Goal: Contribute content: Add original content to the website for others to see

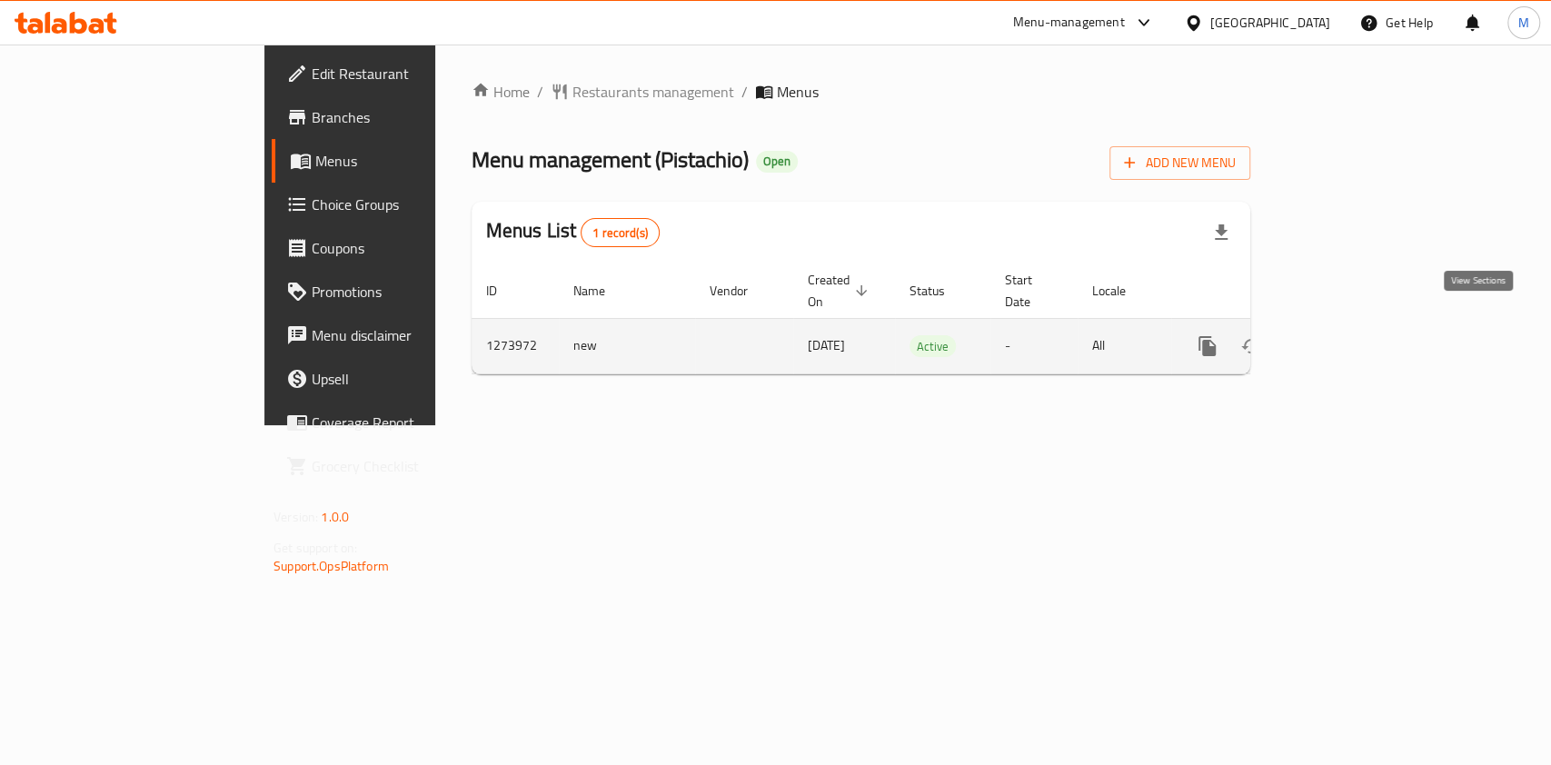
click at [1349, 335] on icon "enhanced table" at bounding box center [1339, 346] width 22 height 22
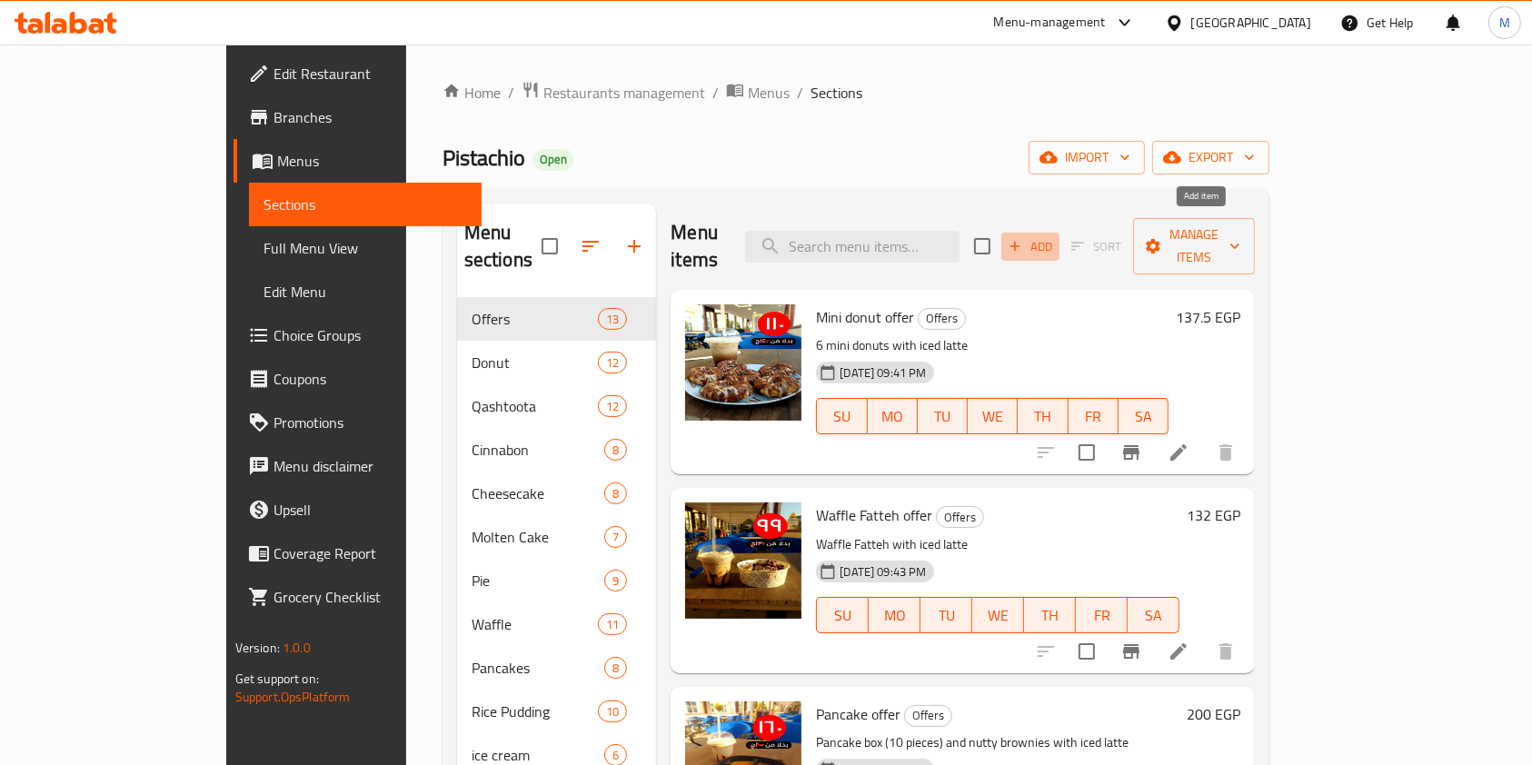
click at [1055, 236] on span "Add" at bounding box center [1030, 246] width 49 height 21
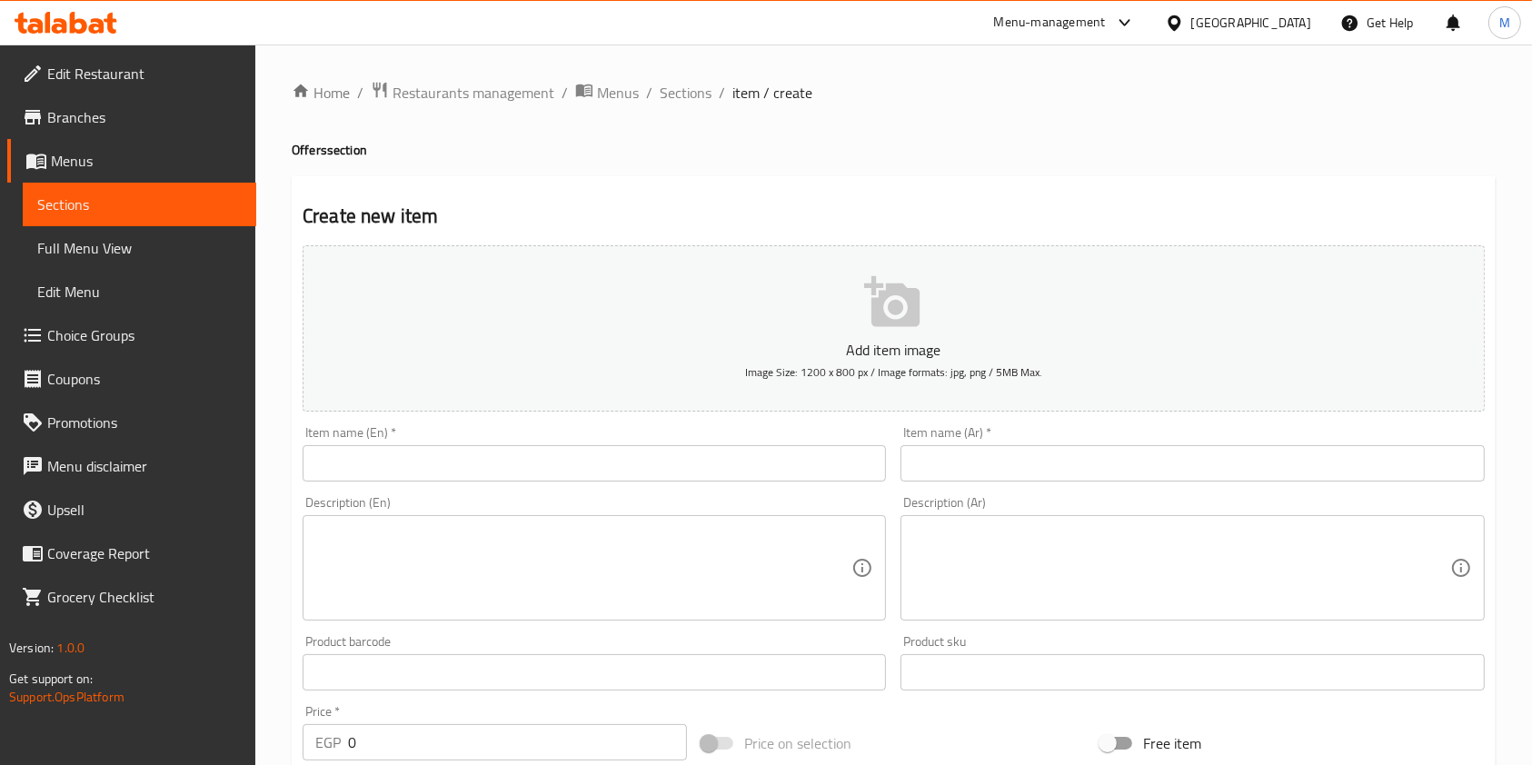
click at [1066, 474] on input "text" at bounding box center [1192, 463] width 583 height 36
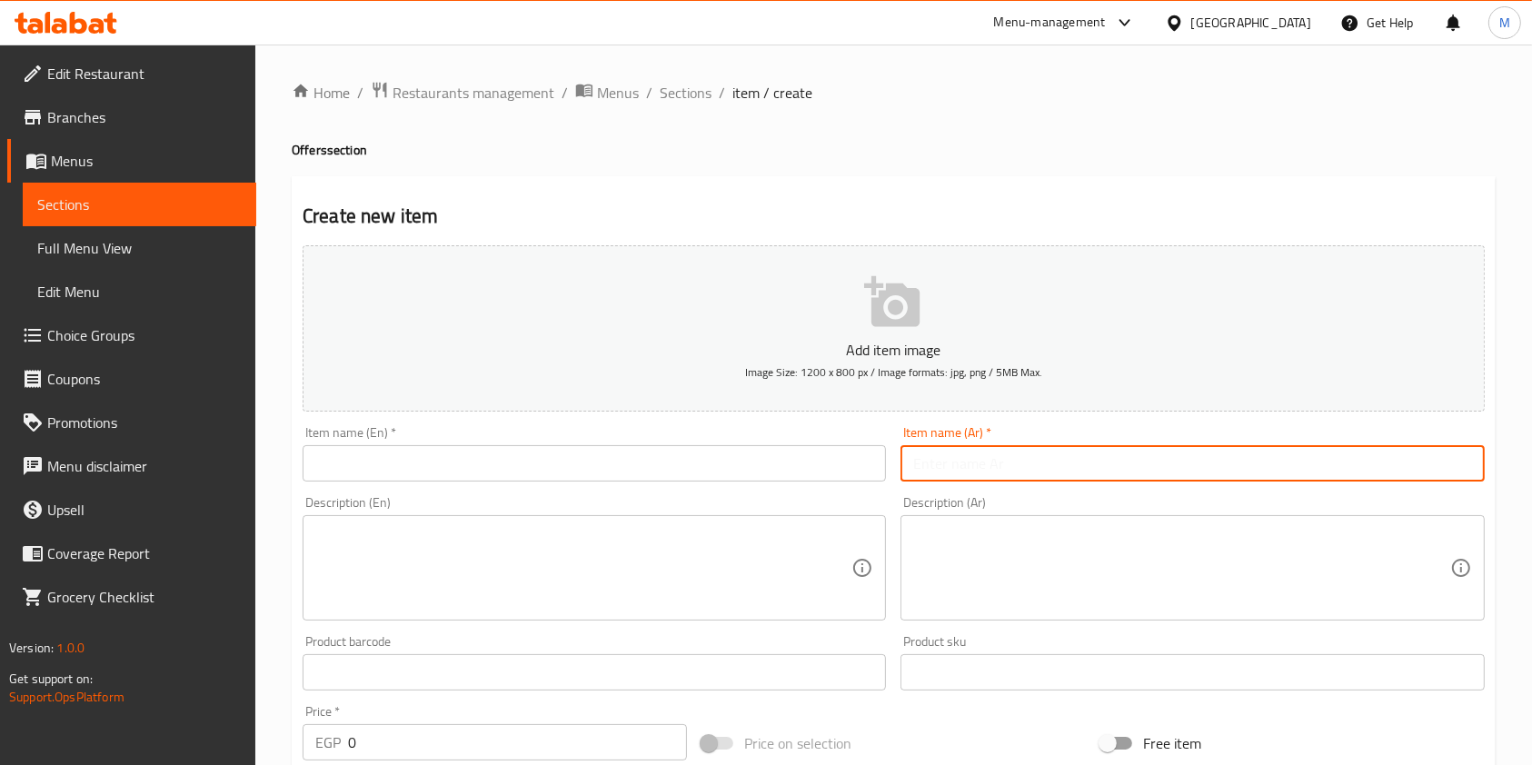
paste input "عرض الميني سينابون"
type input "عرض الميني سينابون"
click at [964, 565] on textarea at bounding box center [1181, 568] width 536 height 86
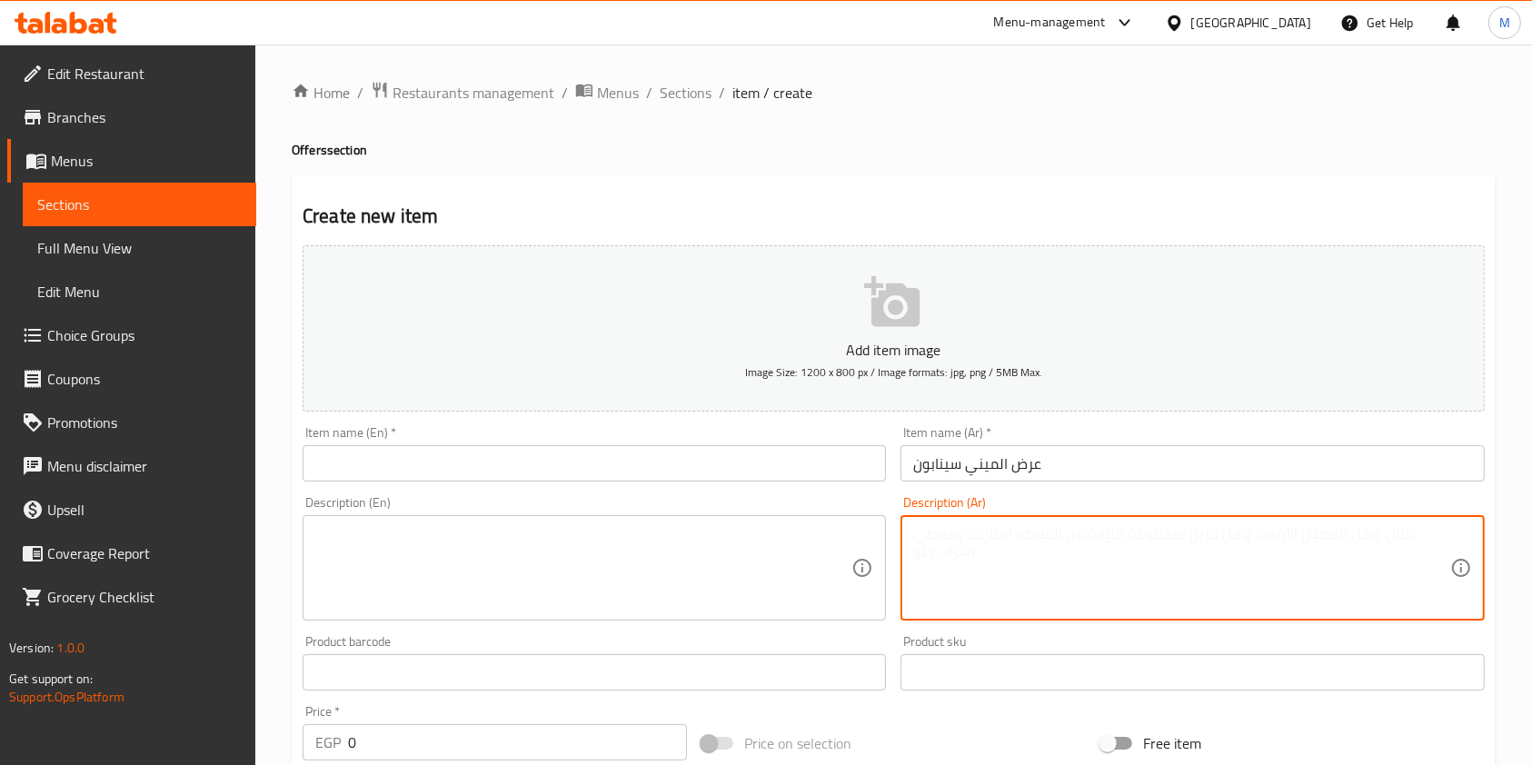
paste textarea "٦قطع ميني سينابون ميكس توبينج ٣ق نوتيلا و٣قطع لوتس"
type textarea "٦قطع ميني سينابون ميكس توبينج ٣ق نوتيلا و٣قطع لوتس"
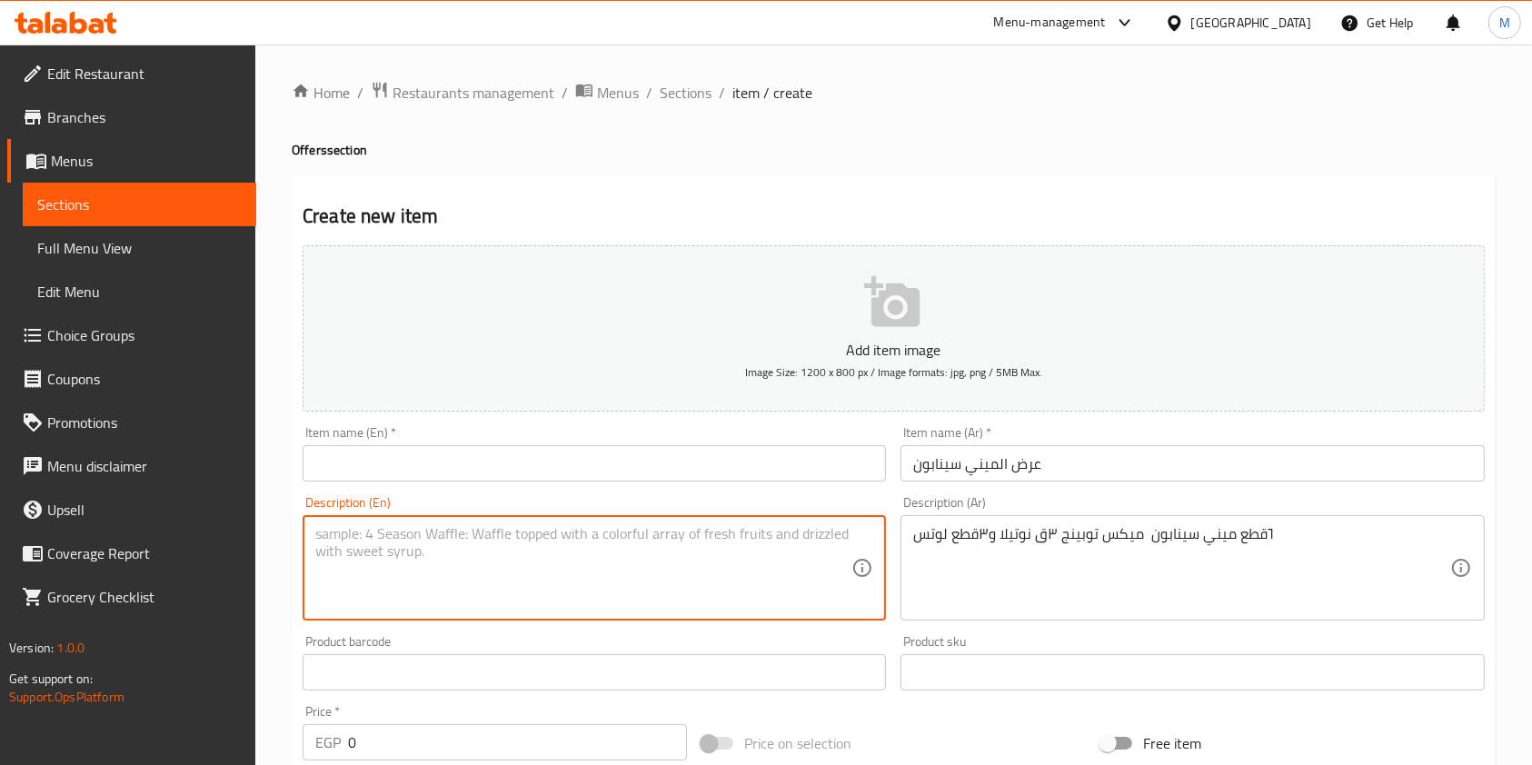
click at [734, 592] on textarea at bounding box center [583, 568] width 536 height 86
paste textarea "6 mini Cinnabons, mixed toppings, 3 Nutella, and 3 Lotus pieces"
type textarea "6 mini Cinnabons, mixed toppings, 3 Nutella, and 3 Lotus pieces"
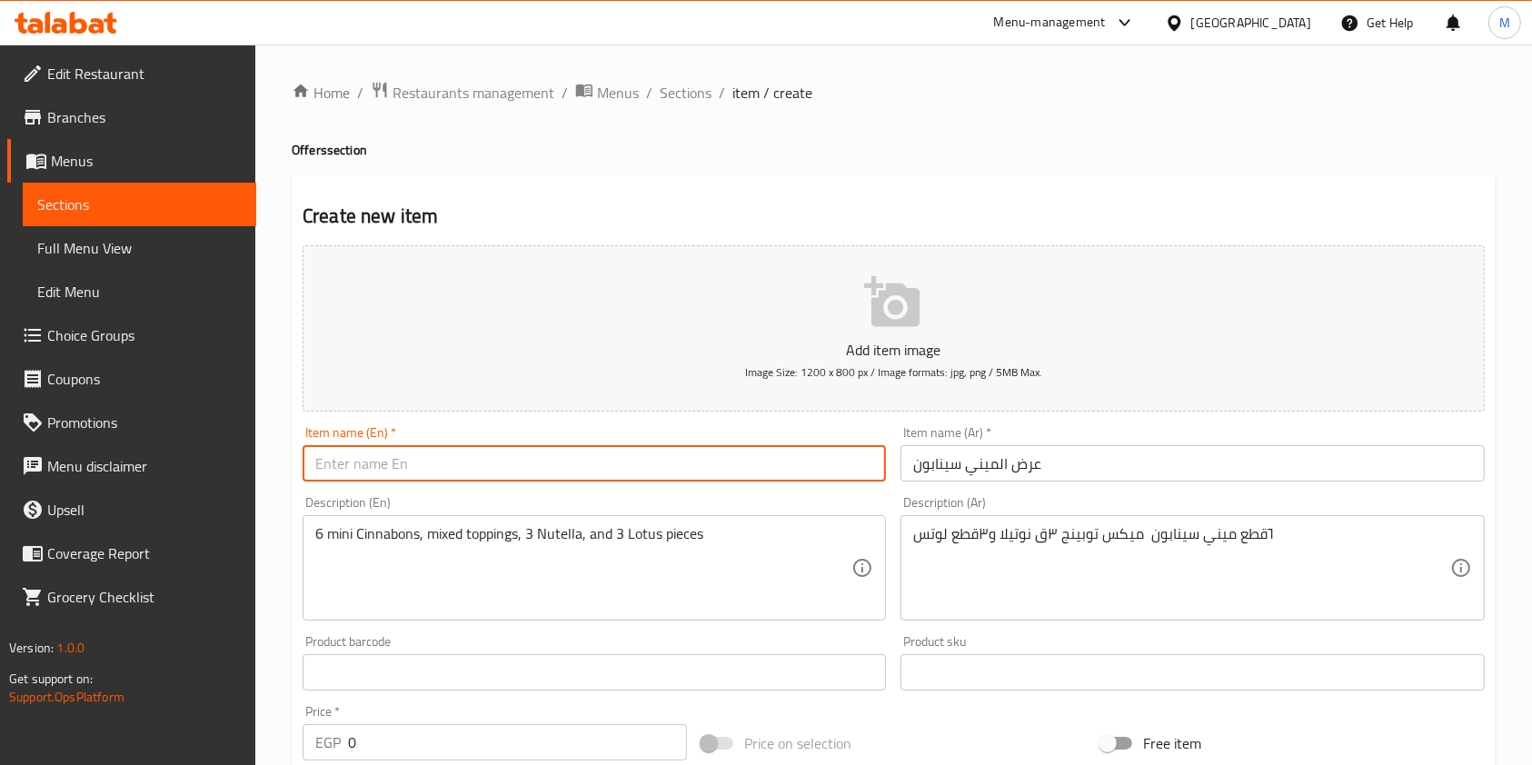
click at [459, 464] on input "text" at bounding box center [594, 463] width 583 height 36
paste input "6 mini Cinnabons, mixed toppings, 3 Nutella, and 3 Lotus pieces"
click at [757, 451] on input "6 mini Cinnabons, mixed toppings, 3 Nutella, and 3 Lotus pieces" at bounding box center [594, 463] width 583 height 36
click at [724, 464] on input "6 mini Cinnabons, mixed toppings, 3 Nutella, and 3 Lotus pieces" at bounding box center [594, 463] width 583 height 36
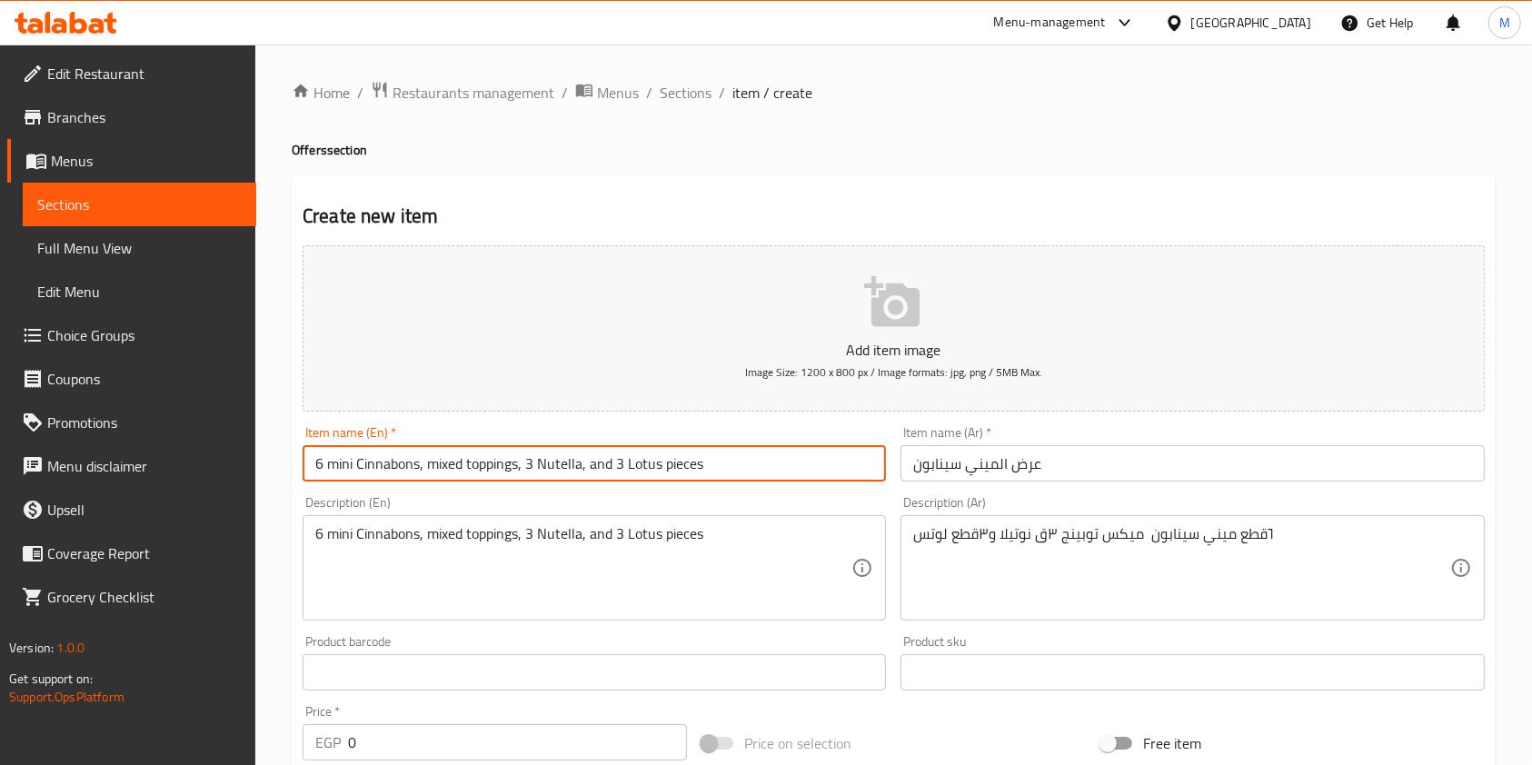
click at [724, 464] on input "6 mini Cinnabons, mixed toppings, 3 Nutella, and 3 Lotus pieces" at bounding box center [594, 463] width 583 height 36
paste input "Mini Cinnabon offer"
click at [407, 475] on input "Mini Cinnabon offer" at bounding box center [594, 463] width 583 height 36
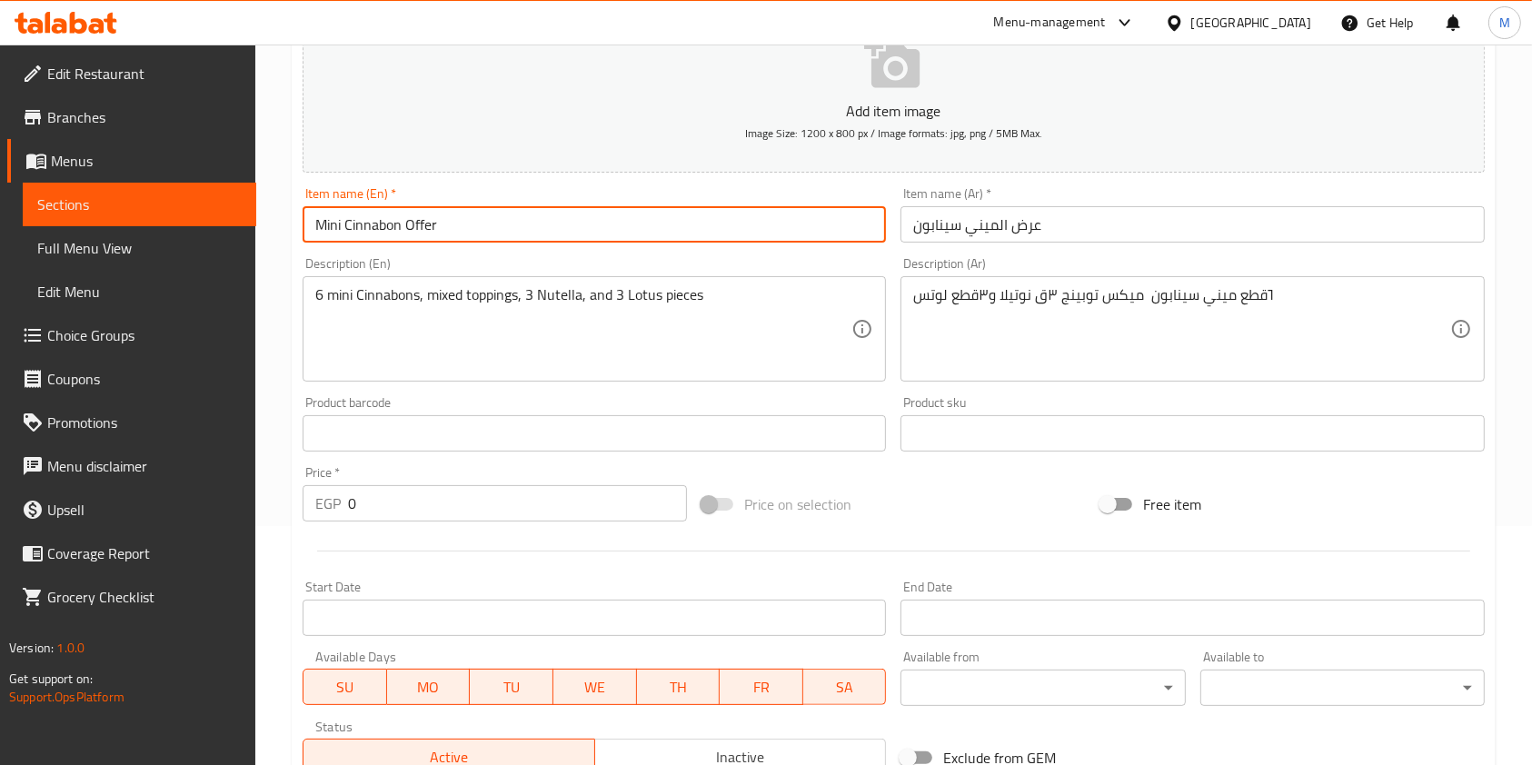
scroll to position [242, 0]
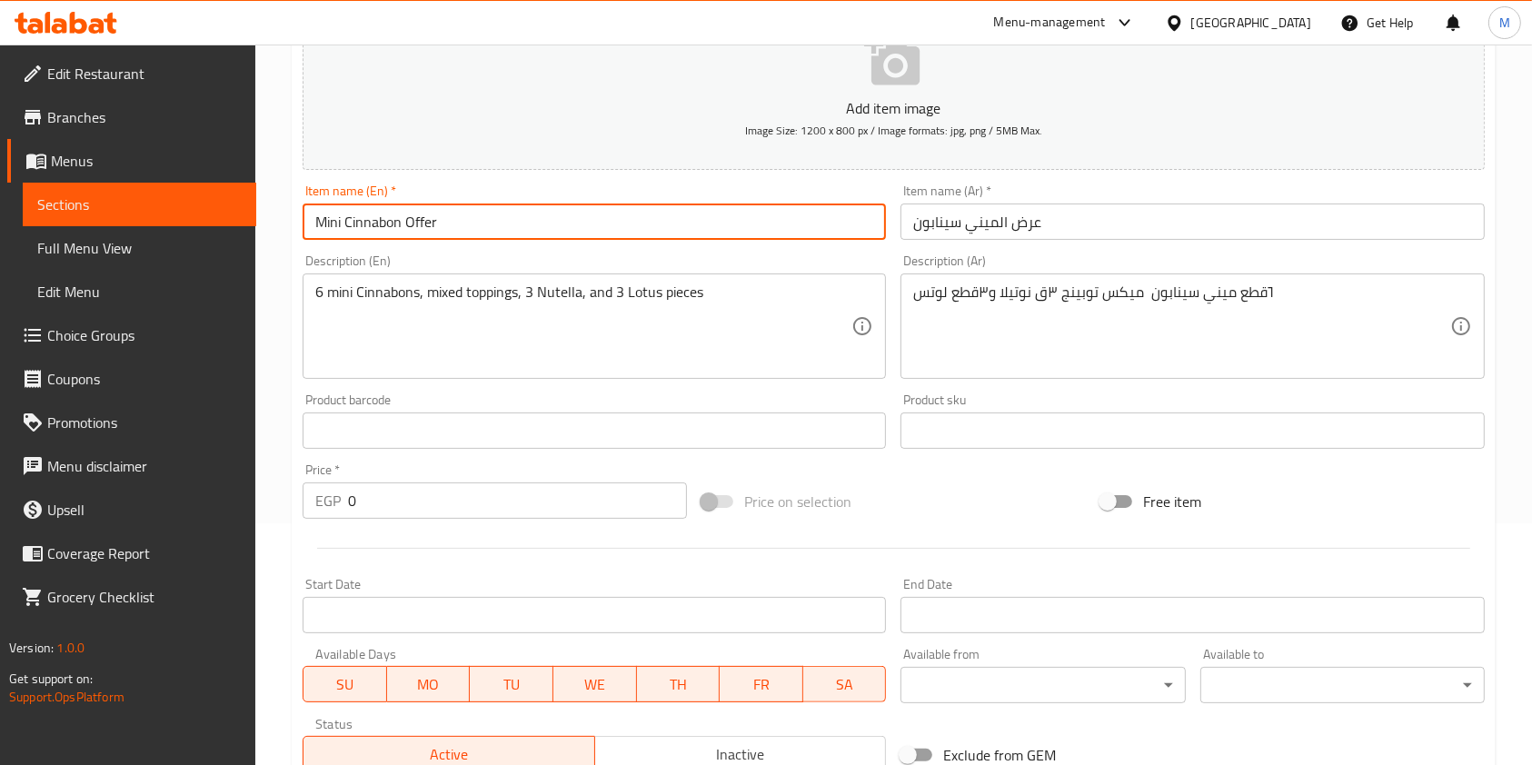
type input "Mini Cinnabon Offer"
click at [457, 507] on input "0" at bounding box center [517, 501] width 339 height 36
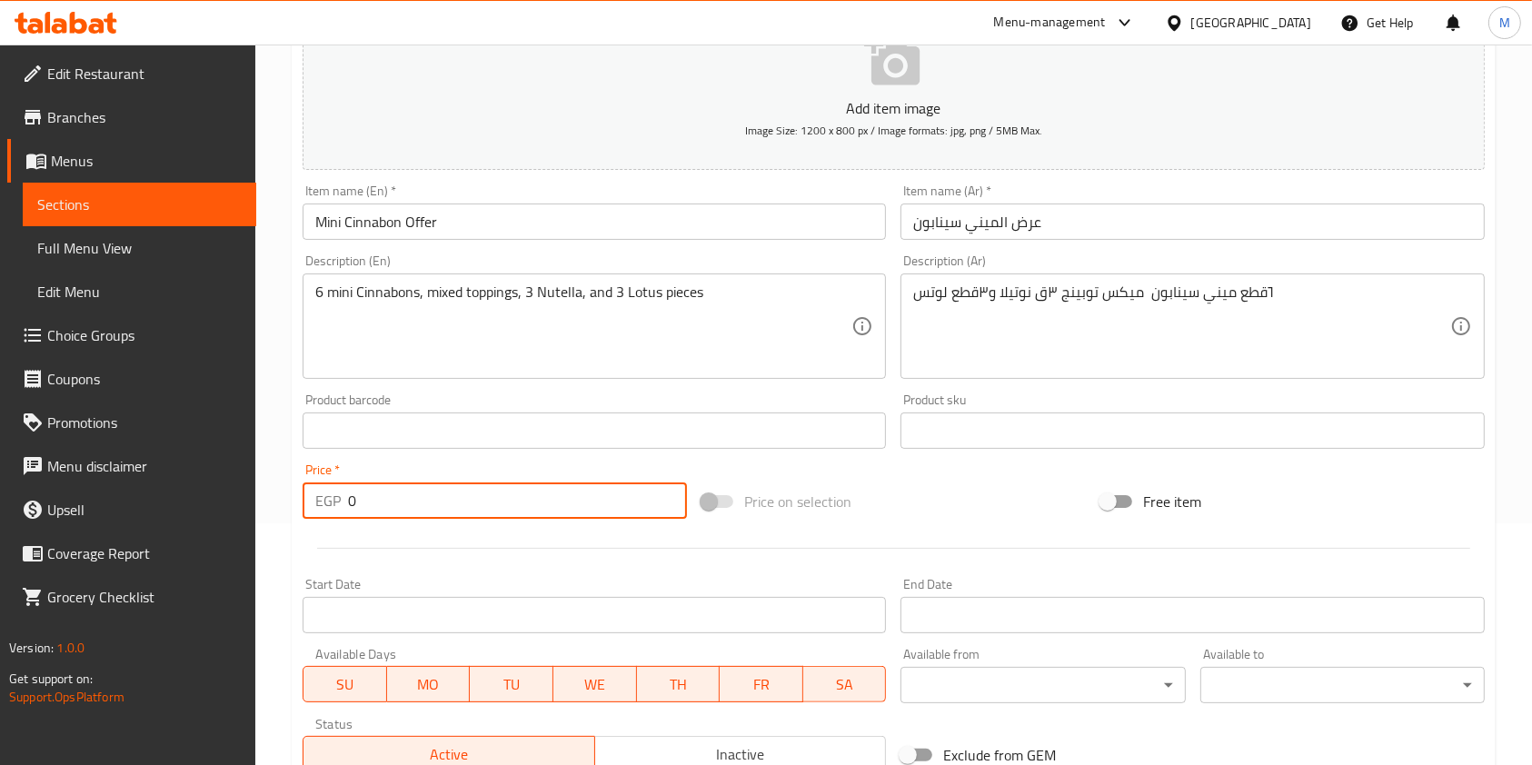
click at [457, 507] on input "0" at bounding box center [517, 501] width 339 height 36
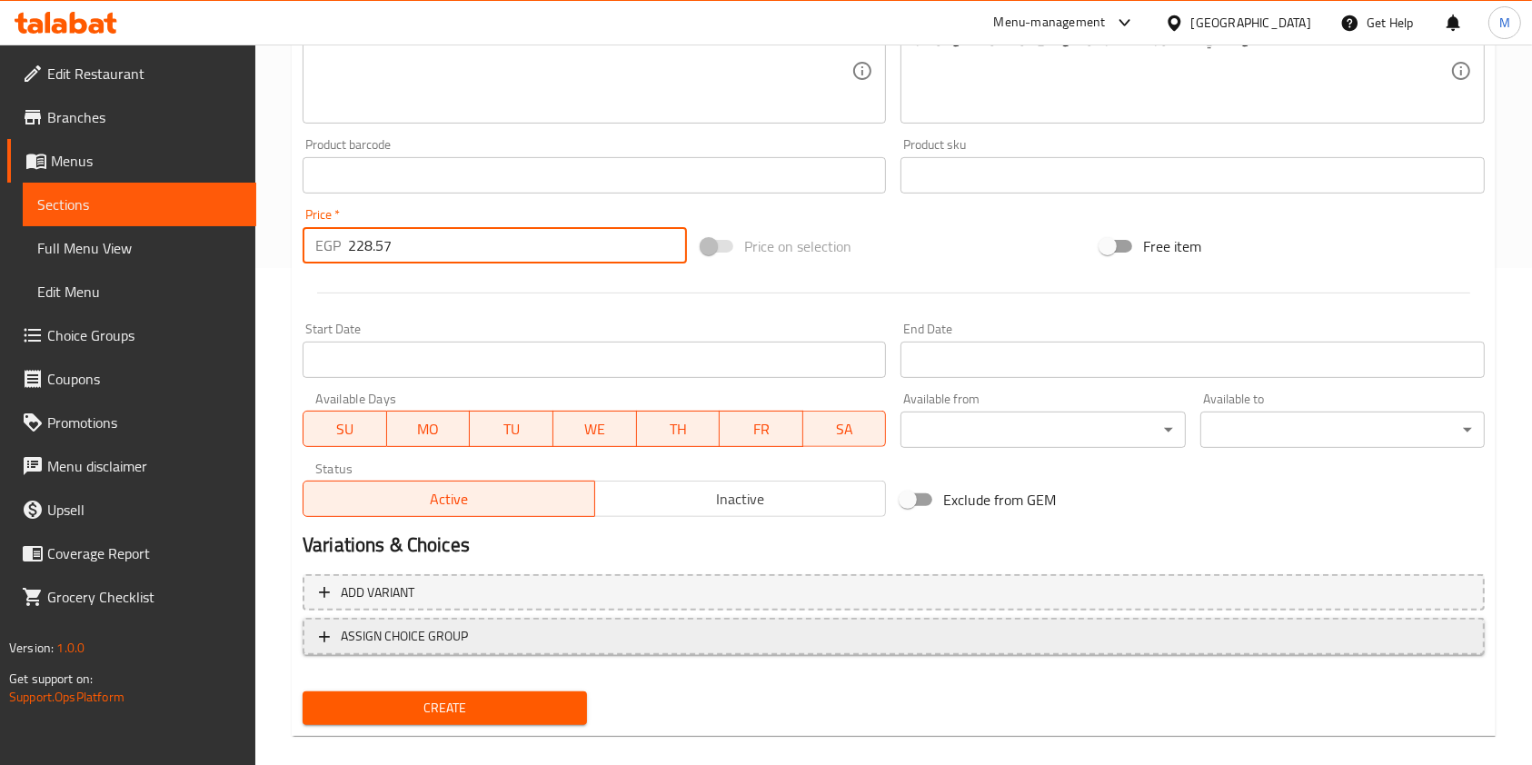
scroll to position [519, 0]
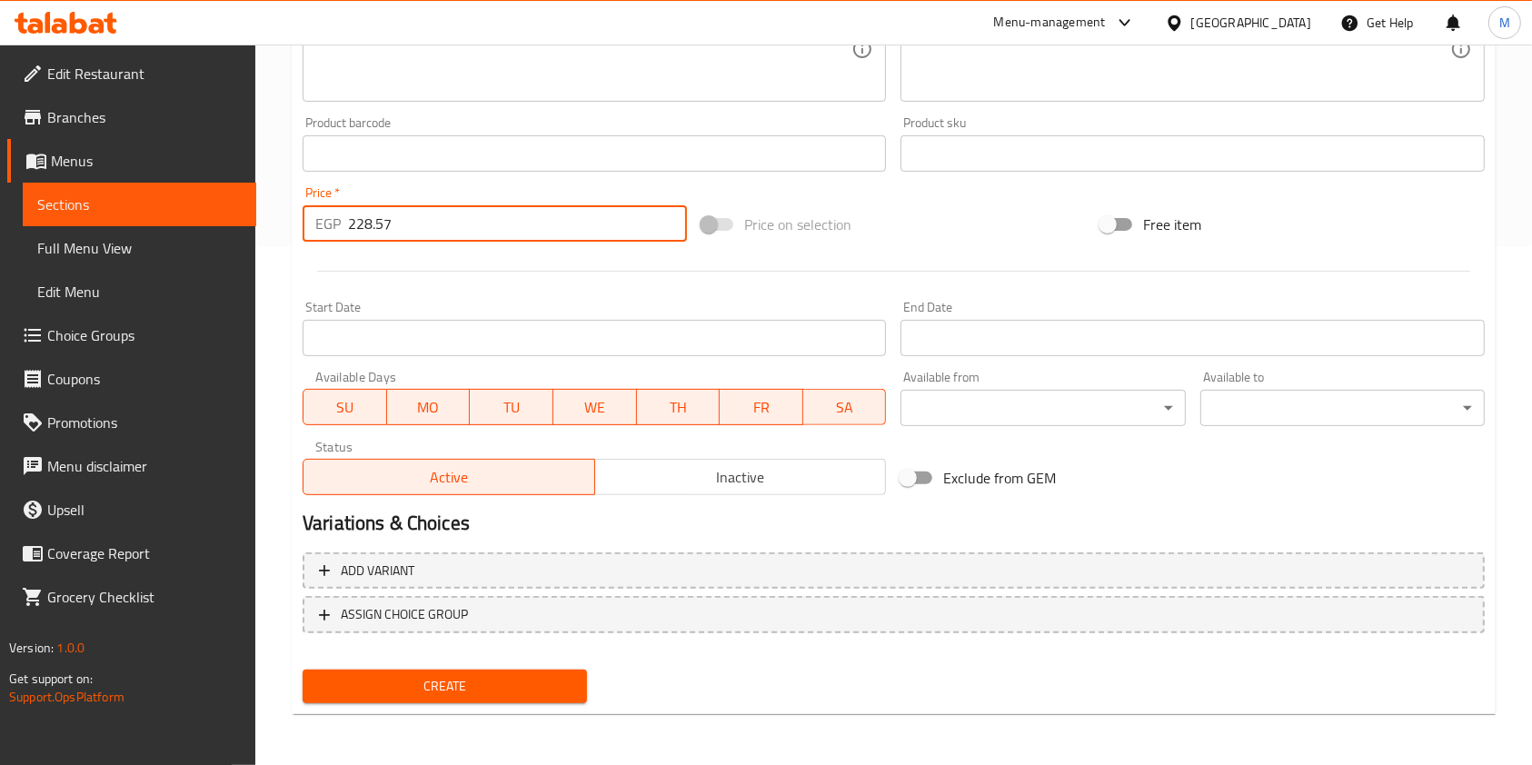
type input "228.57"
click at [553, 677] on span "Create" at bounding box center [444, 686] width 255 height 23
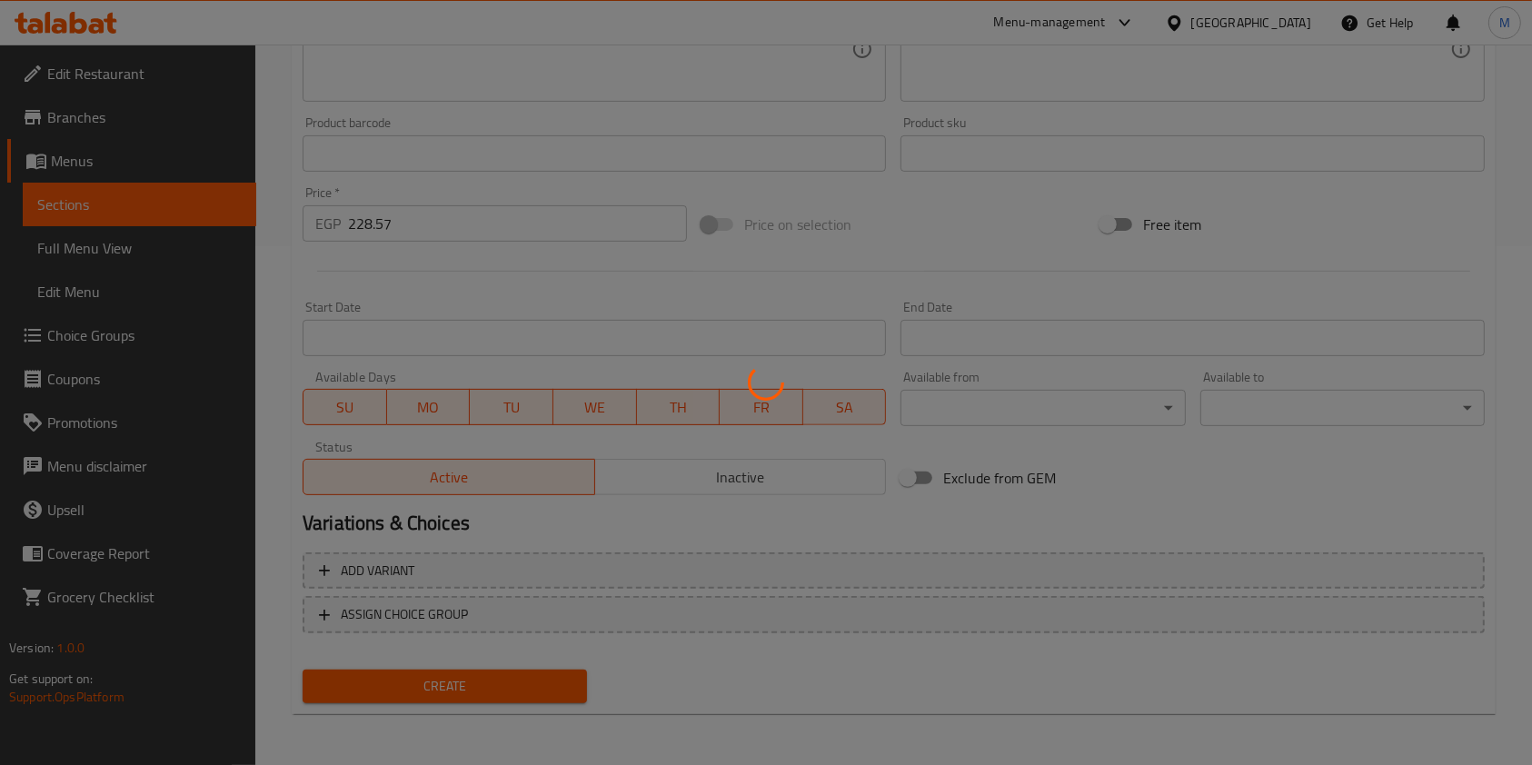
type input "0"
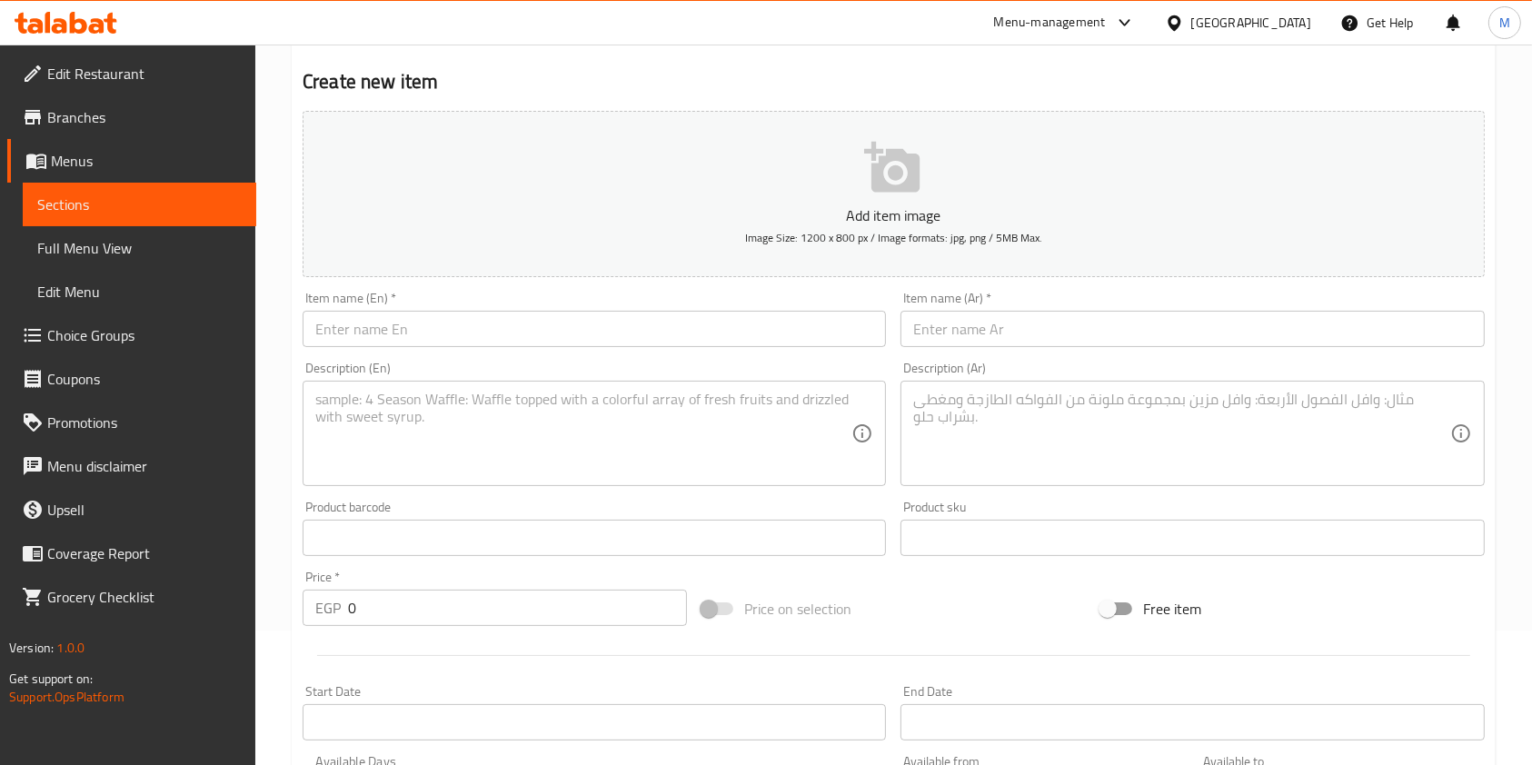
scroll to position [35, 0]
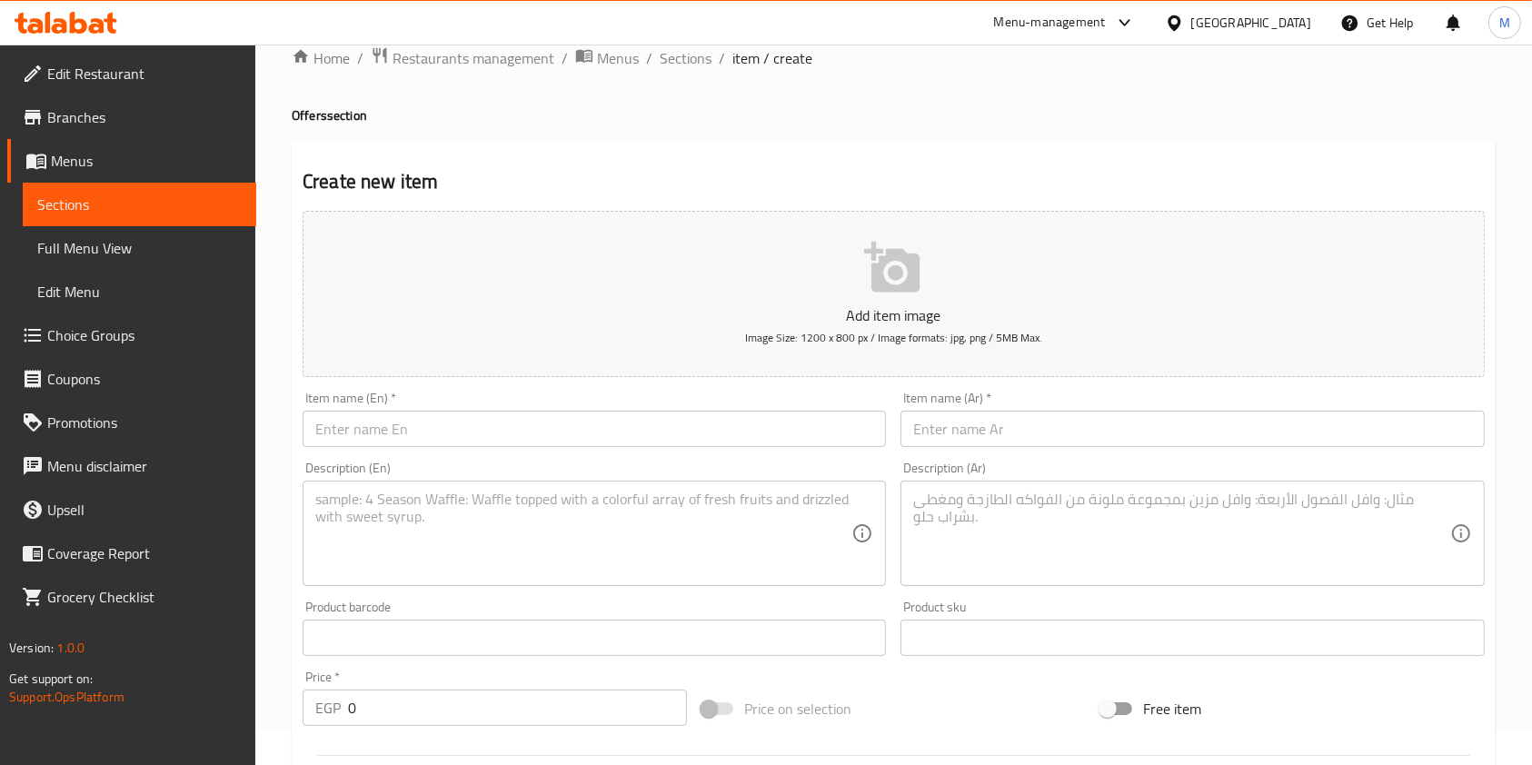
click at [1029, 423] on input "text" at bounding box center [1192, 429] width 583 height 36
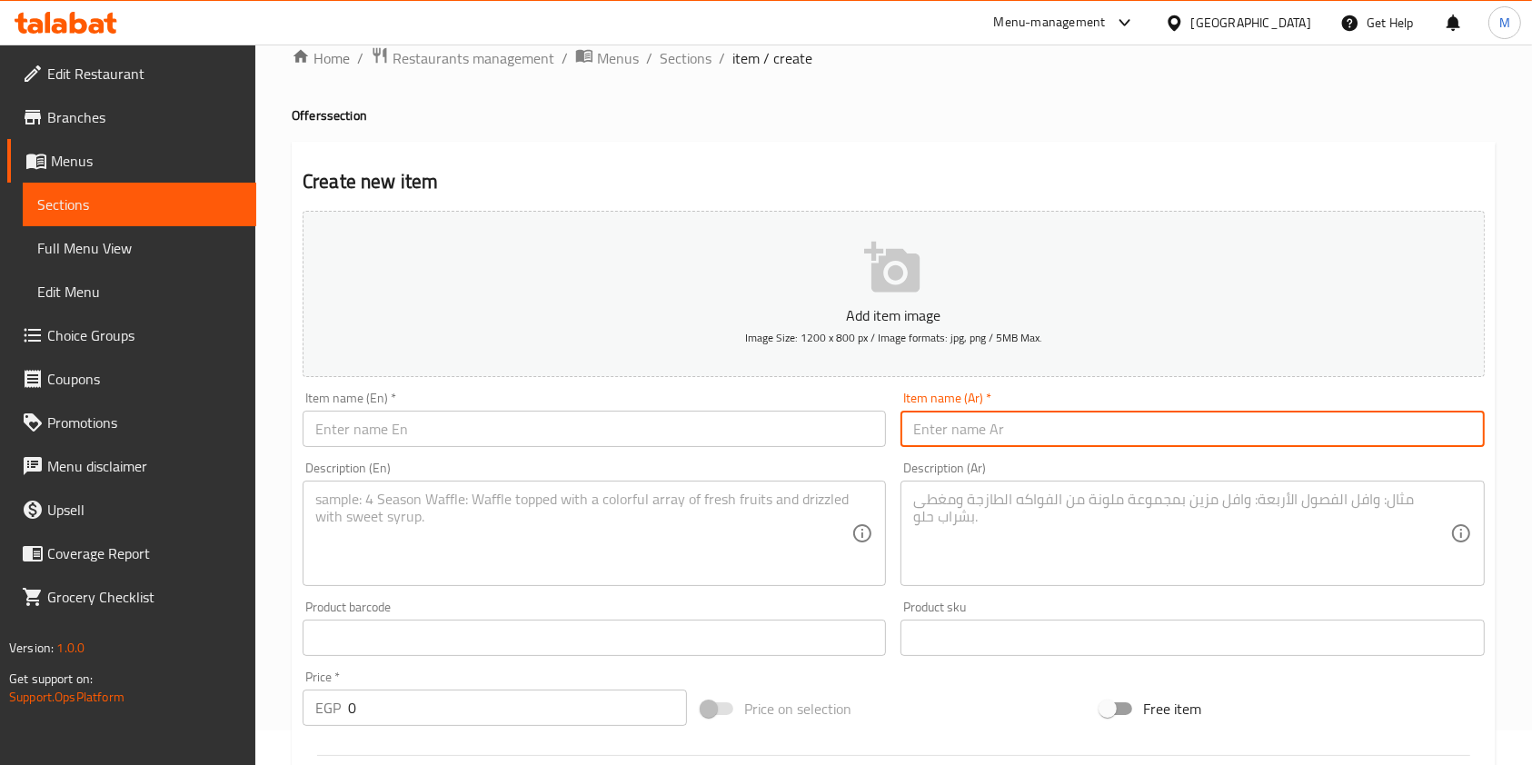
paste input "عرض 1"
type input "عرض 1"
click at [719, 427] on input "text" at bounding box center [594, 429] width 583 height 36
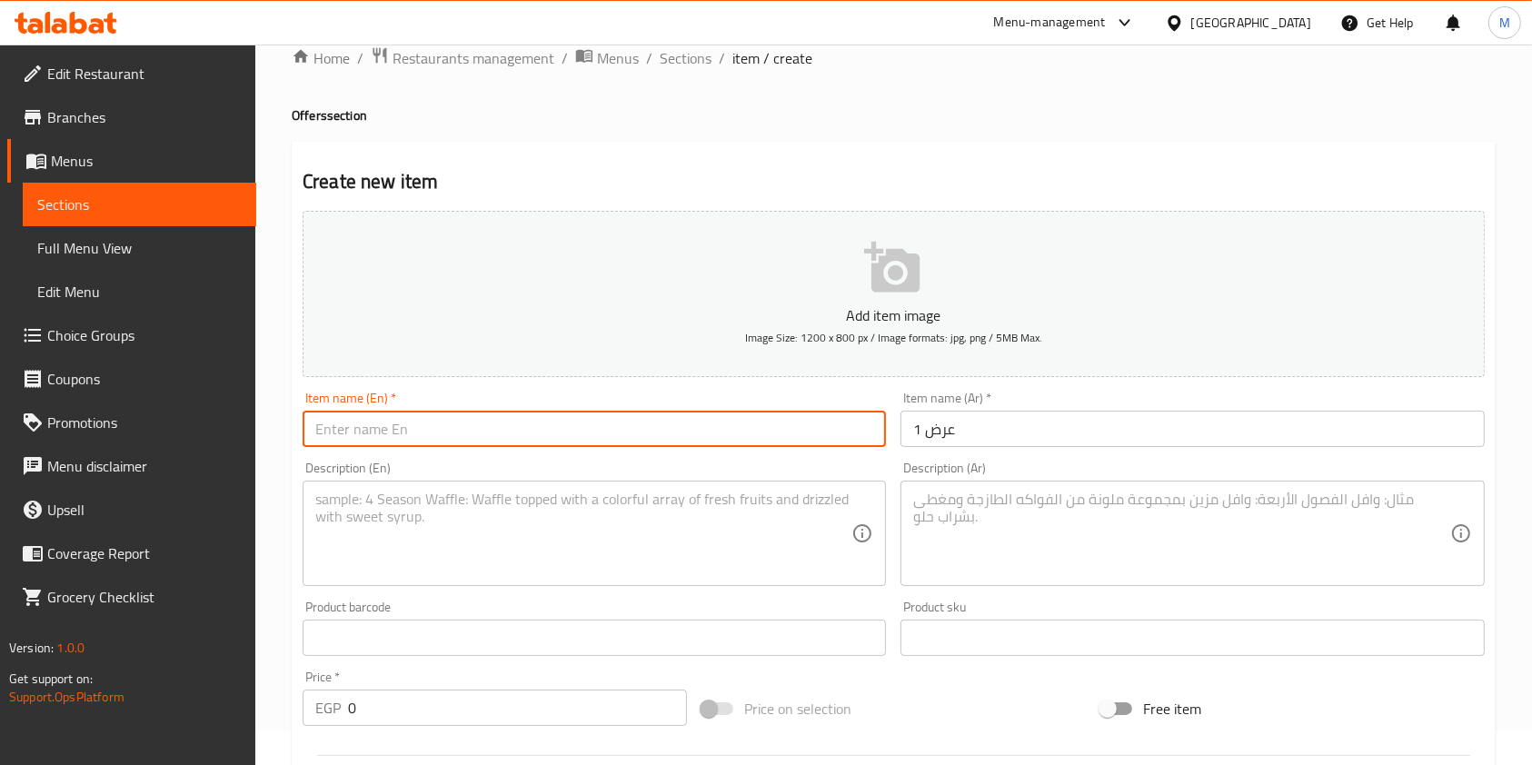
paste input "Offer 1"
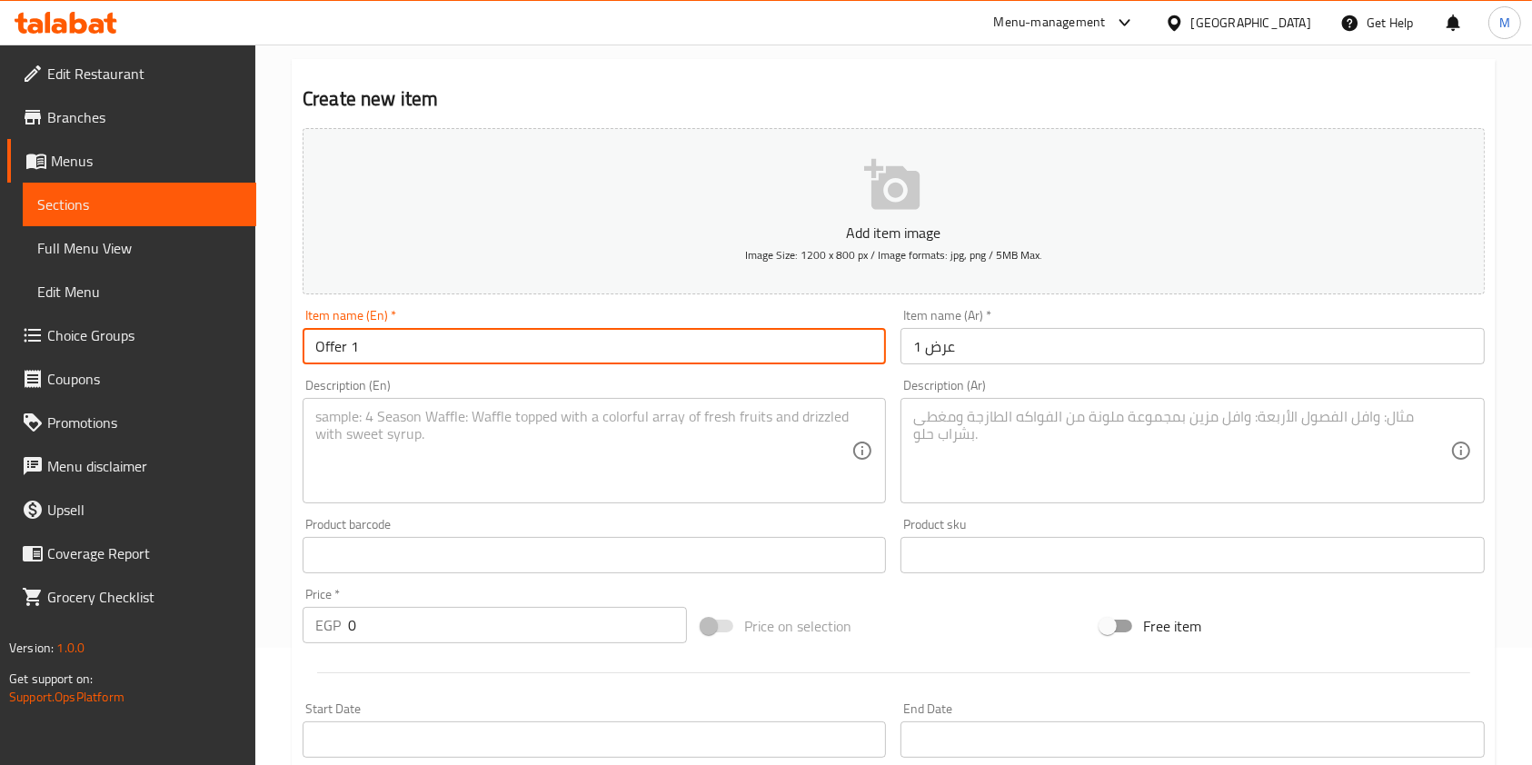
scroll to position [155, 0]
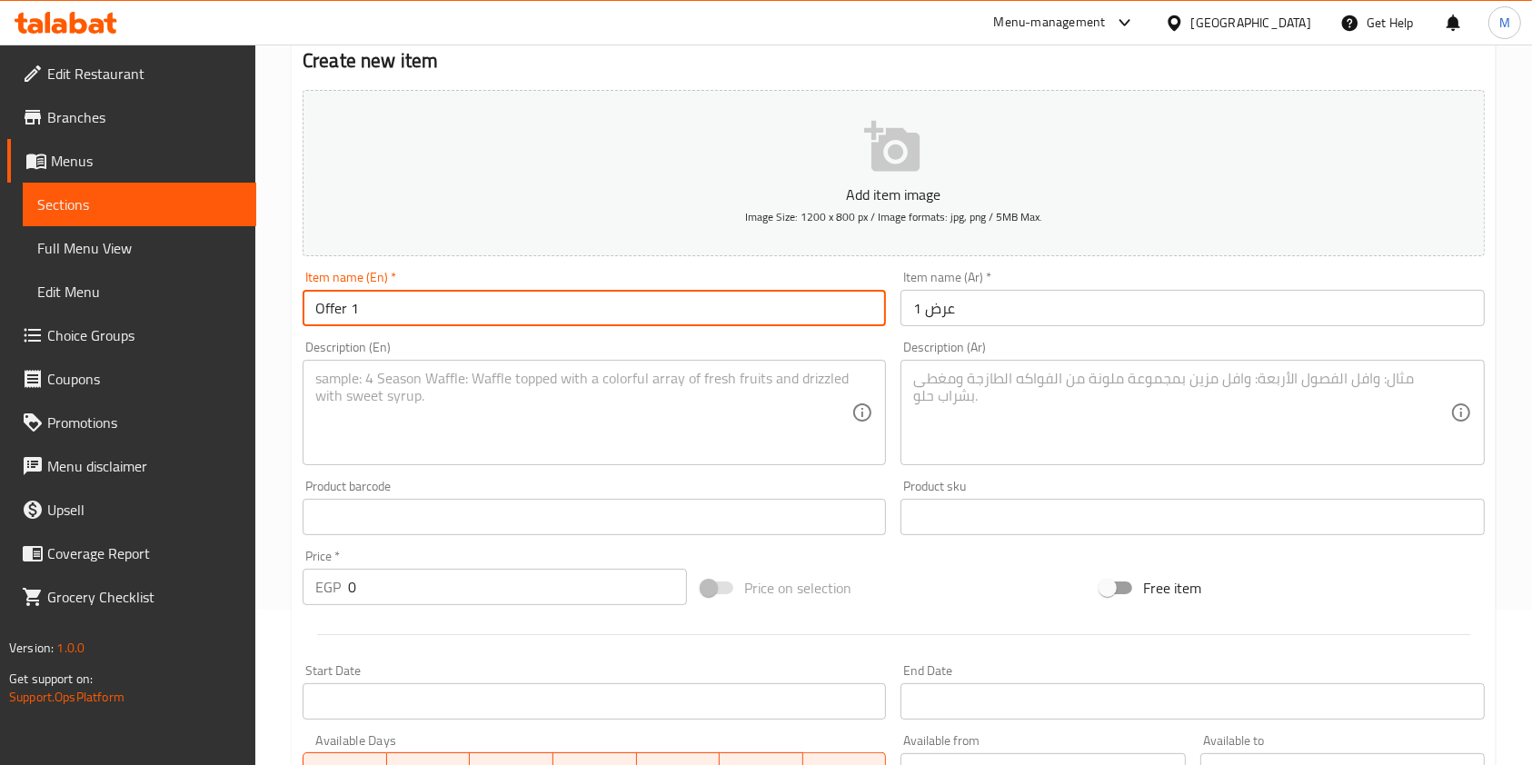
type input "Offer 1"
click at [992, 393] on textarea at bounding box center [1181, 413] width 536 height 86
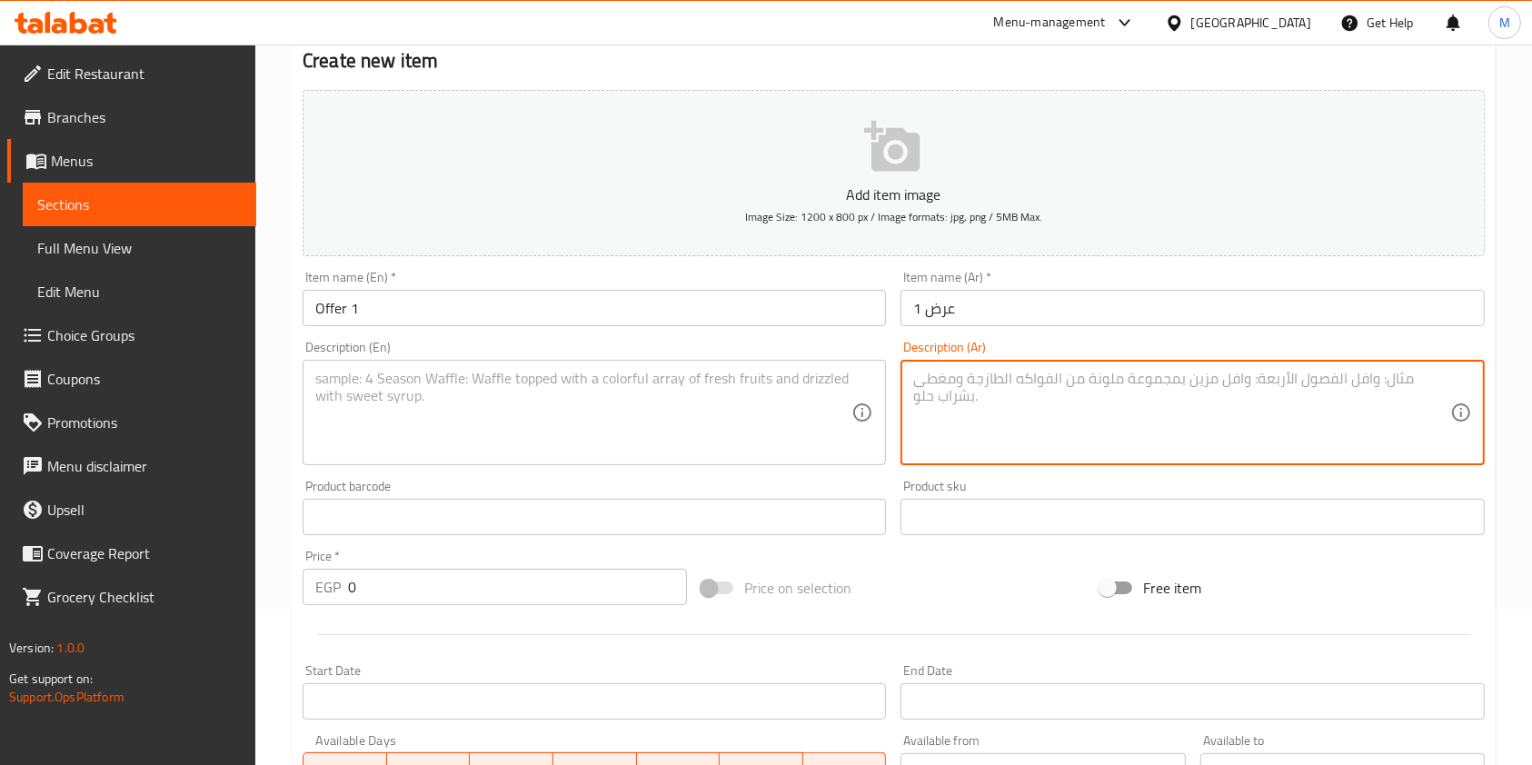
paste textarea "مولتن كيك شيكولاته معاه موهيتو او ايس كوفي من اختيارك"
type textarea "مولتن كيك شيكولاته معاه موهيتو او ايس كوفي من اختيارك"
click at [702, 412] on textarea at bounding box center [583, 413] width 536 height 86
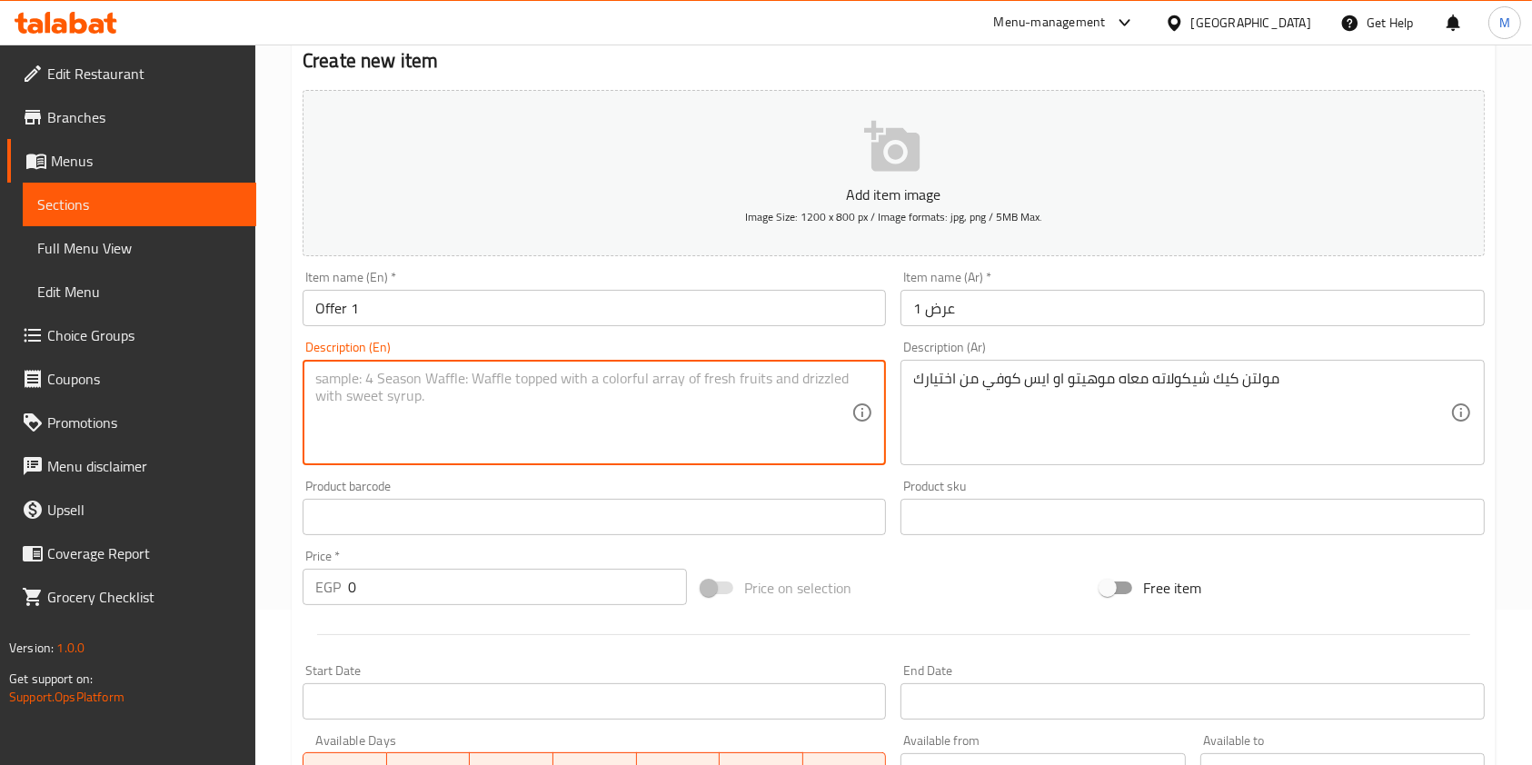
paste textarea "Molten chocolate cake with a mojito or iced coffee of your choice"
type textarea "Molten chocolate cake with a mojito or iced coffee of your choice"
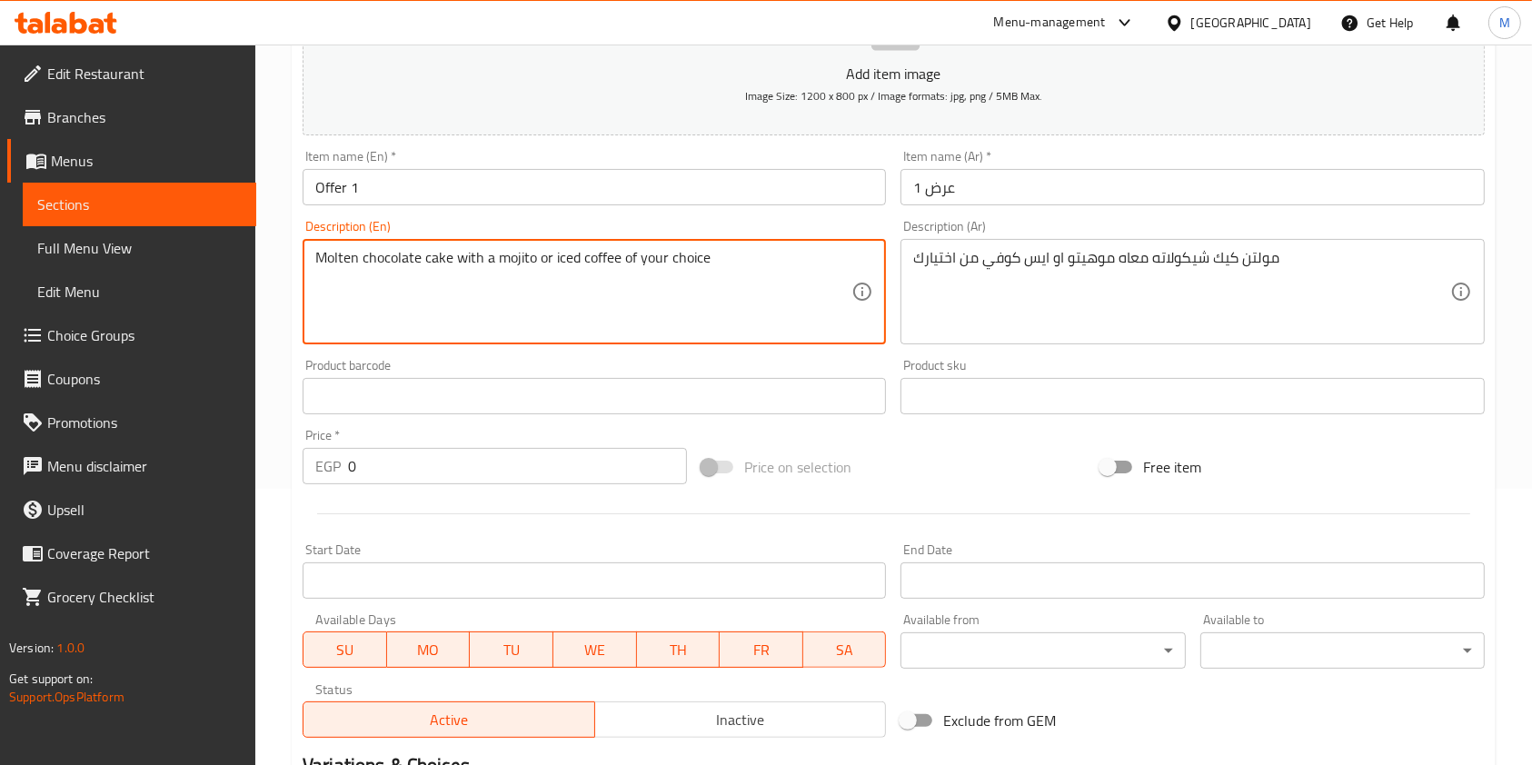
click at [392, 467] on input "0" at bounding box center [517, 466] width 339 height 36
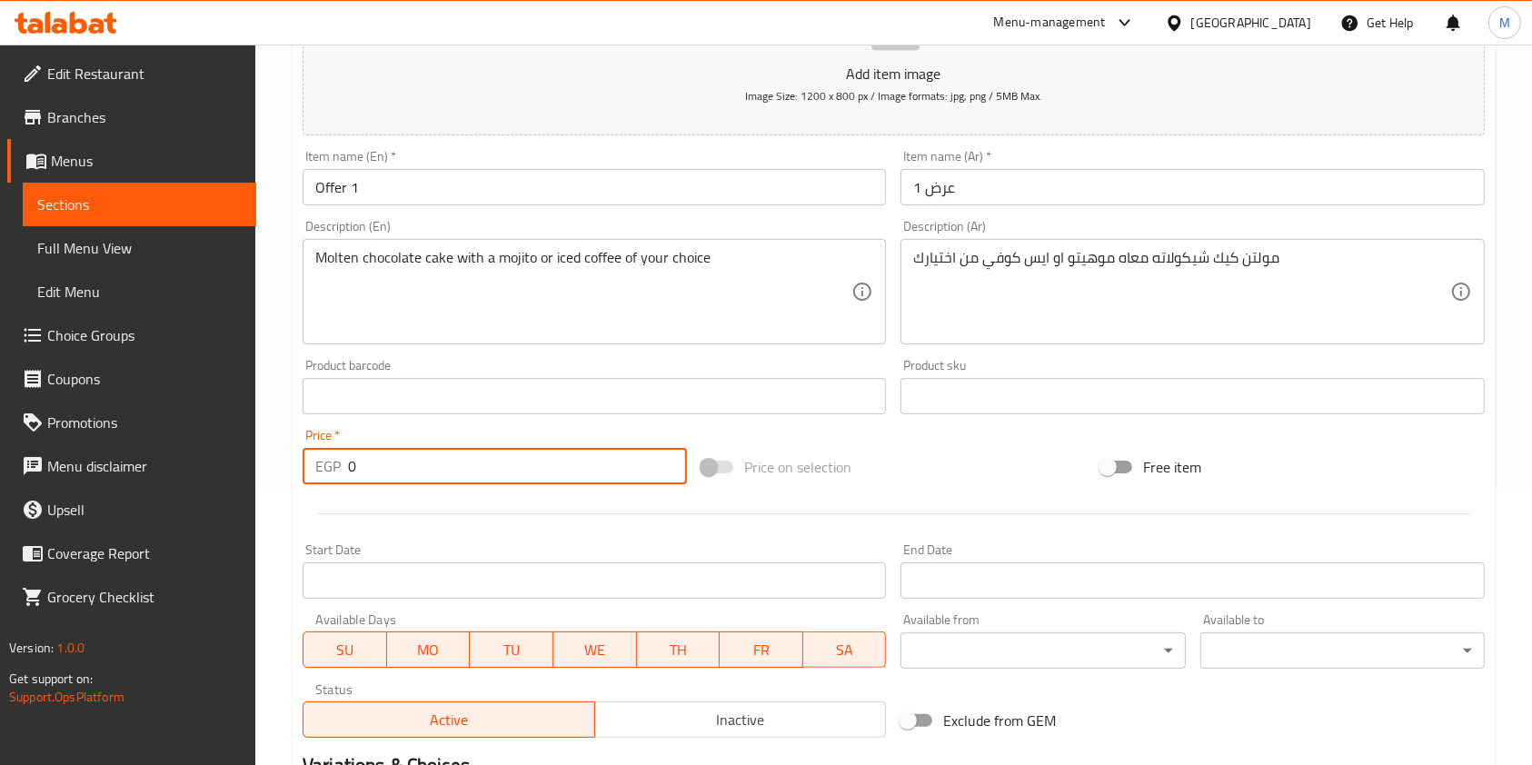
click at [392, 467] on input "0" at bounding box center [517, 466] width 339 height 36
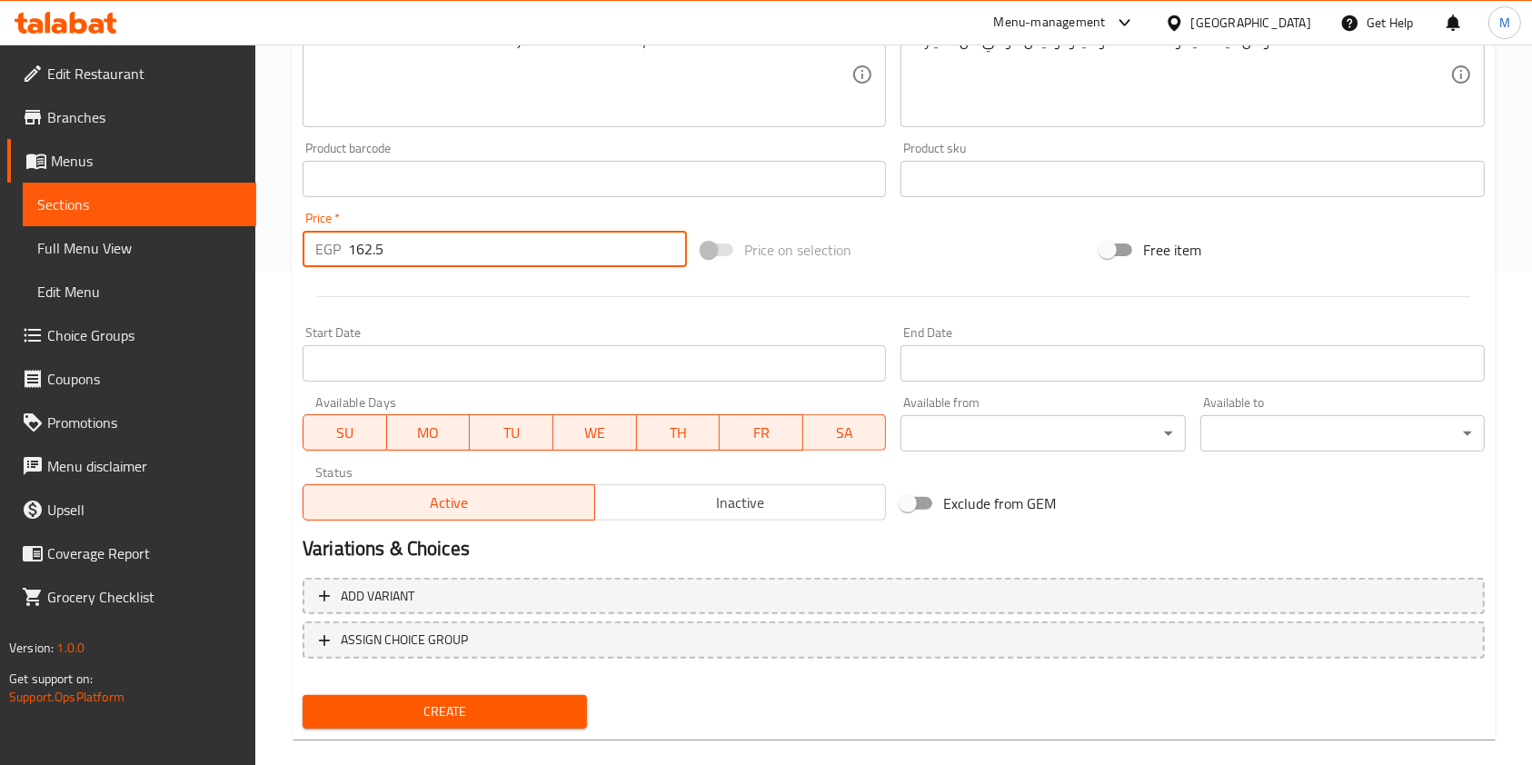
scroll to position [519, 0]
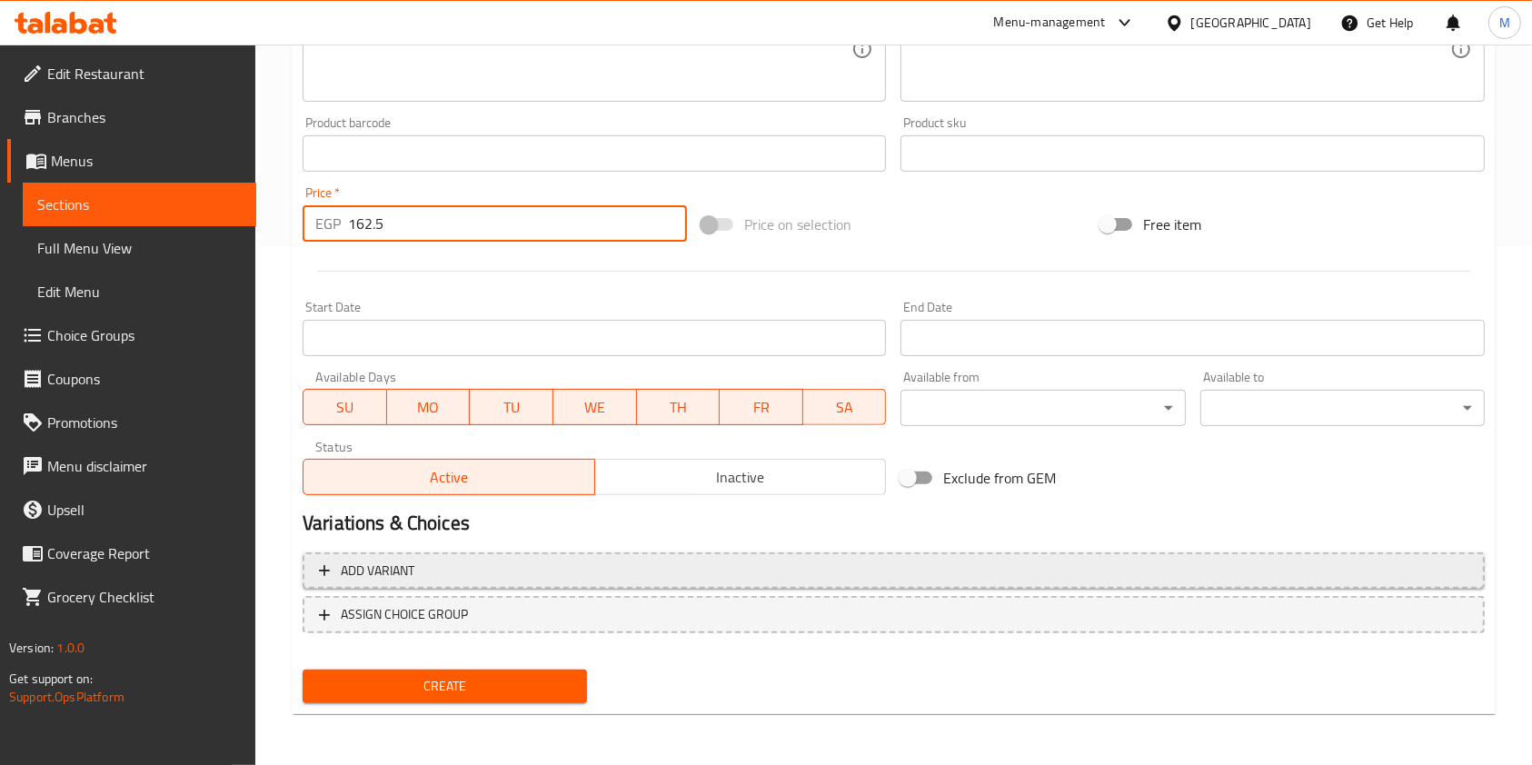
type input "162.5"
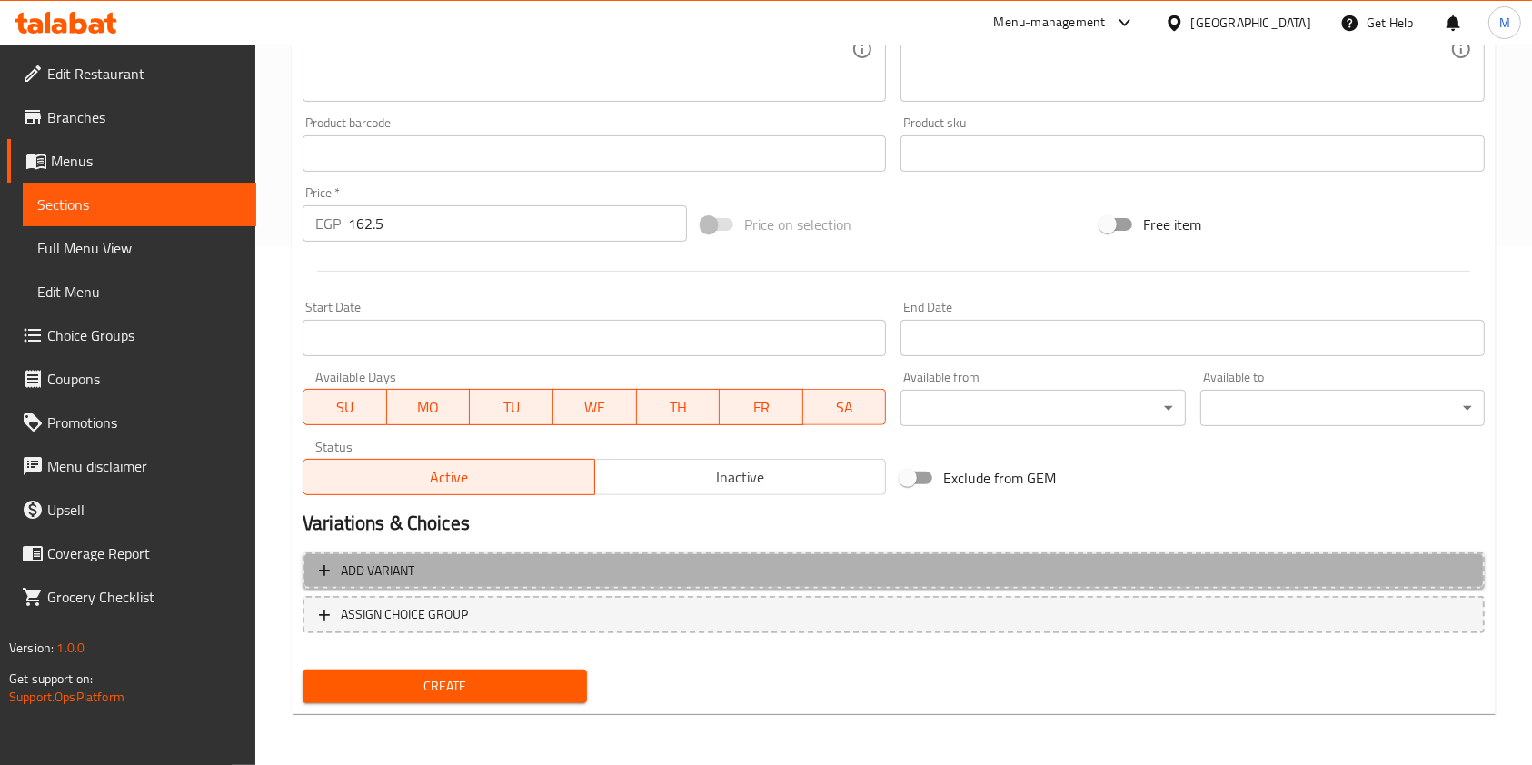
click at [1323, 560] on span "Add variant" at bounding box center [894, 571] width 1150 height 23
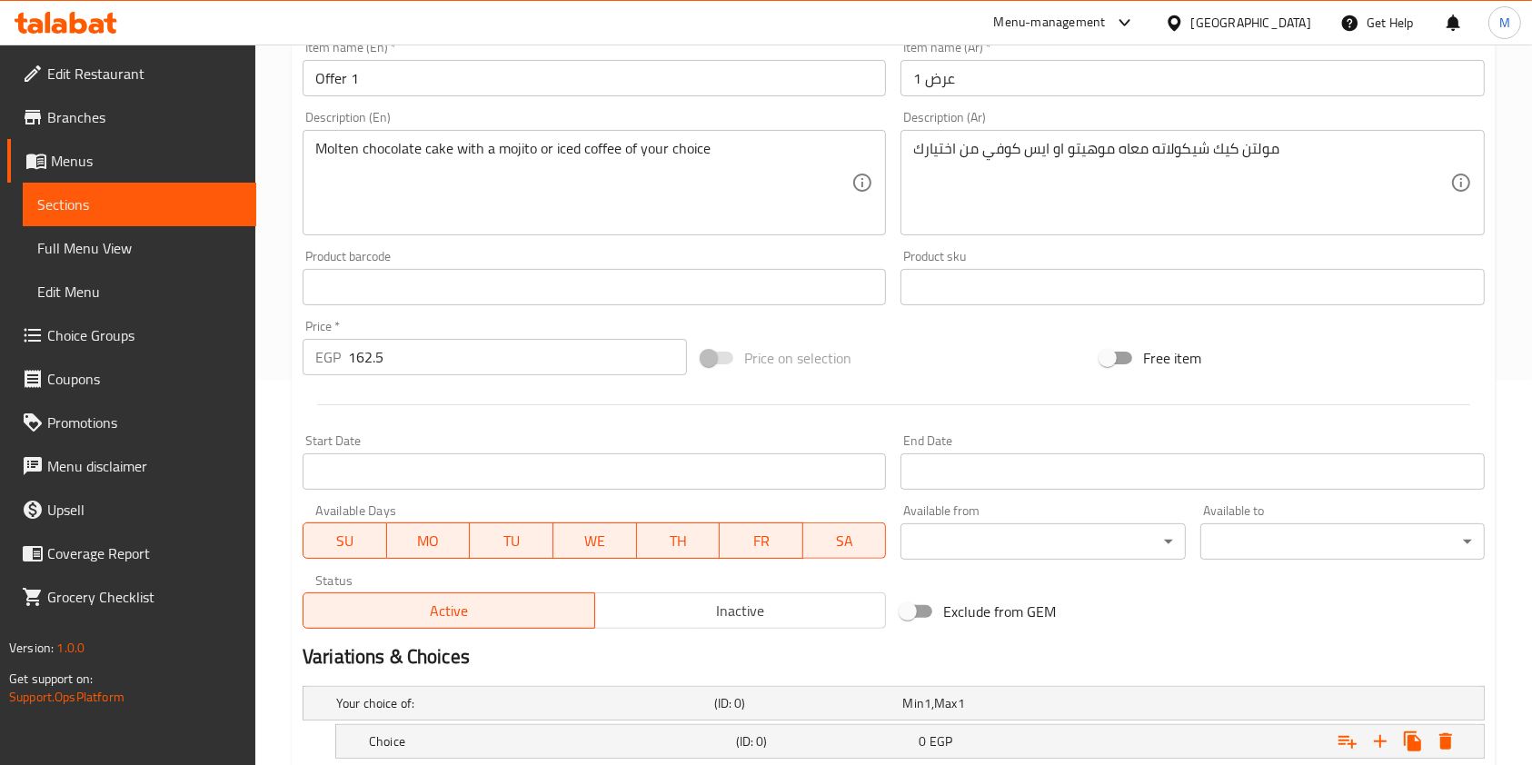
scroll to position [433, 0]
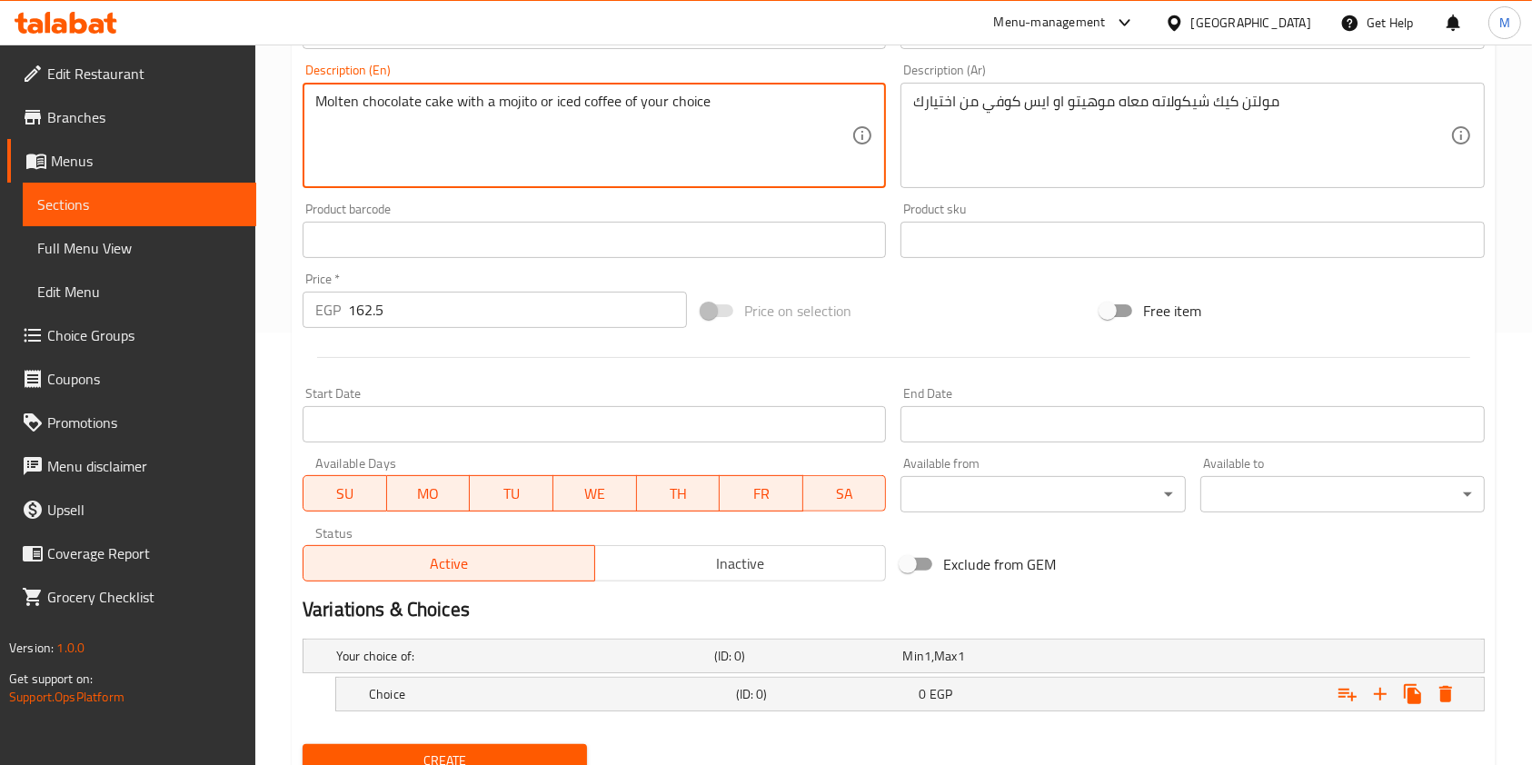
click at [513, 107] on textarea "Molten chocolate cake with a mojito or iced coffee of your choice" at bounding box center [583, 136] width 536 height 86
click at [594, 104] on textarea "Molten chocolate cake with a mojito or iced coffee of your choice" at bounding box center [583, 136] width 536 height 86
drag, startPoint x: 553, startPoint y: 103, endPoint x: 617, endPoint y: 106, distance: 64.6
click at [617, 106] on textarea "Molten chocolate cake with a mojito or iced coffee of your choice" at bounding box center [583, 136] width 536 height 86
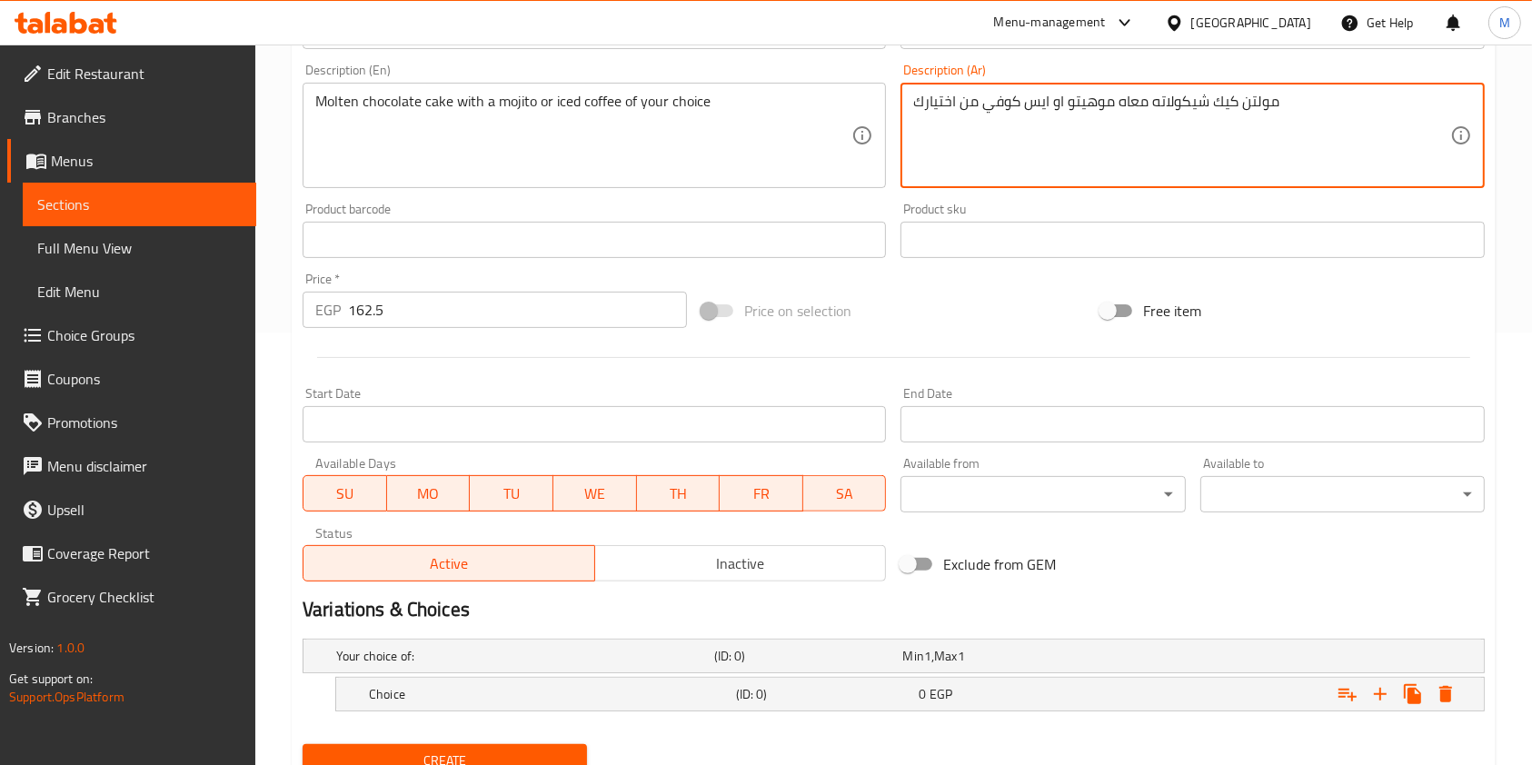
drag, startPoint x: 1112, startPoint y: 105, endPoint x: 1070, endPoint y: 108, distance: 42.9
click at [1070, 108] on textarea "مولتن كيك شيكولاته معاه موهيتو او ايس كوفي من اختيارك" at bounding box center [1181, 136] width 536 height 86
drag, startPoint x: 1047, startPoint y: 101, endPoint x: 986, endPoint y: 104, distance: 60.9
click at [986, 104] on textarea "مولتن كيك شيكولاته معاه موهيتو او ايس كوفي من اختيارك" at bounding box center [1181, 136] width 536 height 86
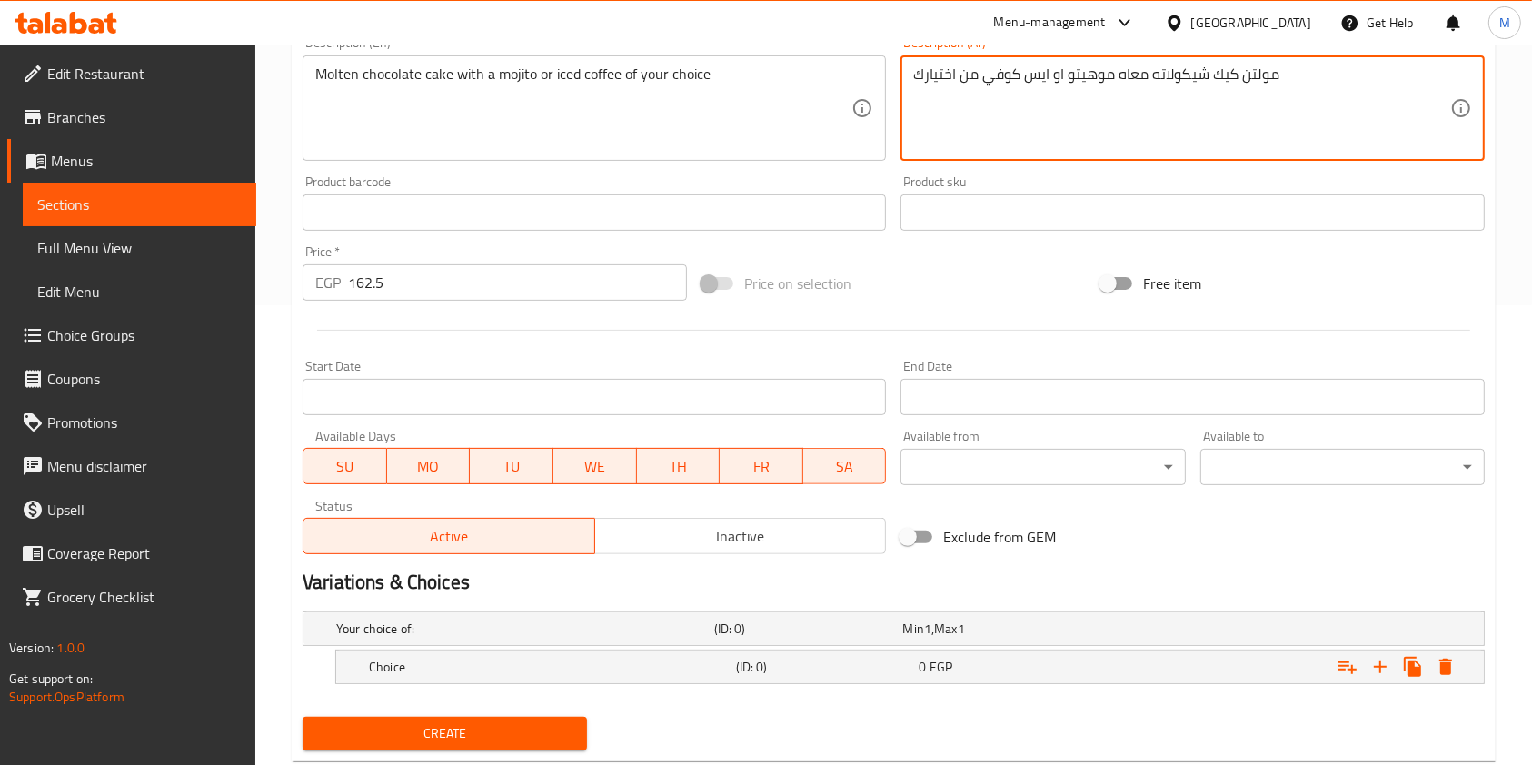
scroll to position [507, 0]
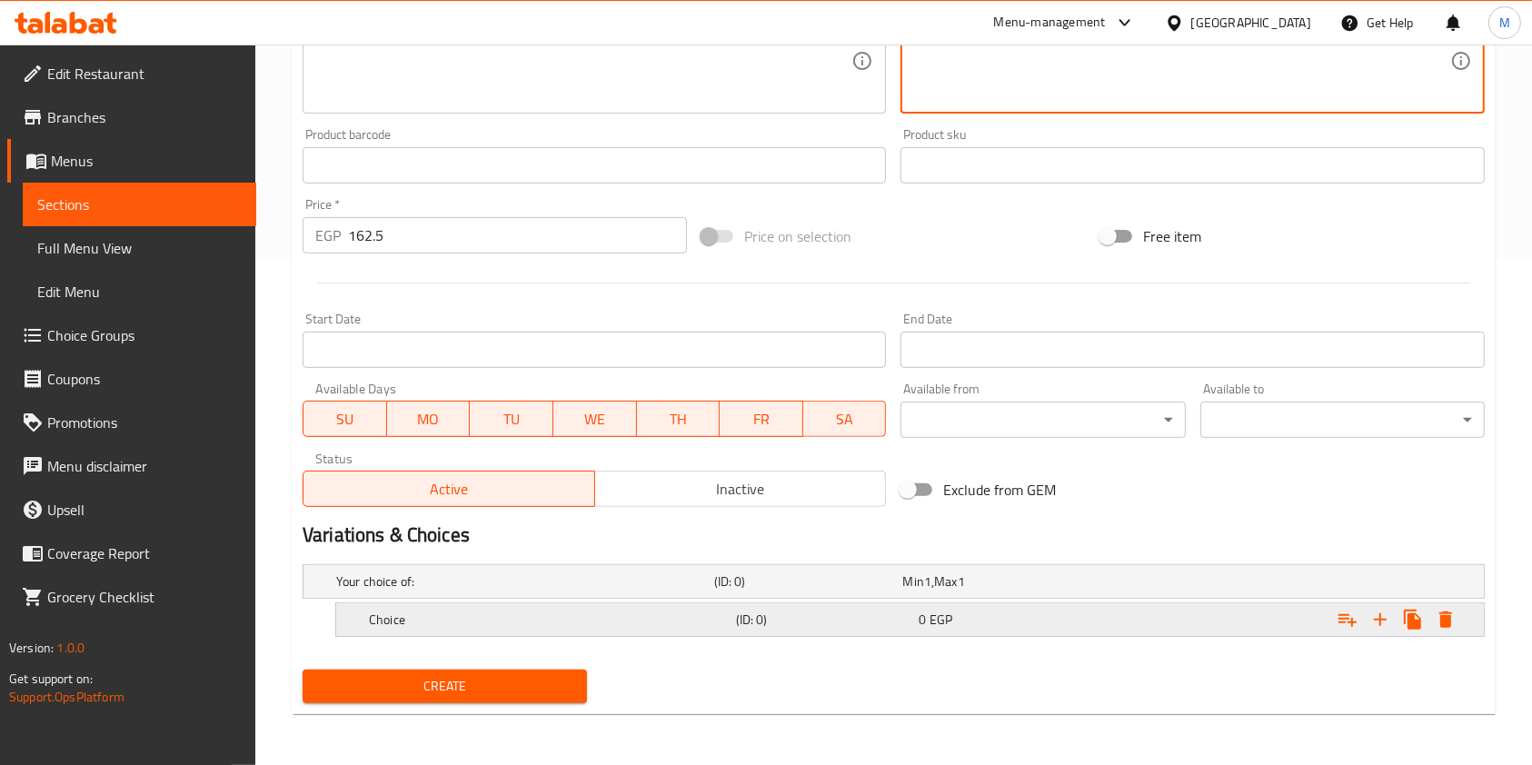
click at [1221, 614] on div "Expand" at bounding box center [1282, 620] width 367 height 40
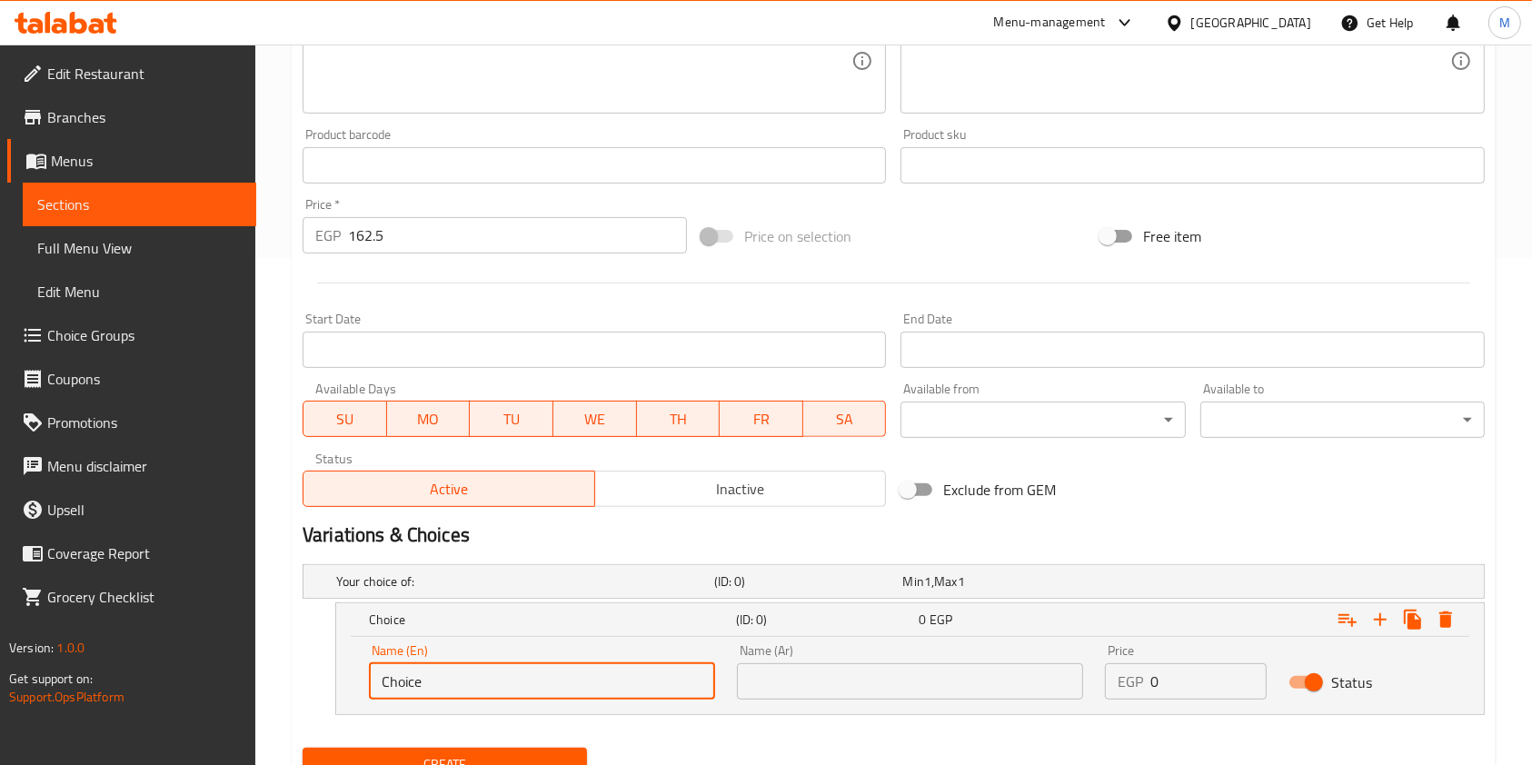
click at [503, 681] on input "Choice" at bounding box center [542, 681] width 346 height 36
paste input "موهيتو"
type input "موهيتو"
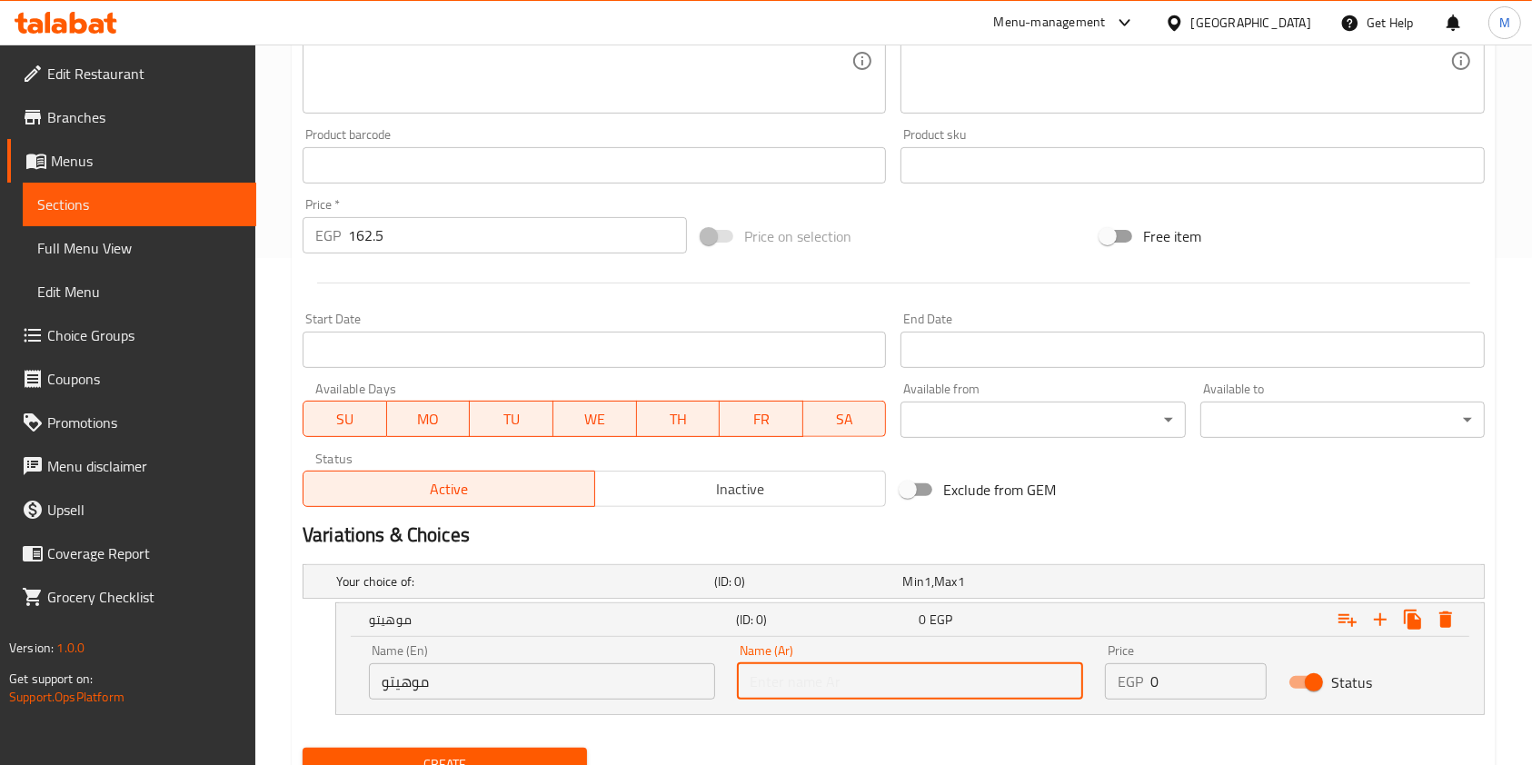
click at [772, 680] on input "text" at bounding box center [910, 681] width 346 height 36
paste input "mojito"
type input "mojito"
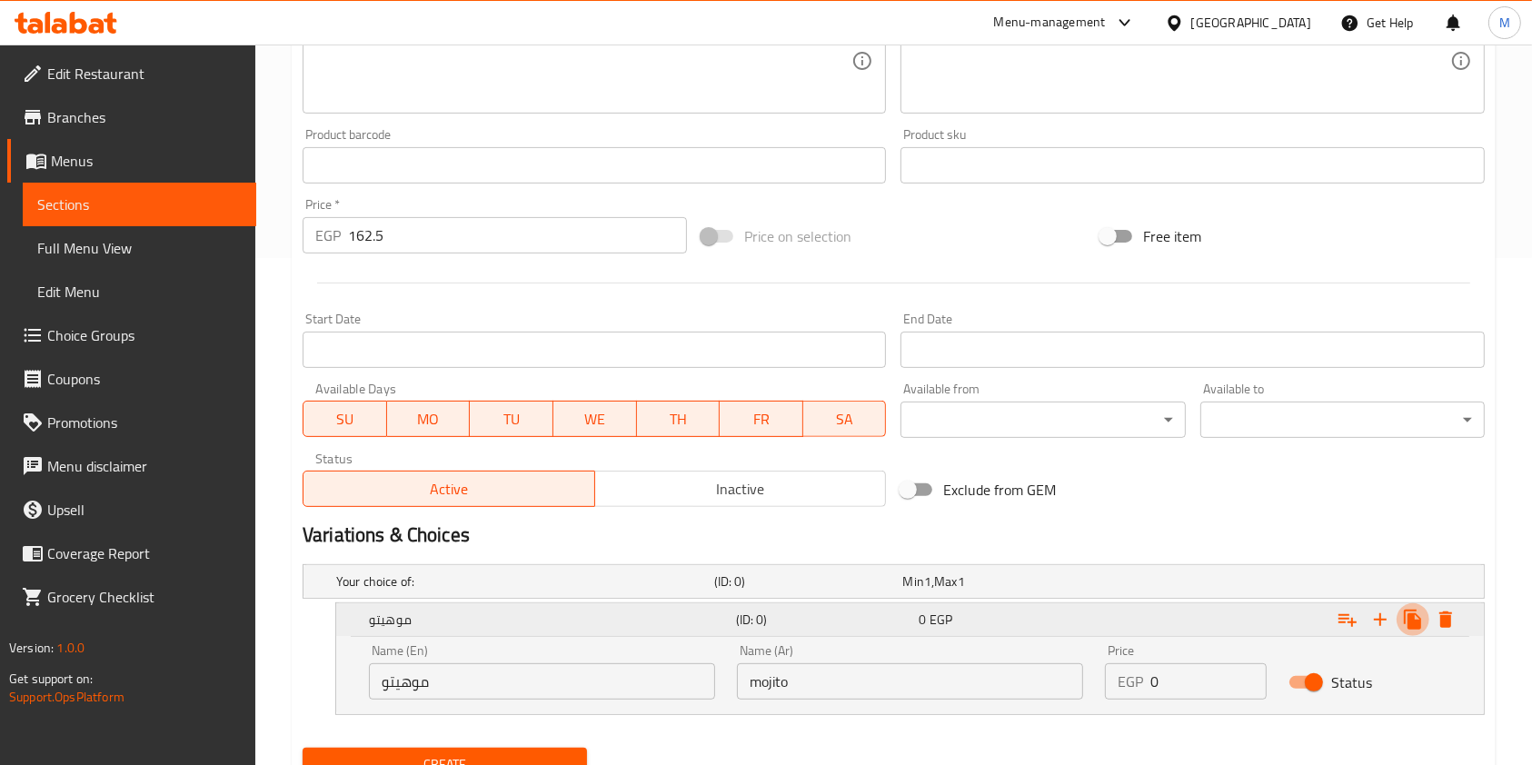
click at [1412, 629] on icon "Expand" at bounding box center [1412, 620] width 17 height 20
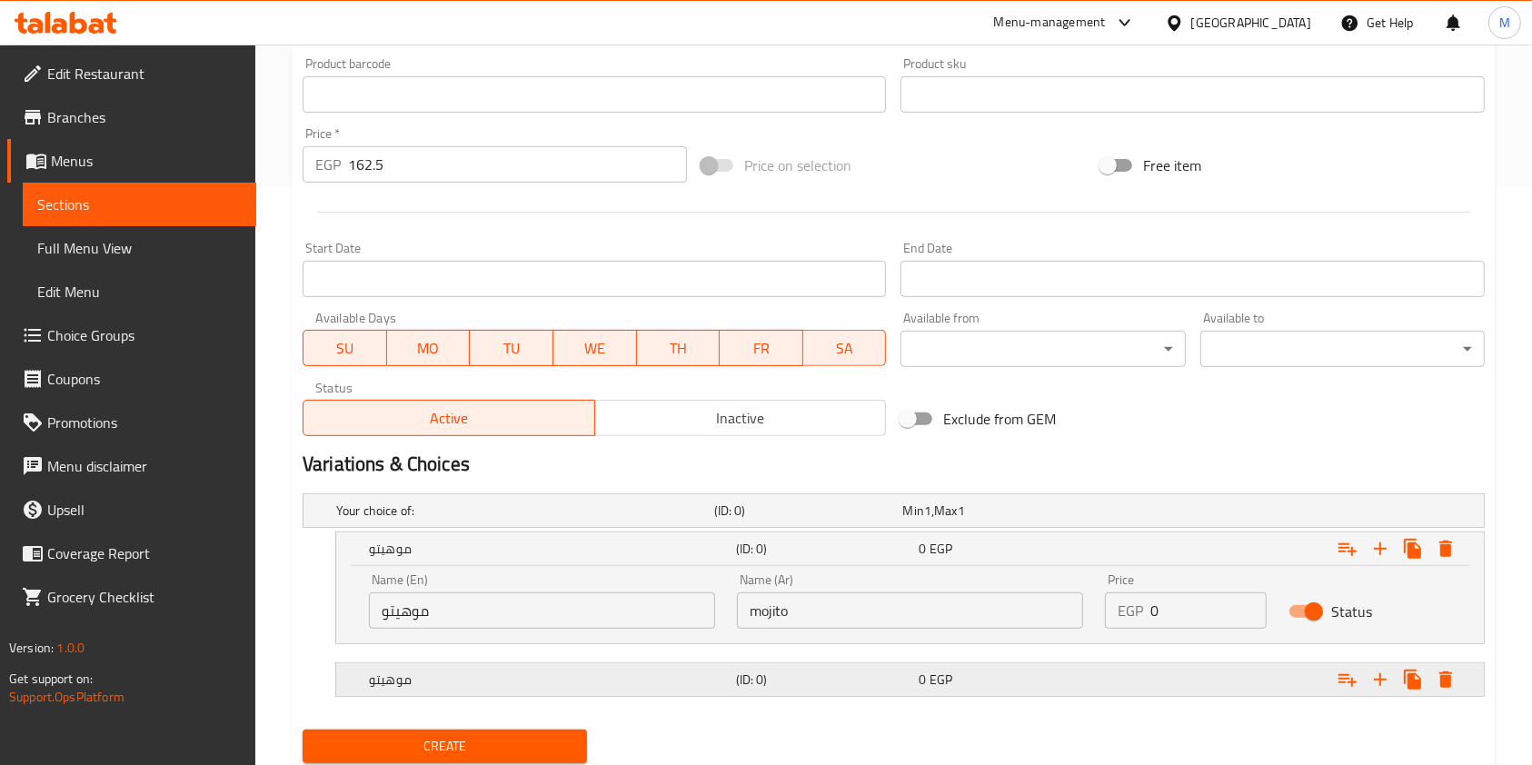
scroll to position [638, 0]
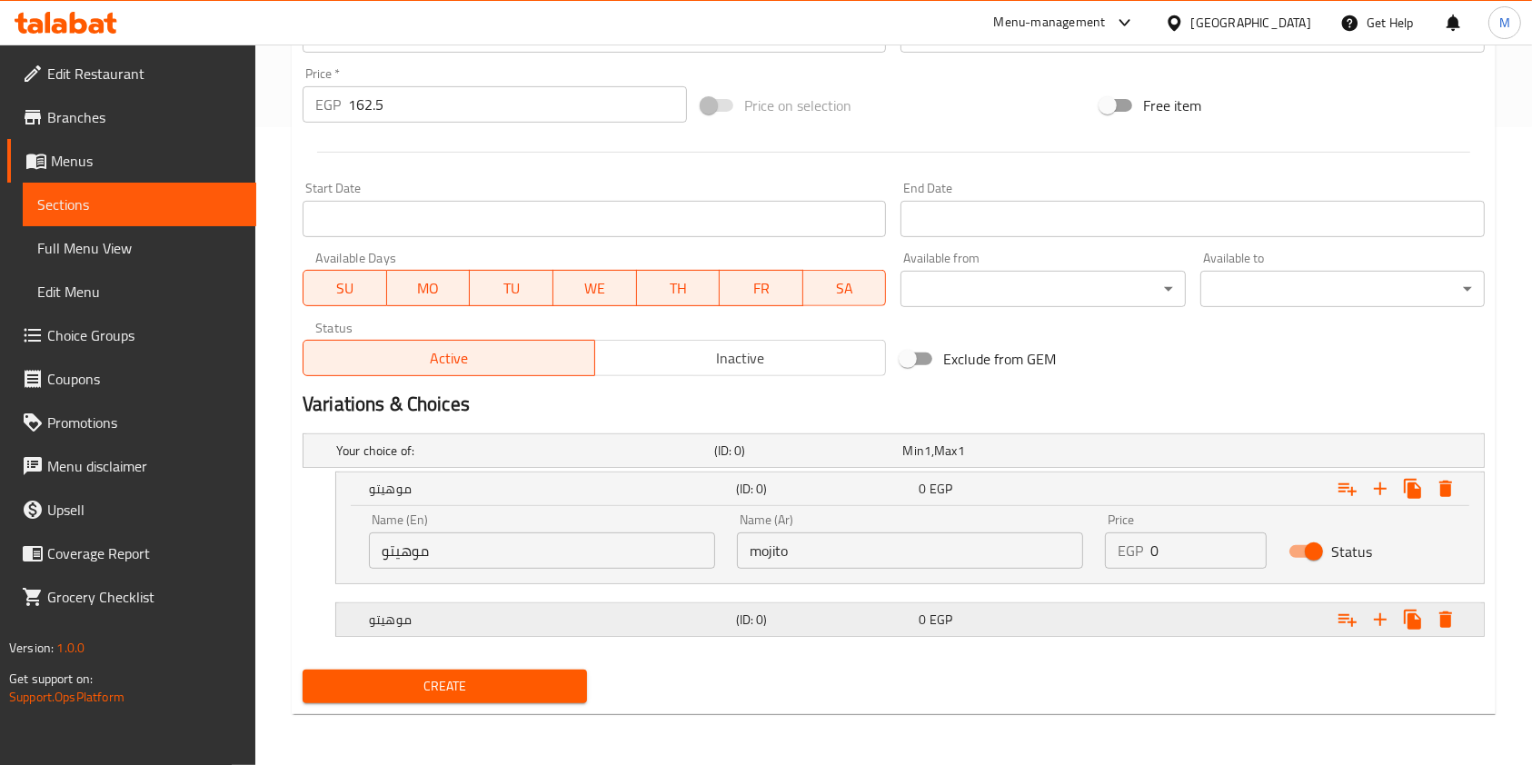
click at [741, 611] on h5 "(ID: 0)" at bounding box center [824, 620] width 176 height 18
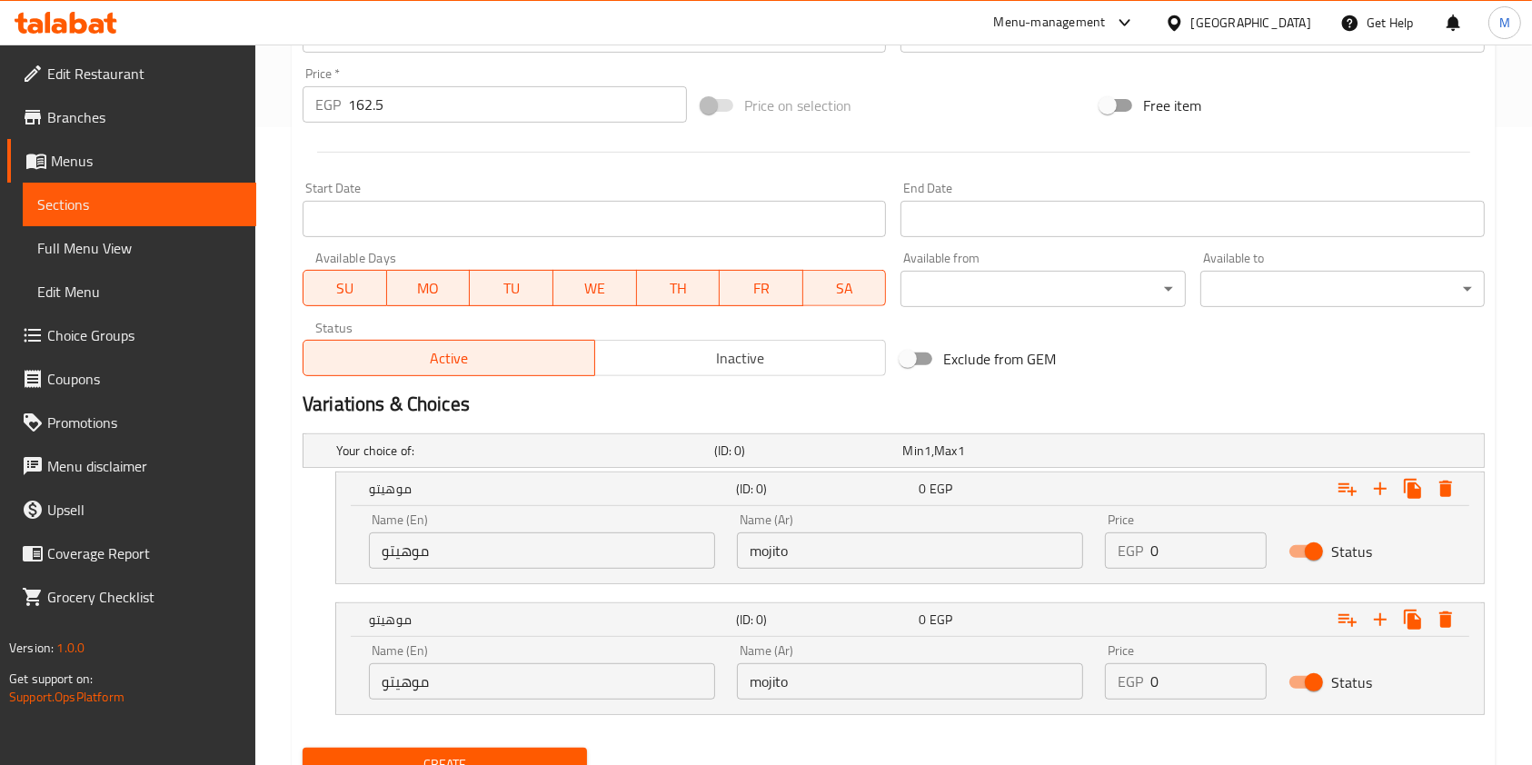
click at [518, 672] on input "موهيتو" at bounding box center [542, 681] width 346 height 36
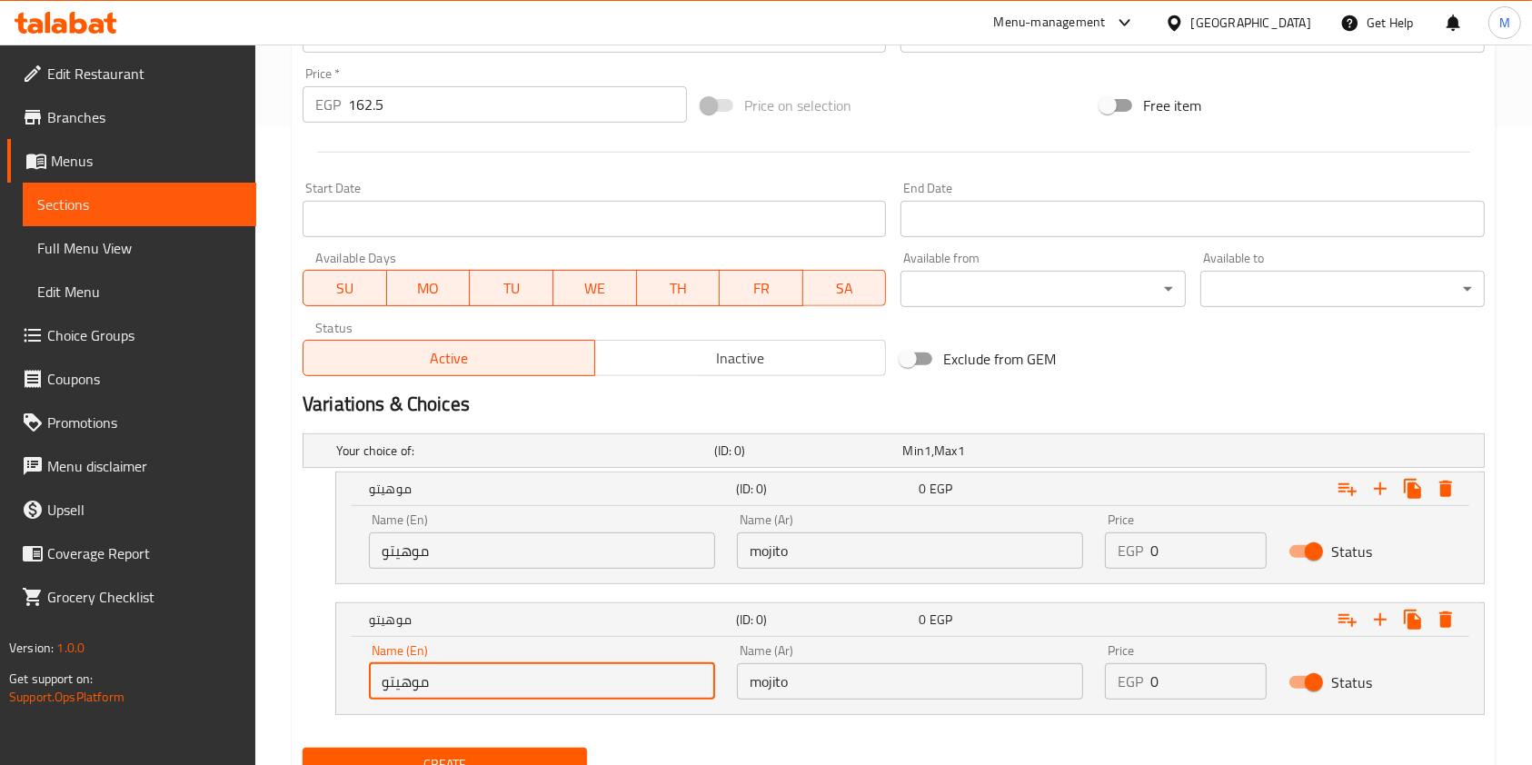
click at [518, 672] on input "موهيتو" at bounding box center [542, 681] width 346 height 36
paste input "ايس كوفي"
click at [524, 694] on input "ايس كوفي" at bounding box center [542, 681] width 346 height 36
click at [523, 683] on input "ايس كوفي" at bounding box center [542, 681] width 346 height 36
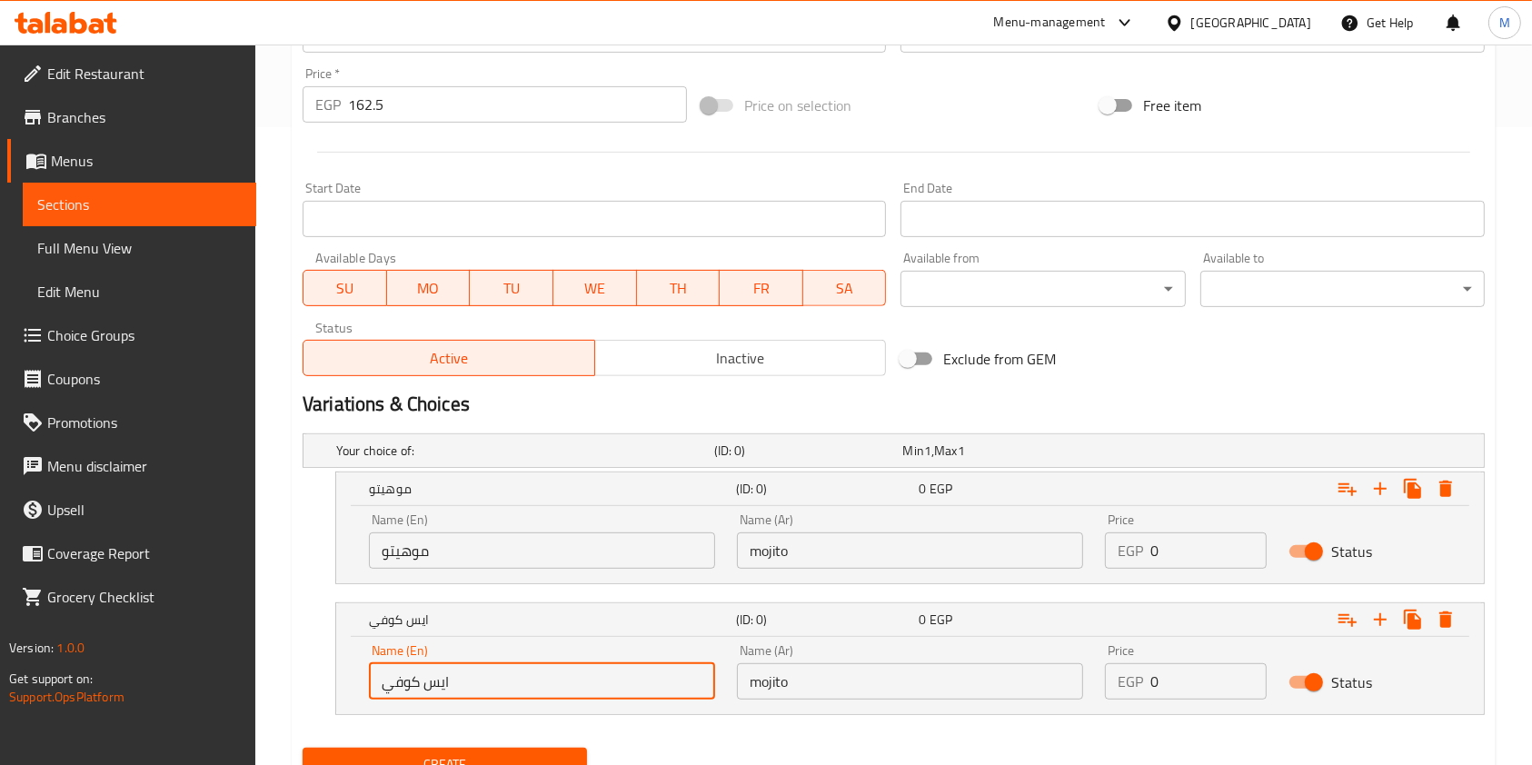
click at [523, 683] on input "ايس كوفي" at bounding box center [542, 681] width 346 height 36
paste input "iced coffee"
type input "iced coffee"
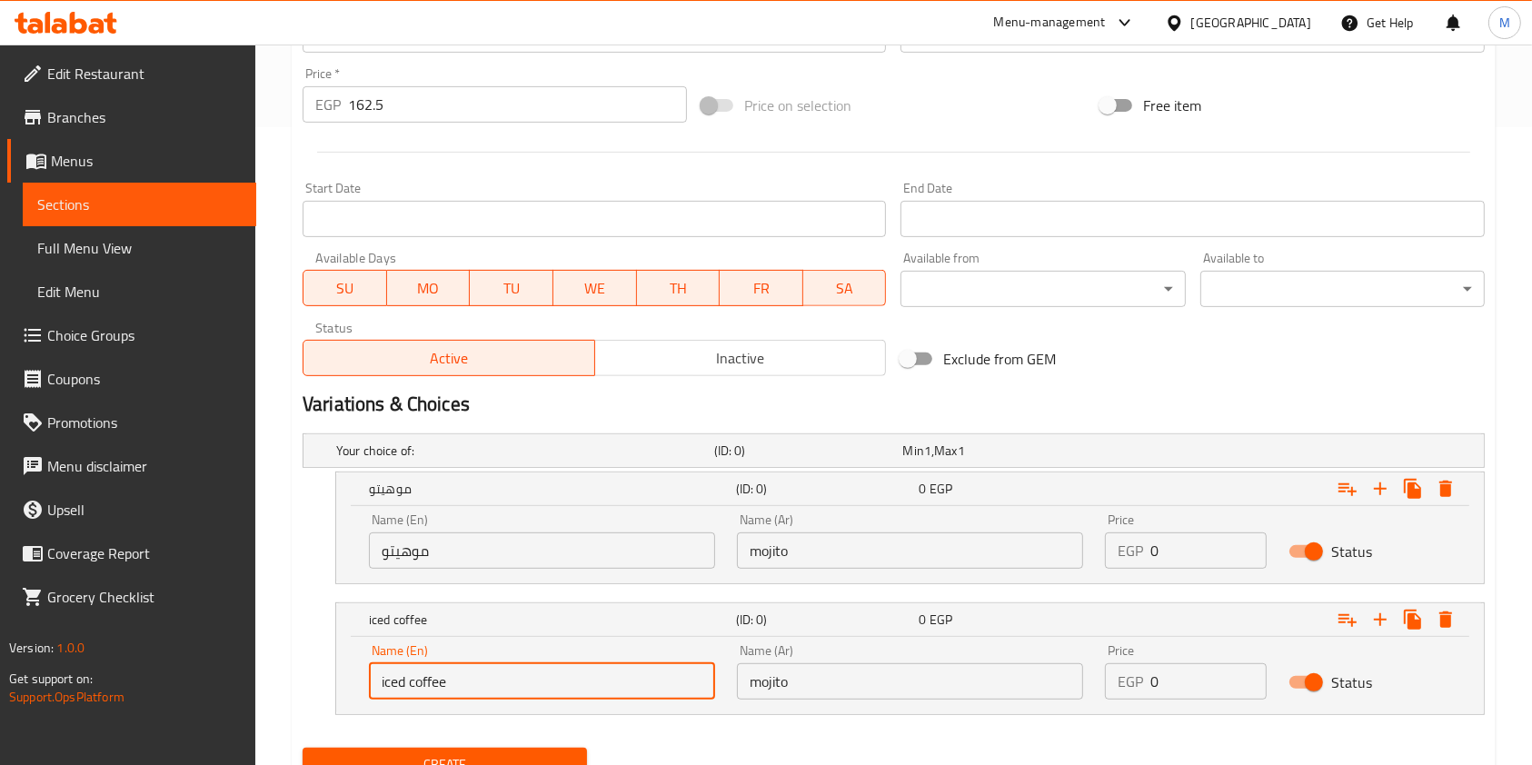
click at [815, 677] on input "mojito" at bounding box center [910, 681] width 346 height 36
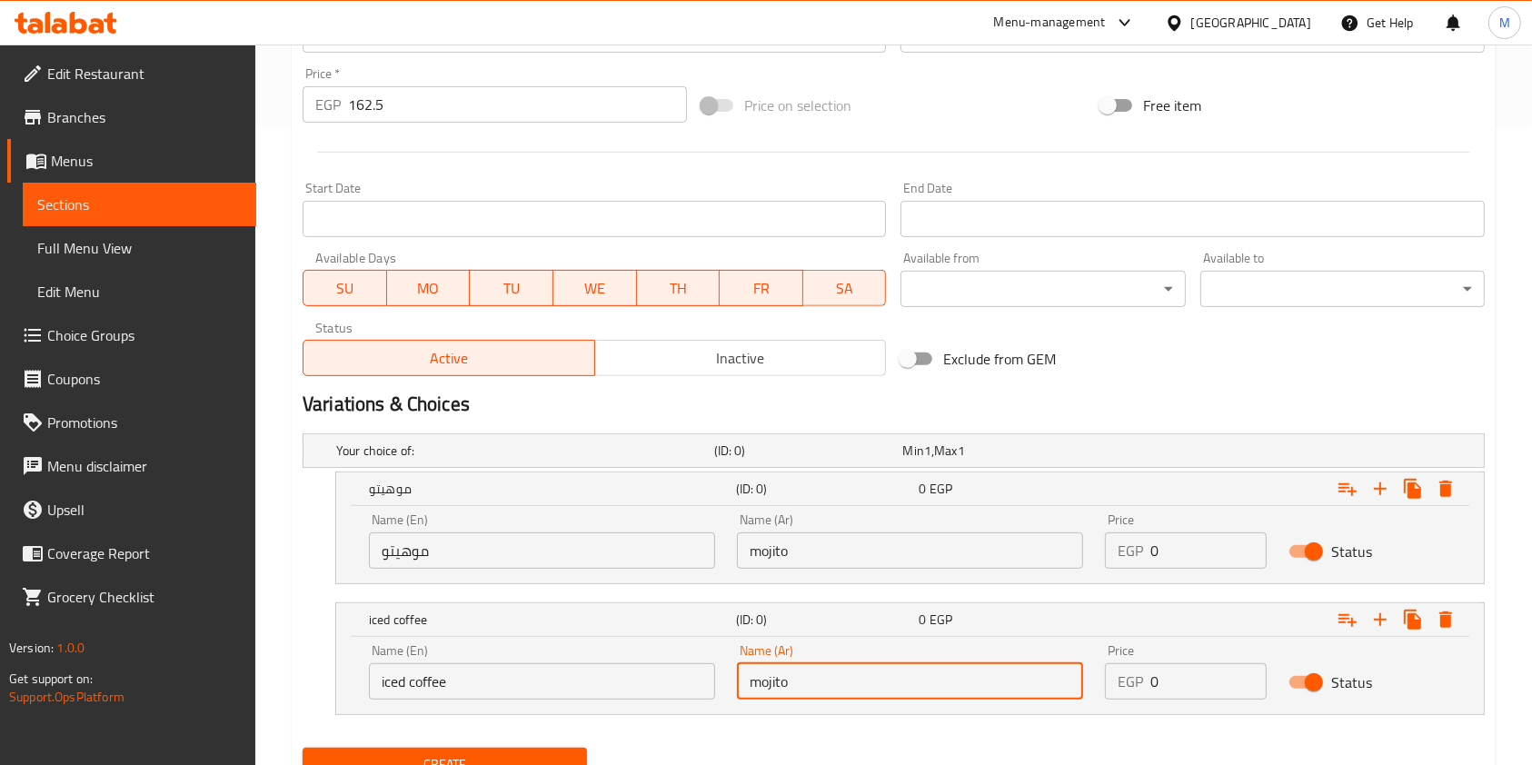
click at [815, 677] on input "mojito" at bounding box center [910, 681] width 346 height 36
paste input "ايس كوفي"
type input "ايس كوفي"
click at [822, 545] on input "mojito" at bounding box center [910, 551] width 346 height 36
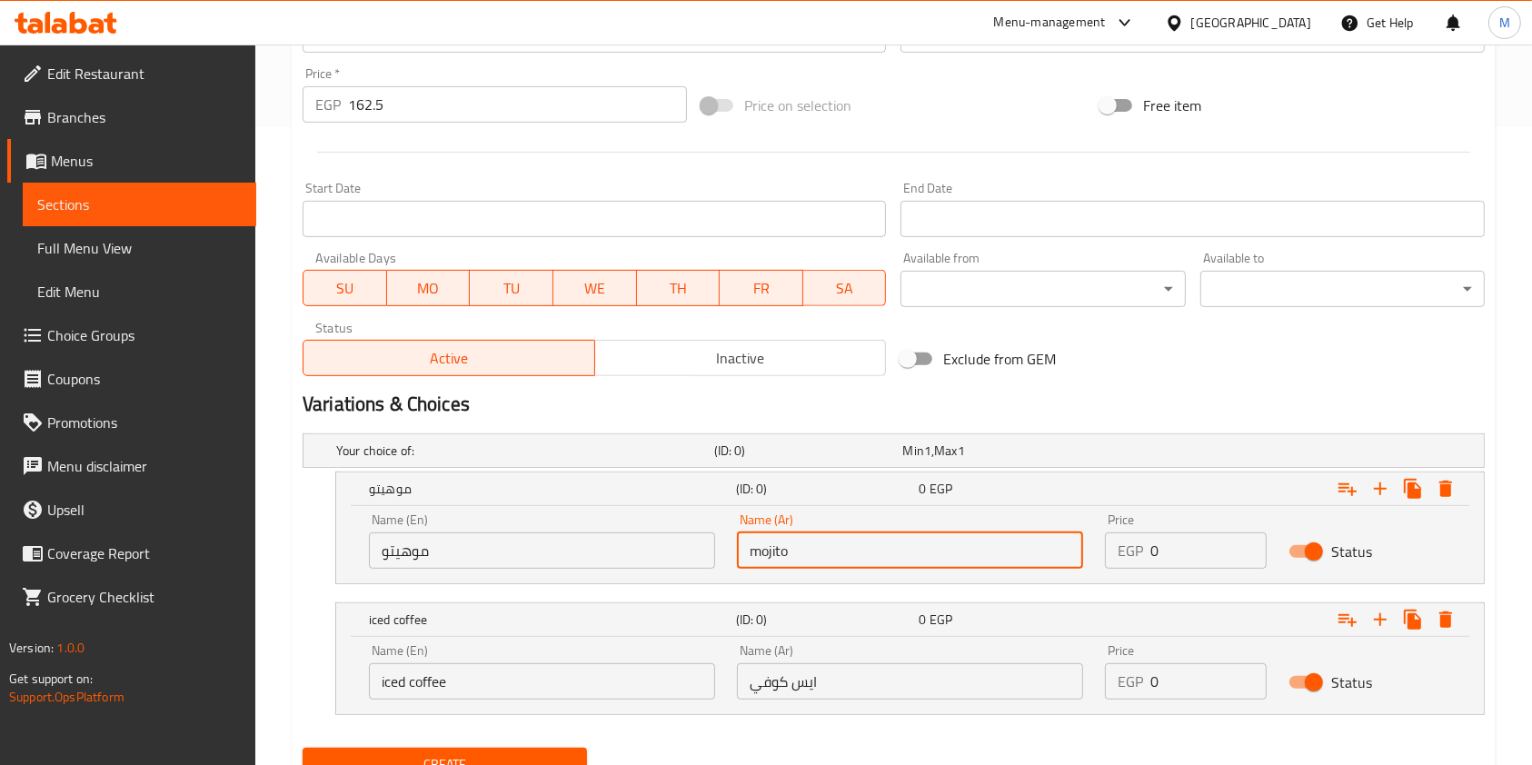
click at [822, 545] on input "mojito" at bounding box center [910, 551] width 346 height 36
paste input "موهيتو"
type input "موهيتو"
click at [615, 560] on input "موهيتو" at bounding box center [542, 551] width 346 height 36
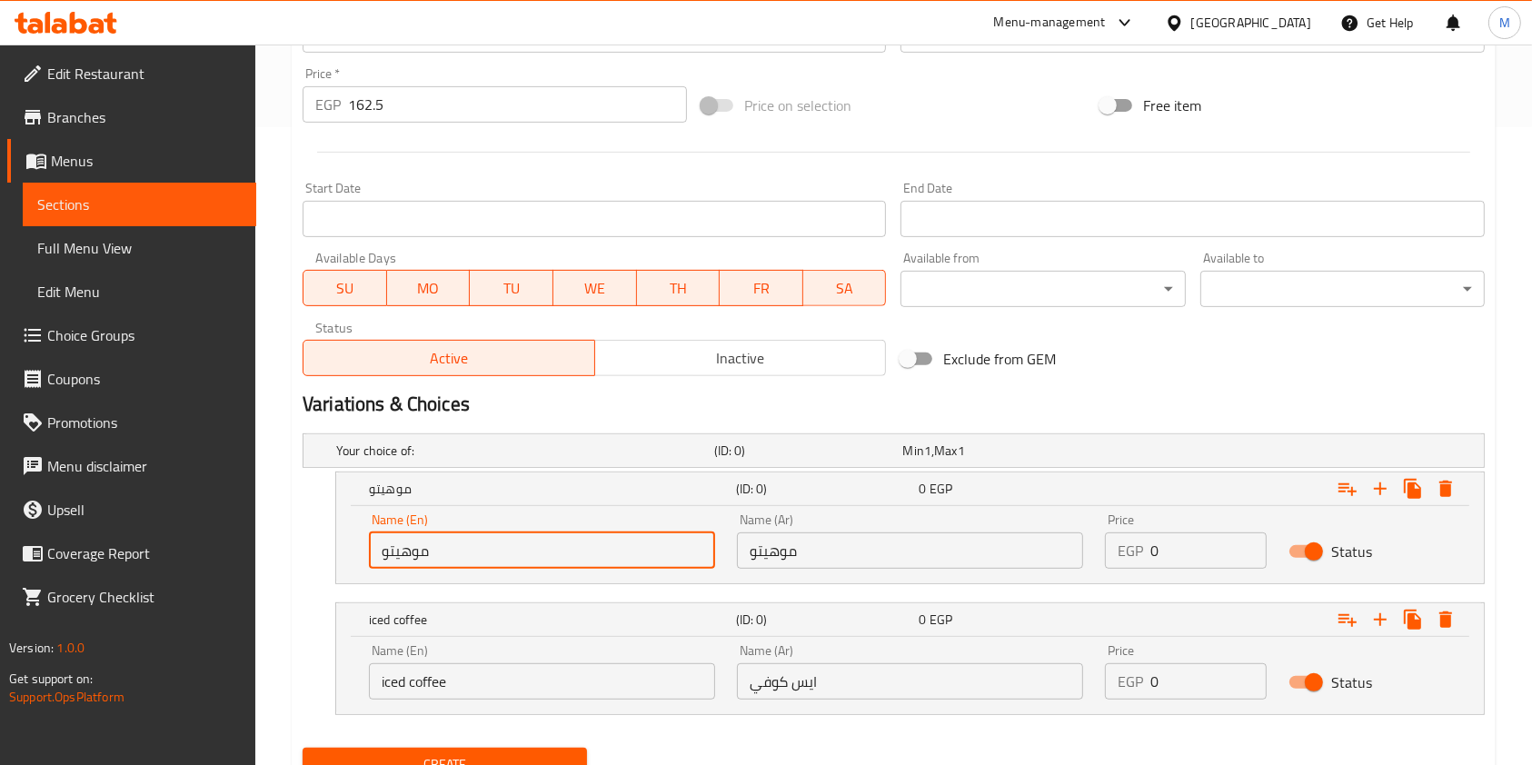
click at [615, 560] on input "موهيتو" at bounding box center [542, 551] width 346 height 36
paste input "mojito"
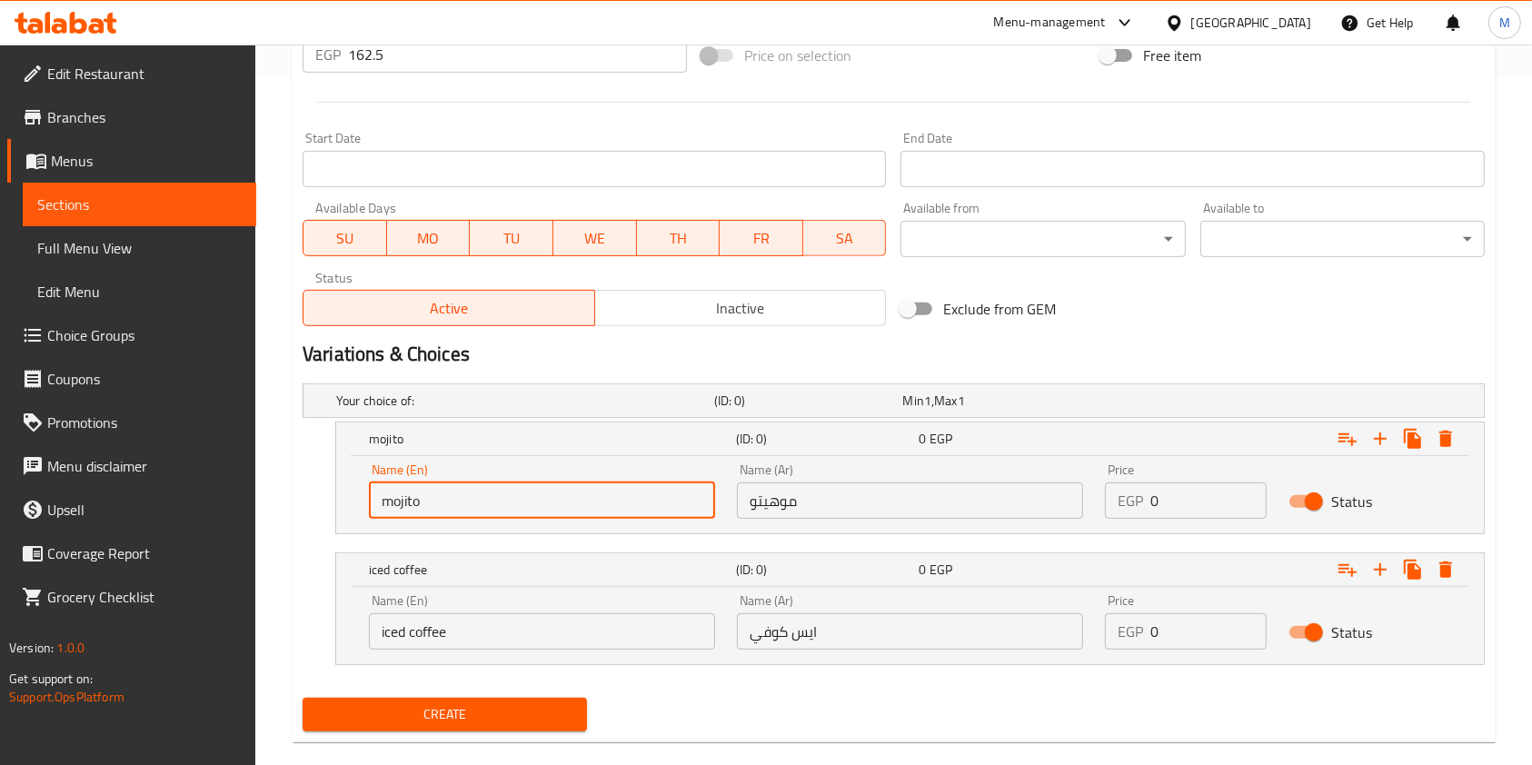
scroll to position [715, 0]
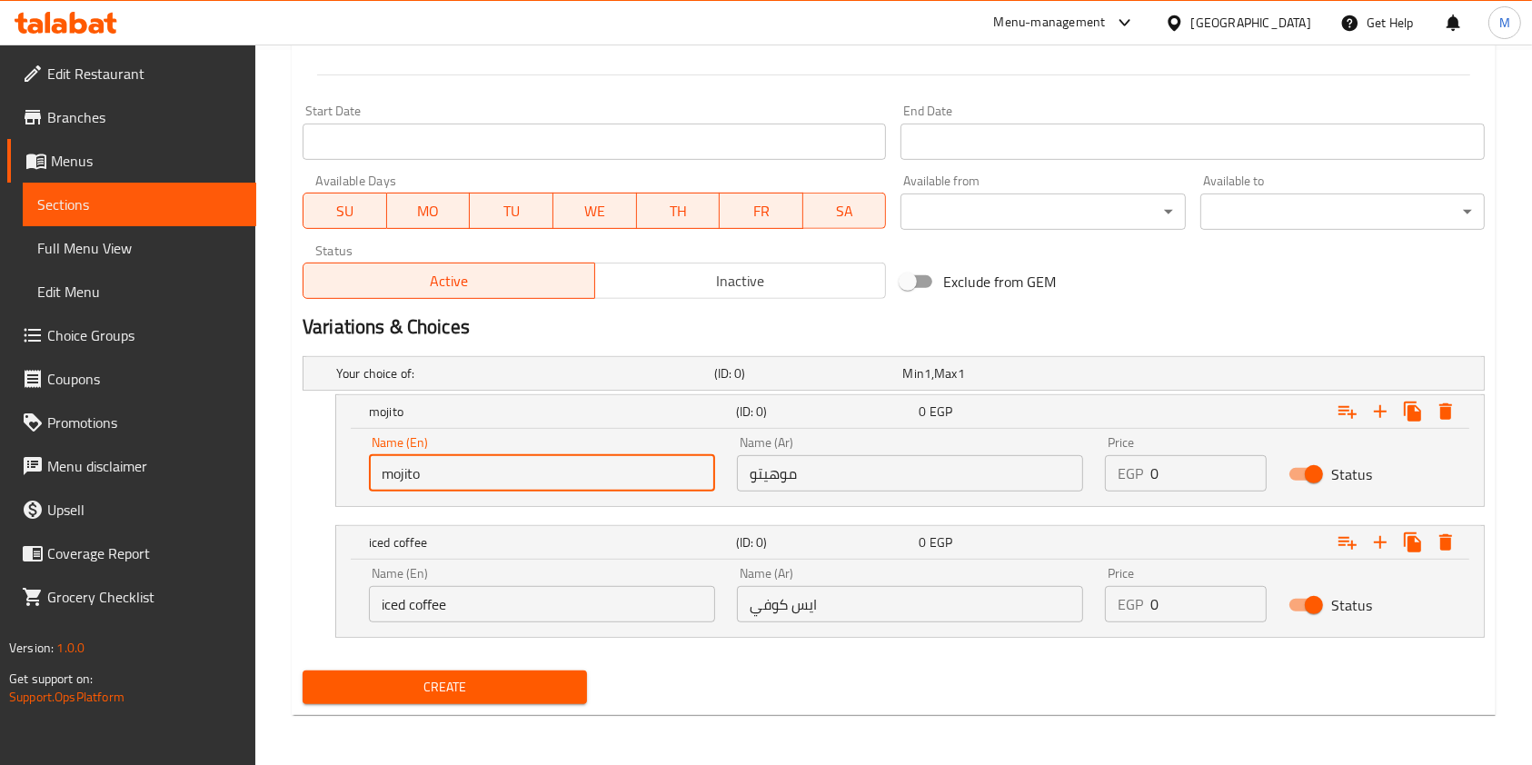
type input "mojito"
click at [554, 666] on div "Create" at bounding box center [444, 687] width 299 height 48
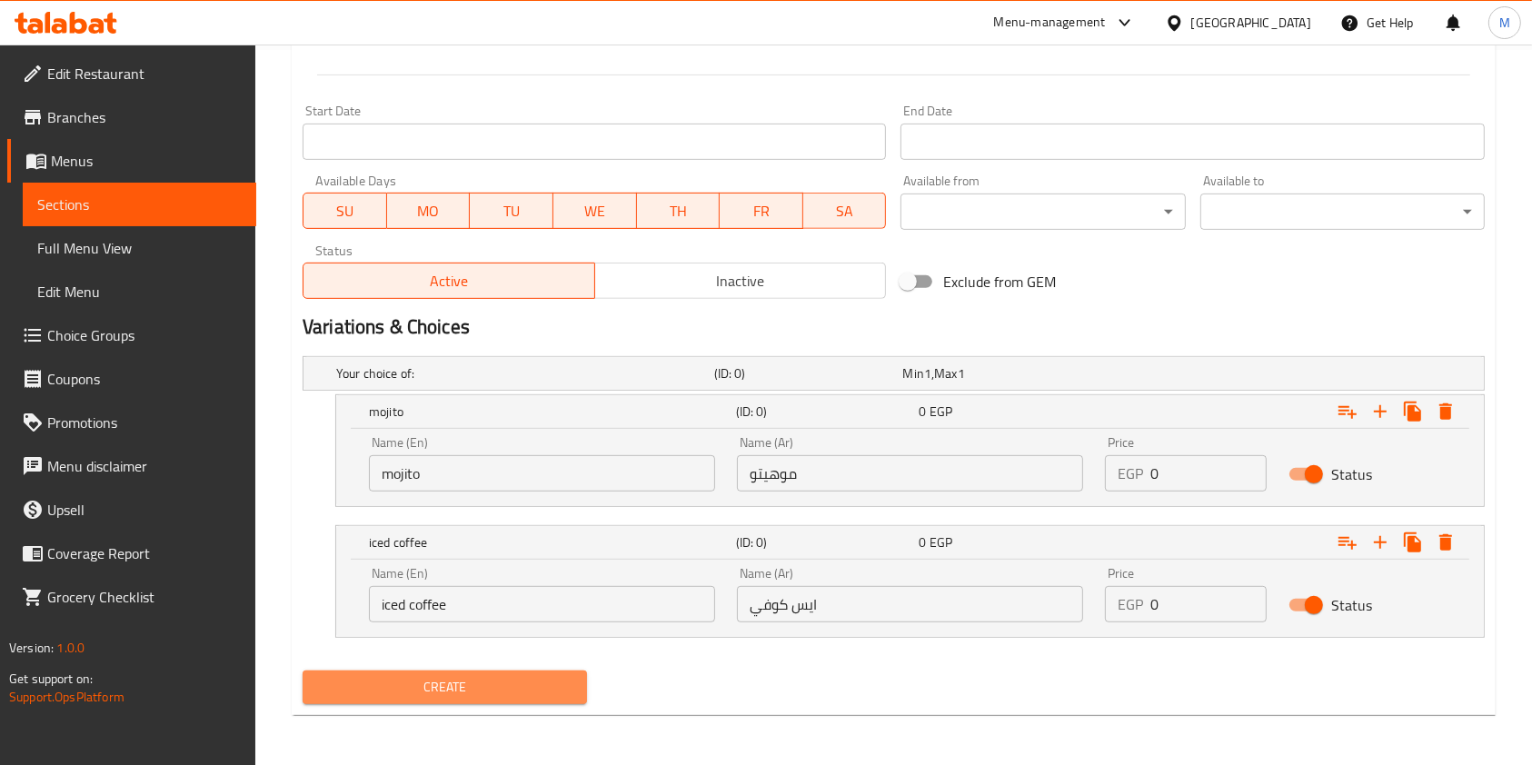
click at [553, 671] on button "Create" at bounding box center [445, 688] width 284 height 34
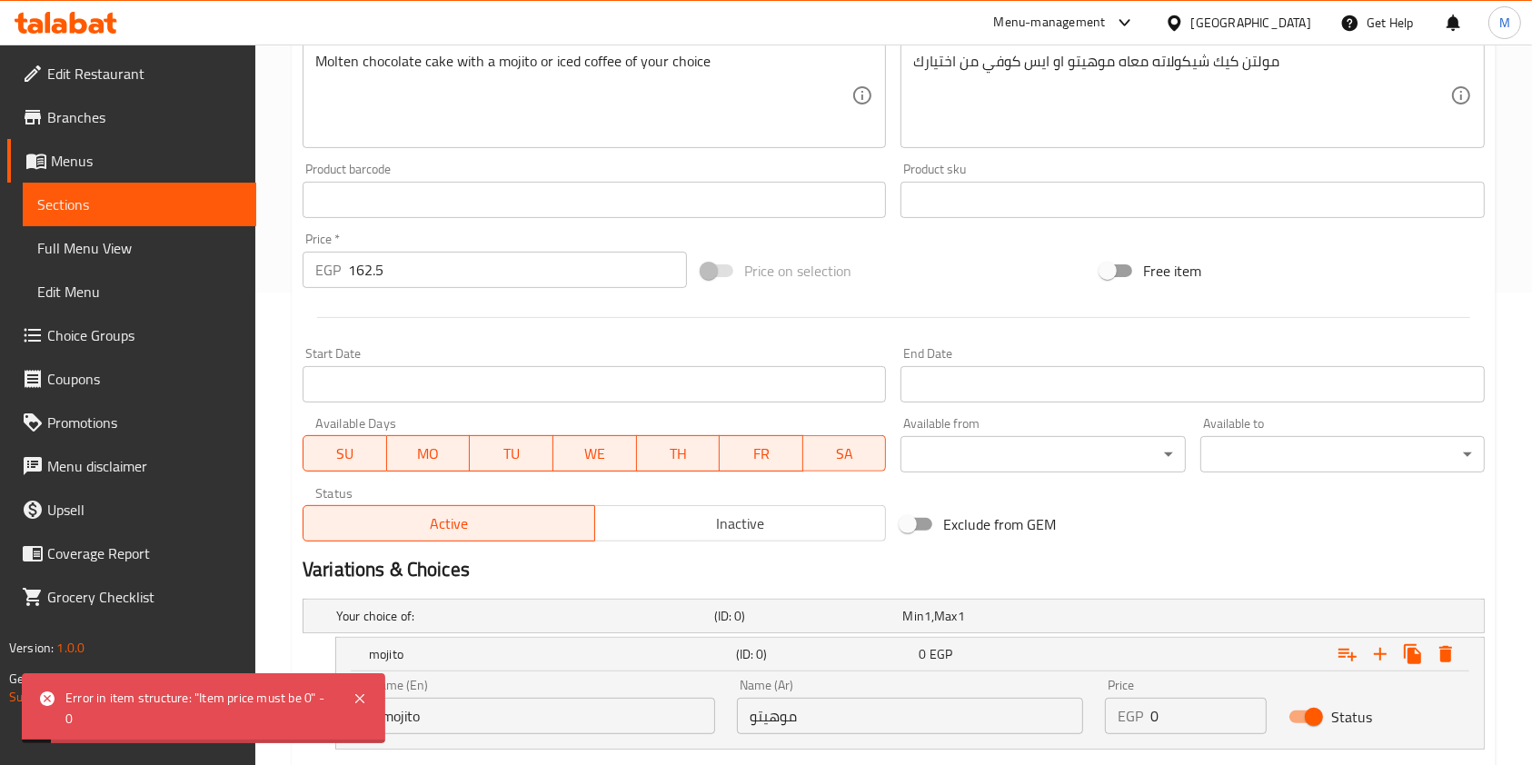
scroll to position [231, 0]
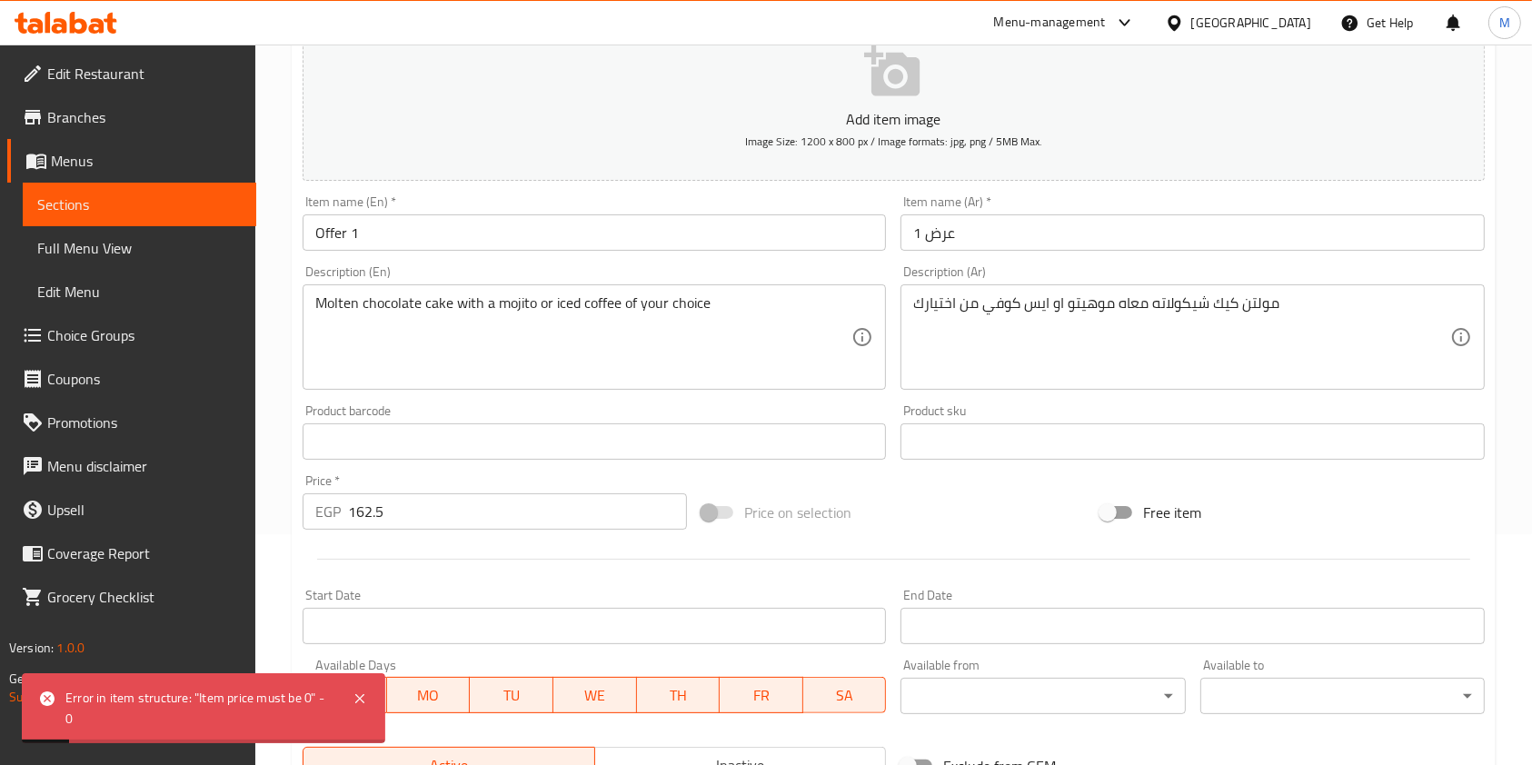
click at [441, 513] on input "162.5" at bounding box center [517, 511] width 339 height 36
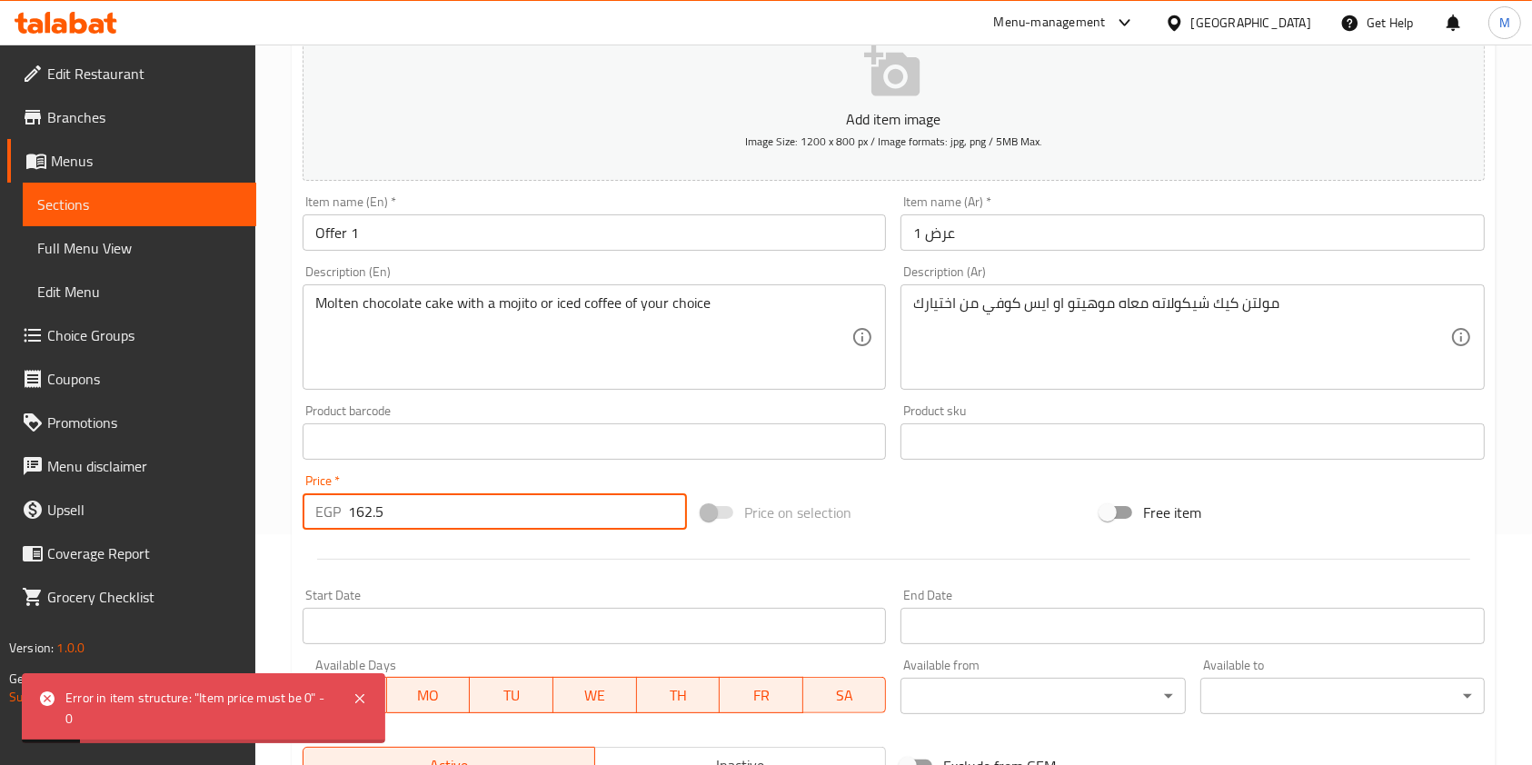
click at [441, 513] on input "162.5" at bounding box center [517, 511] width 339 height 36
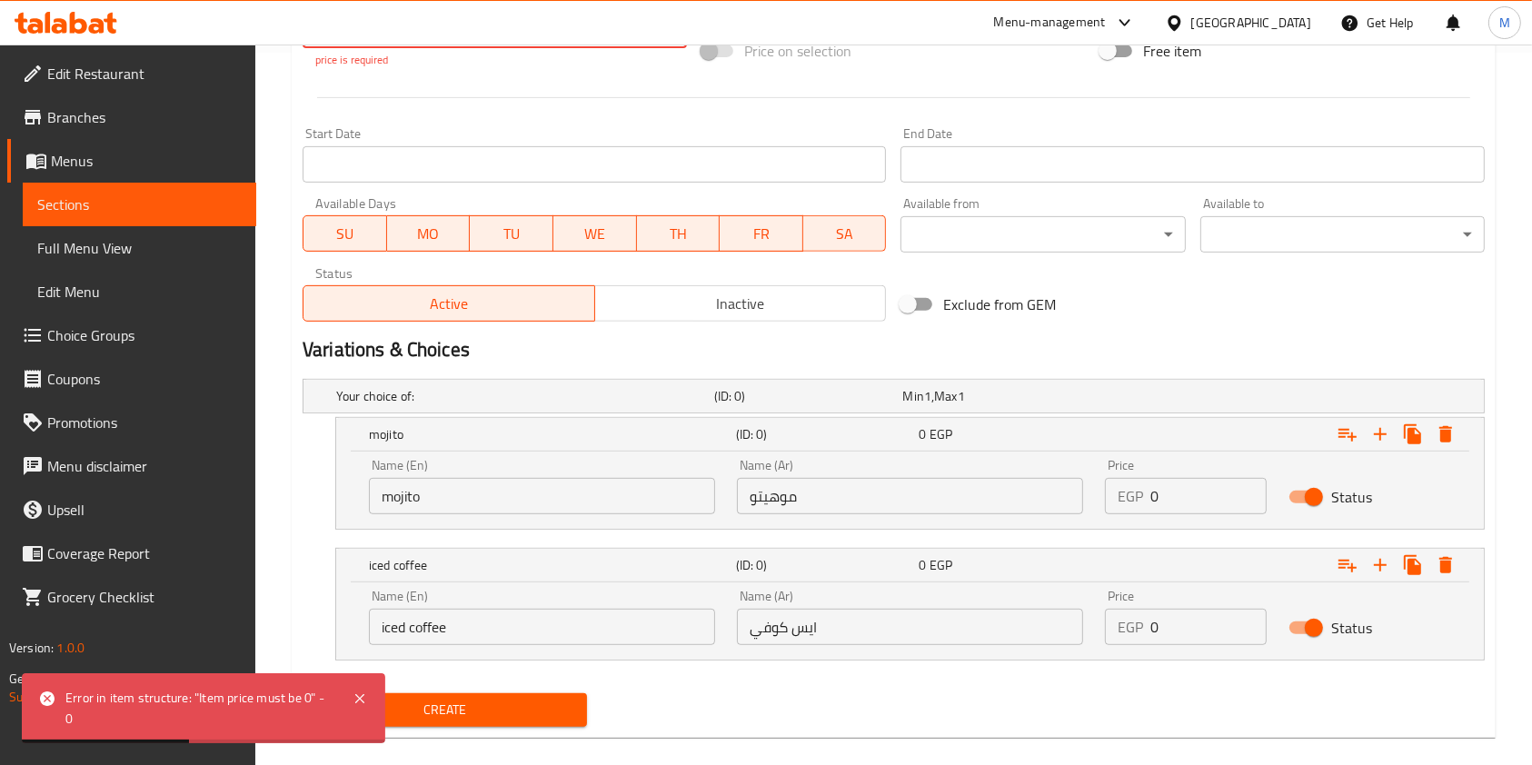
scroll to position [715, 0]
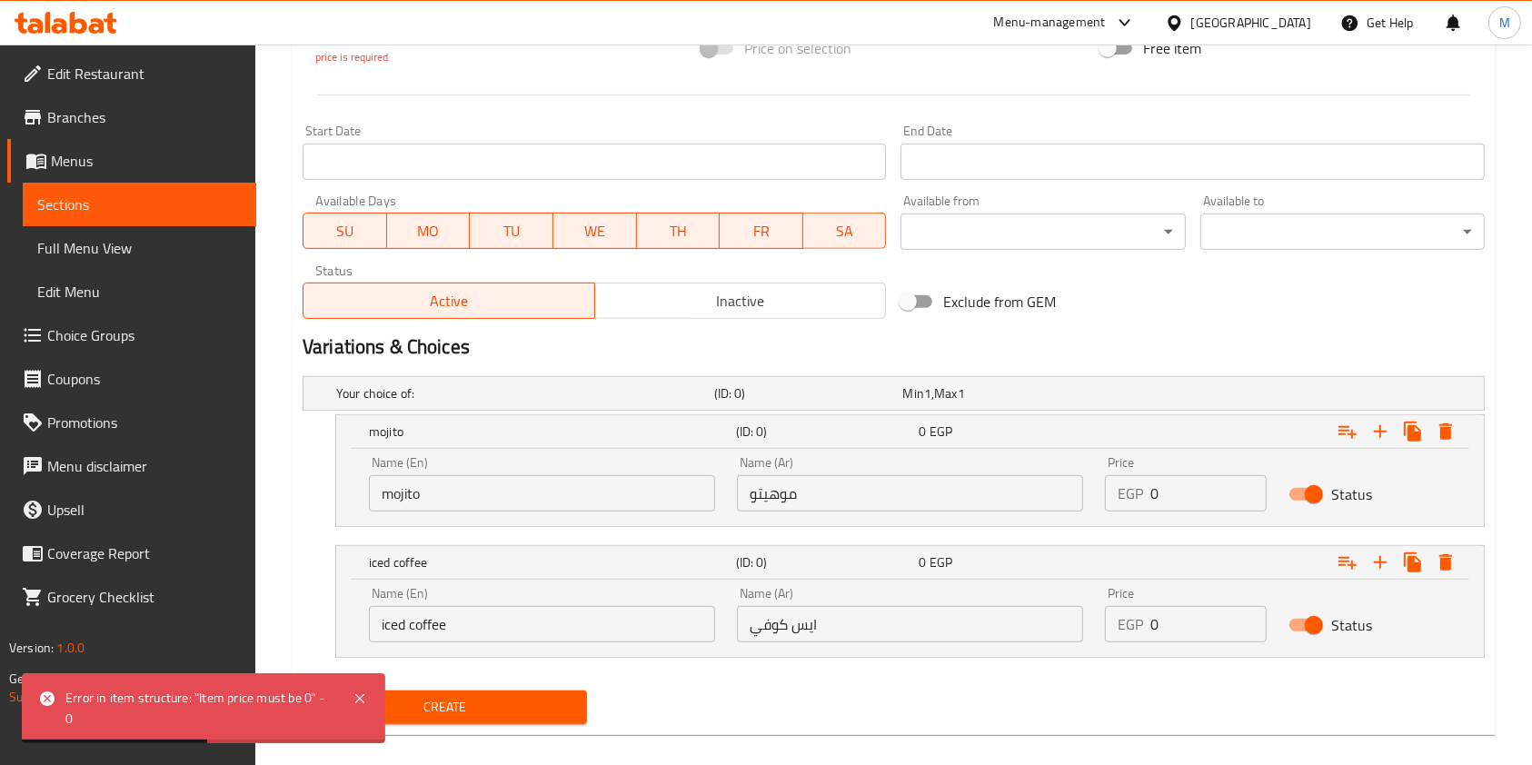
click at [1159, 498] on input "0" at bounding box center [1208, 493] width 116 height 36
paste input "162.5"
type input "162.5"
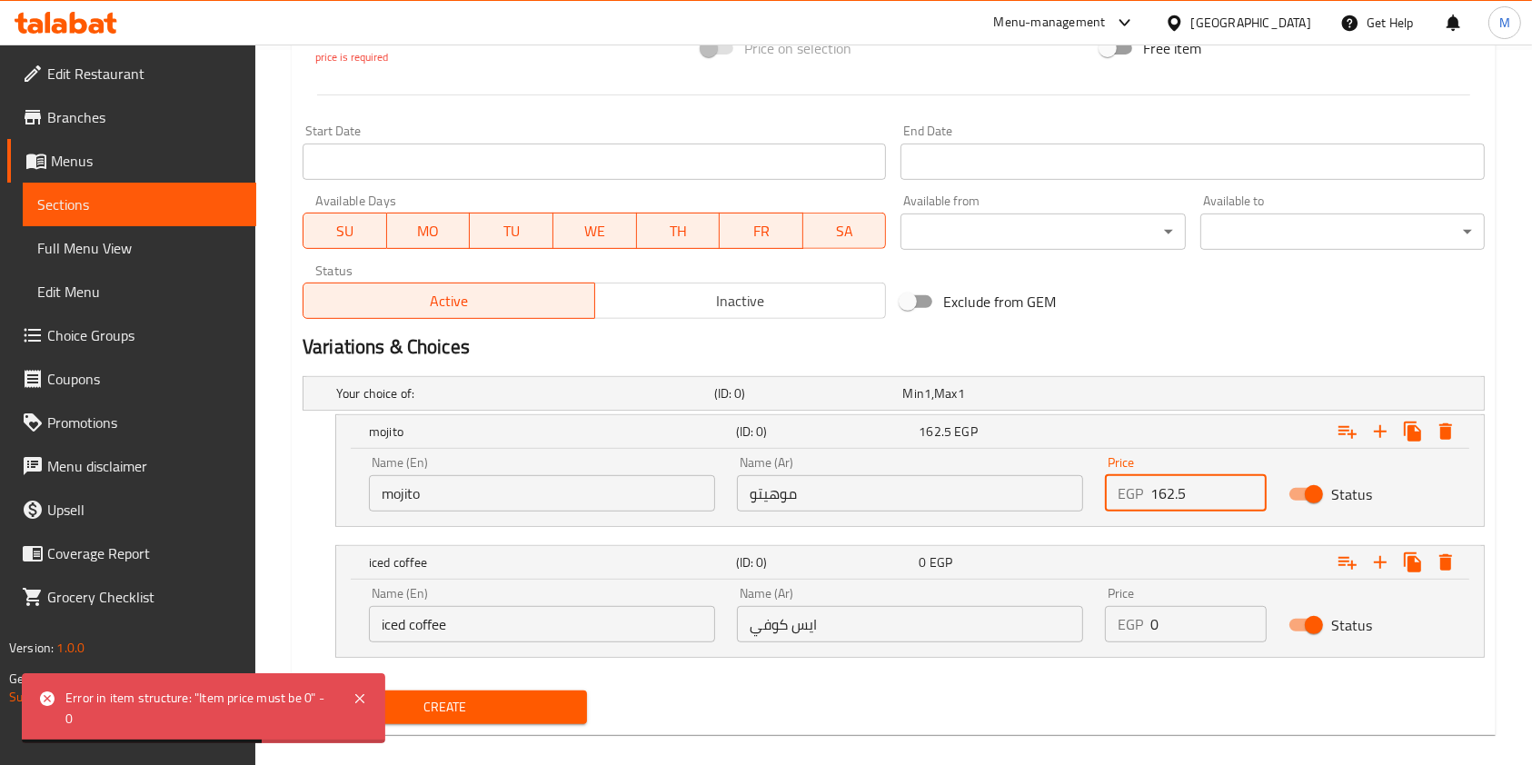
click at [1201, 627] on input "0" at bounding box center [1208, 624] width 116 height 36
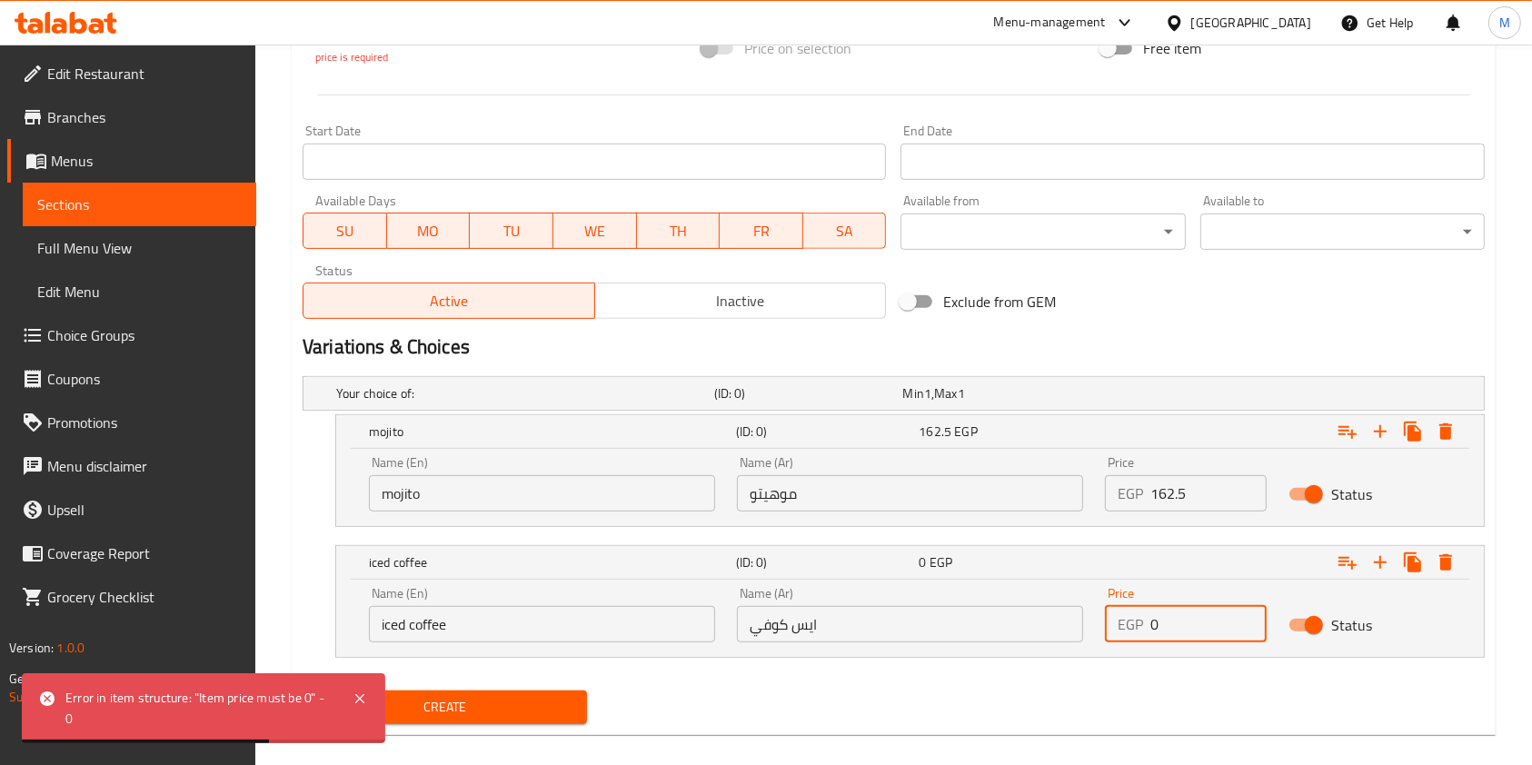
click at [1201, 627] on input "0" at bounding box center [1208, 624] width 116 height 36
paste input "162.5"
click at [1201, 627] on input "0162.5" at bounding box center [1208, 624] width 116 height 36
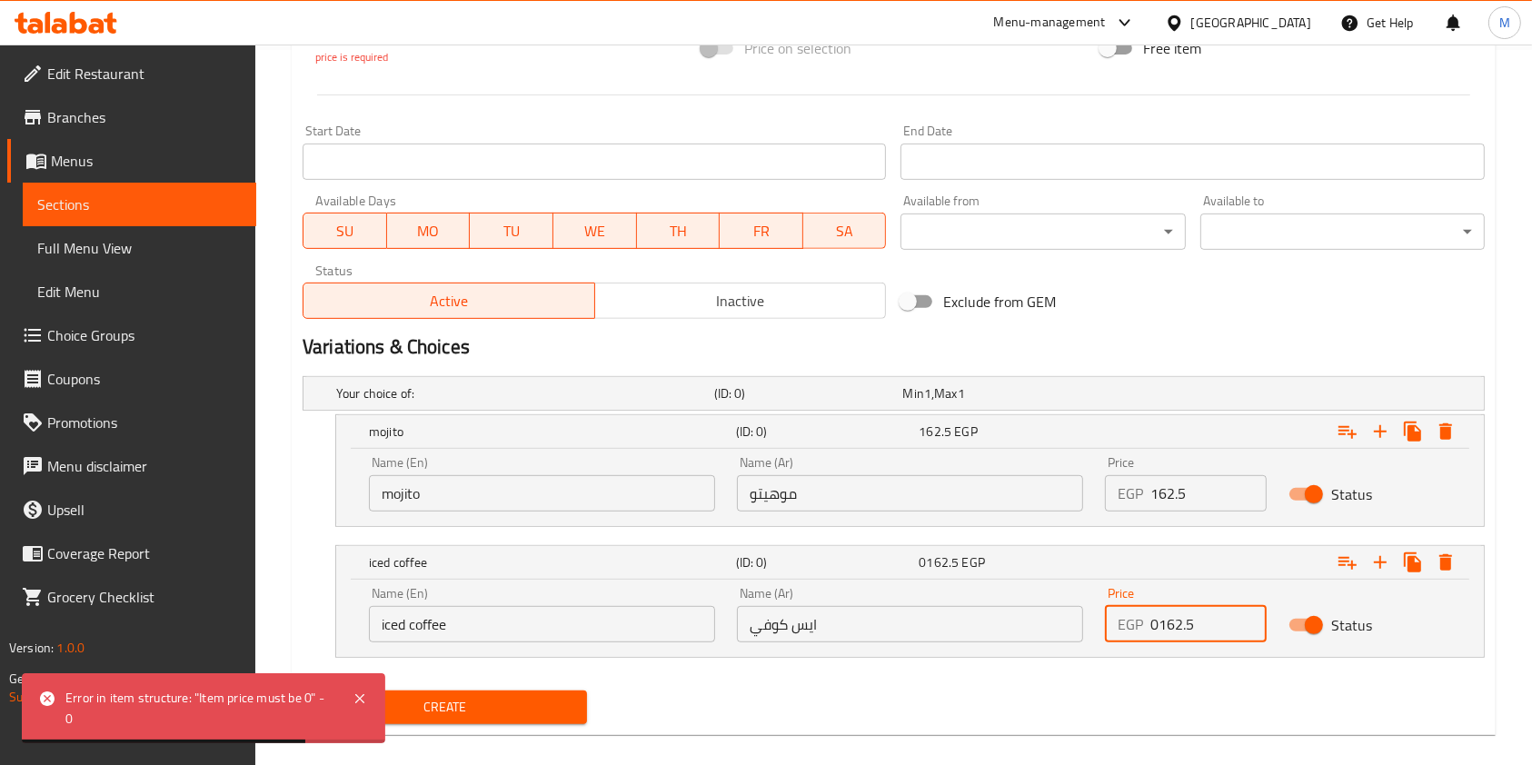
click at [1201, 627] on input "0162.5" at bounding box center [1208, 624] width 116 height 36
paste input "number"
type input "162.5"
click at [548, 719] on button "Create" at bounding box center [445, 708] width 284 height 34
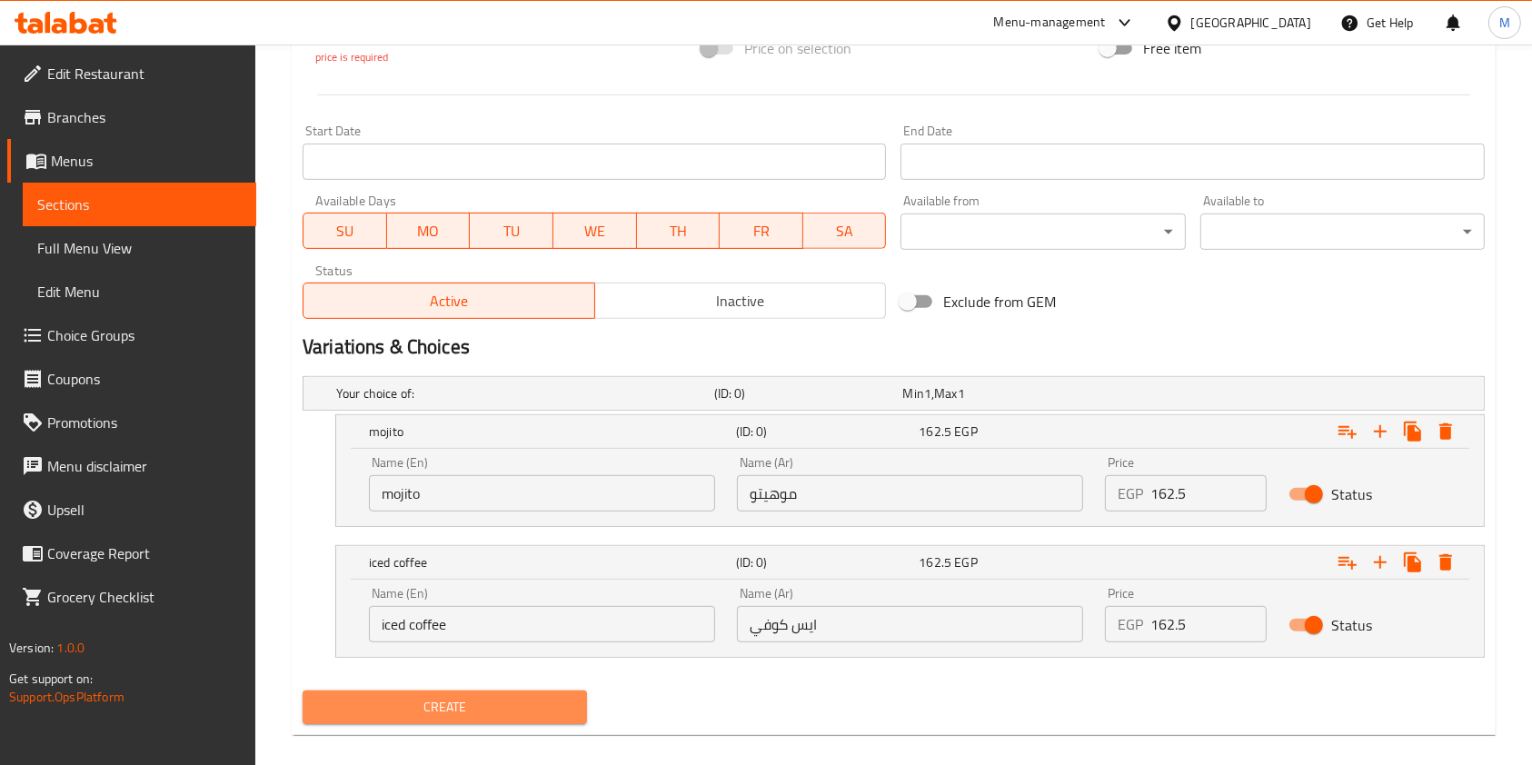
click at [485, 709] on span "Create" at bounding box center [444, 707] width 255 height 23
click at [487, 700] on span "Create" at bounding box center [444, 707] width 255 height 23
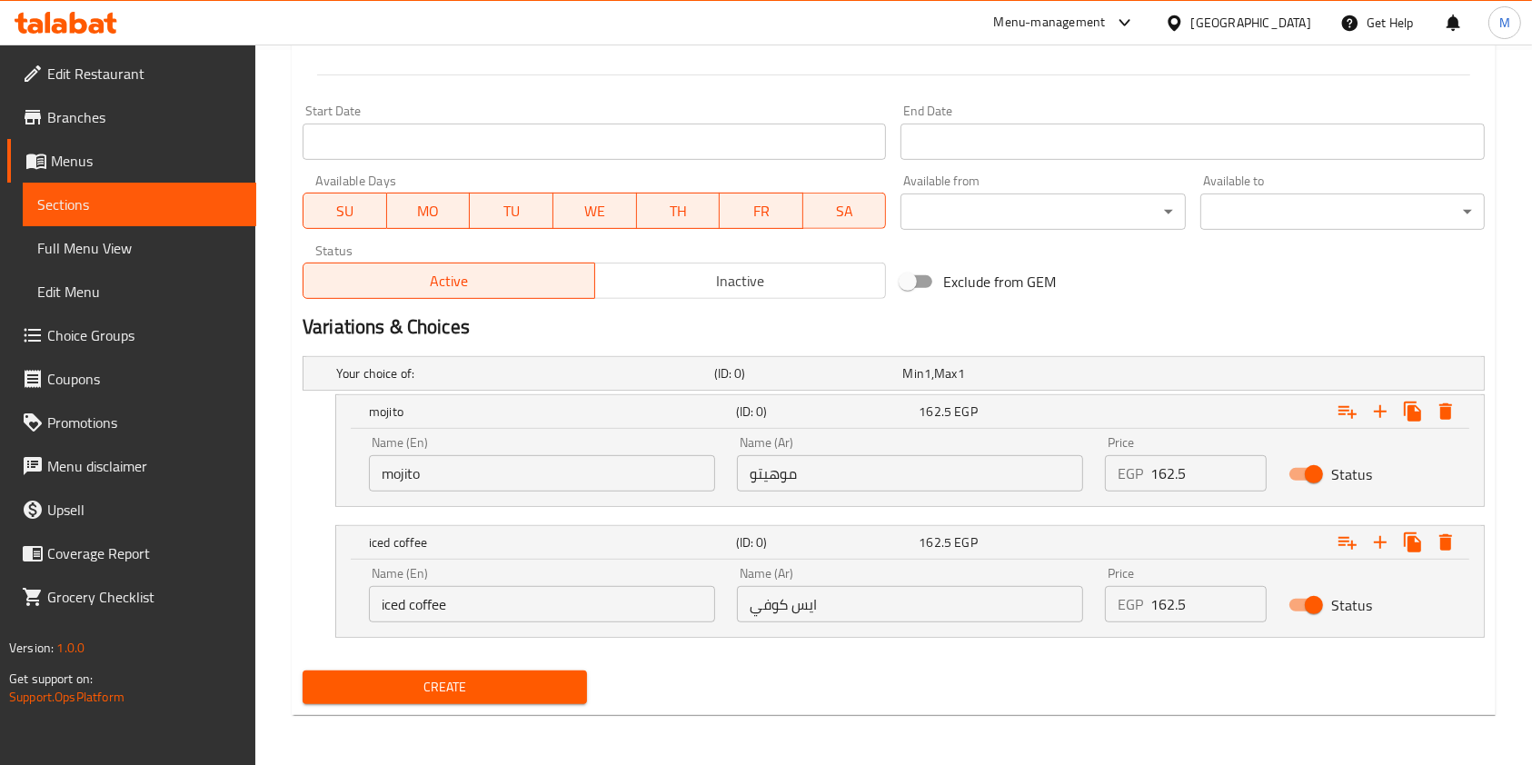
type input "0"
click at [461, 692] on span "Create" at bounding box center [444, 687] width 255 height 23
click at [1457, 543] on button "Expand" at bounding box center [1445, 542] width 33 height 33
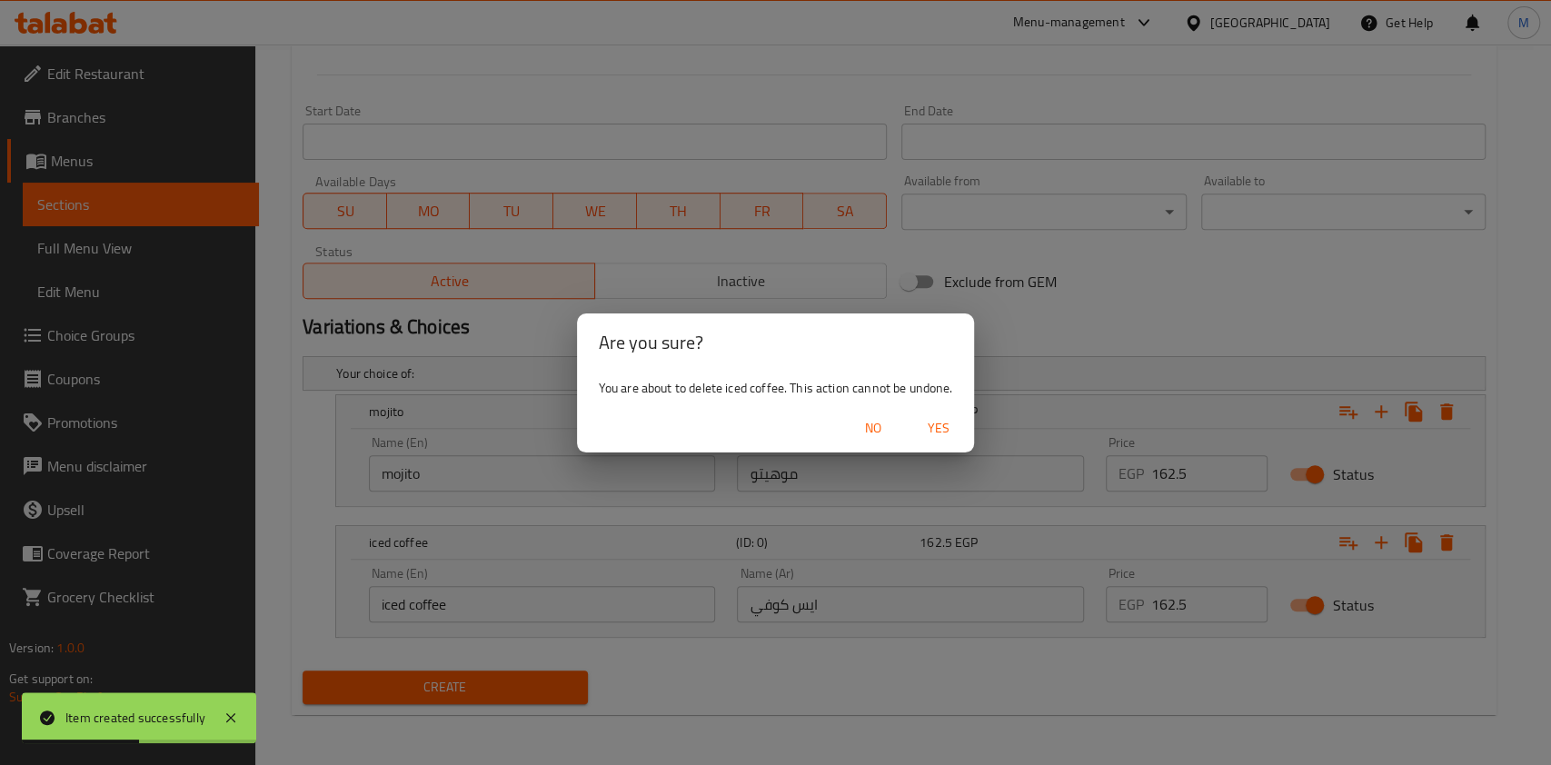
click at [950, 443] on button "Yes" at bounding box center [938, 429] width 58 height 34
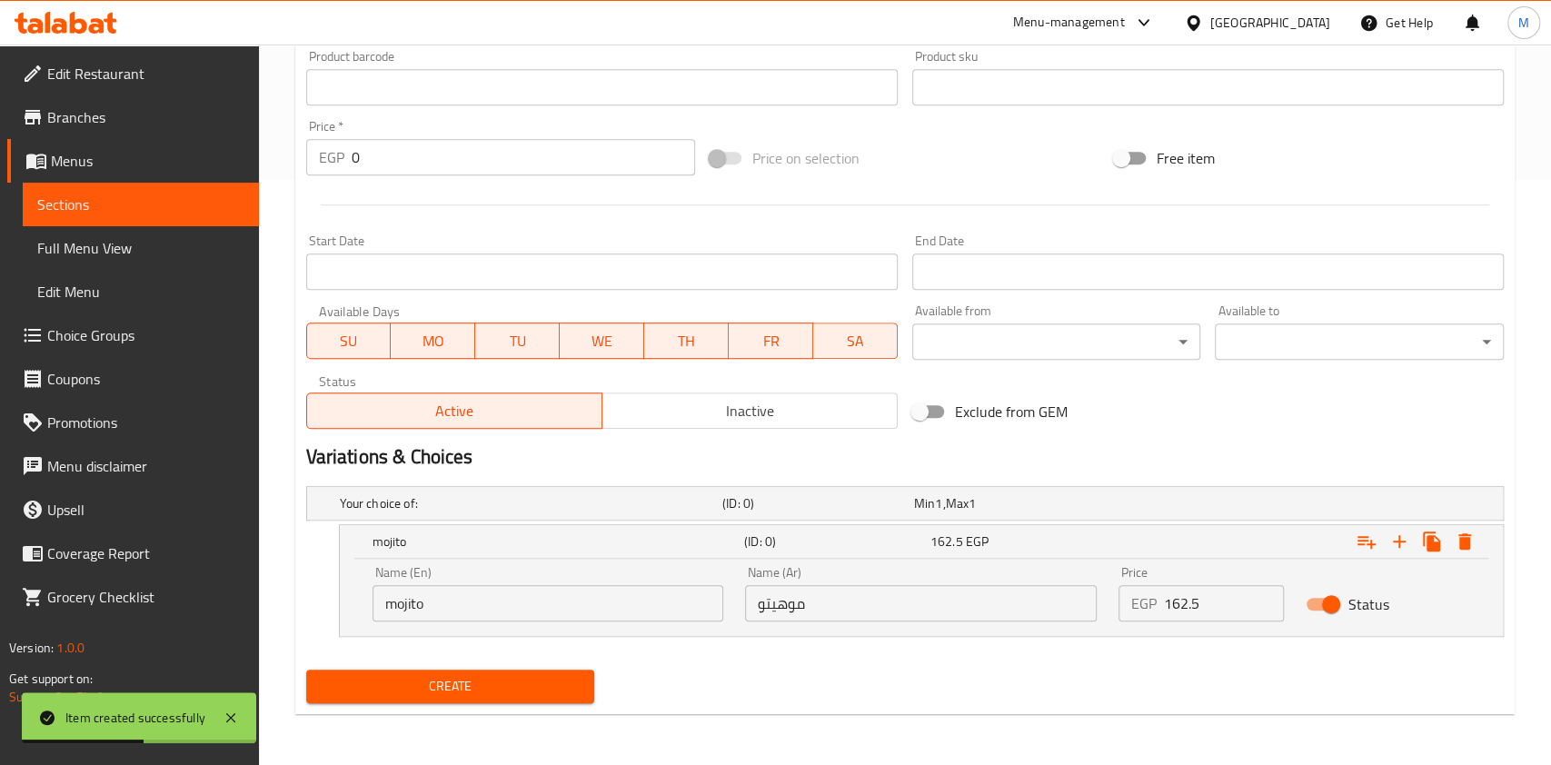
scroll to position [585, 0]
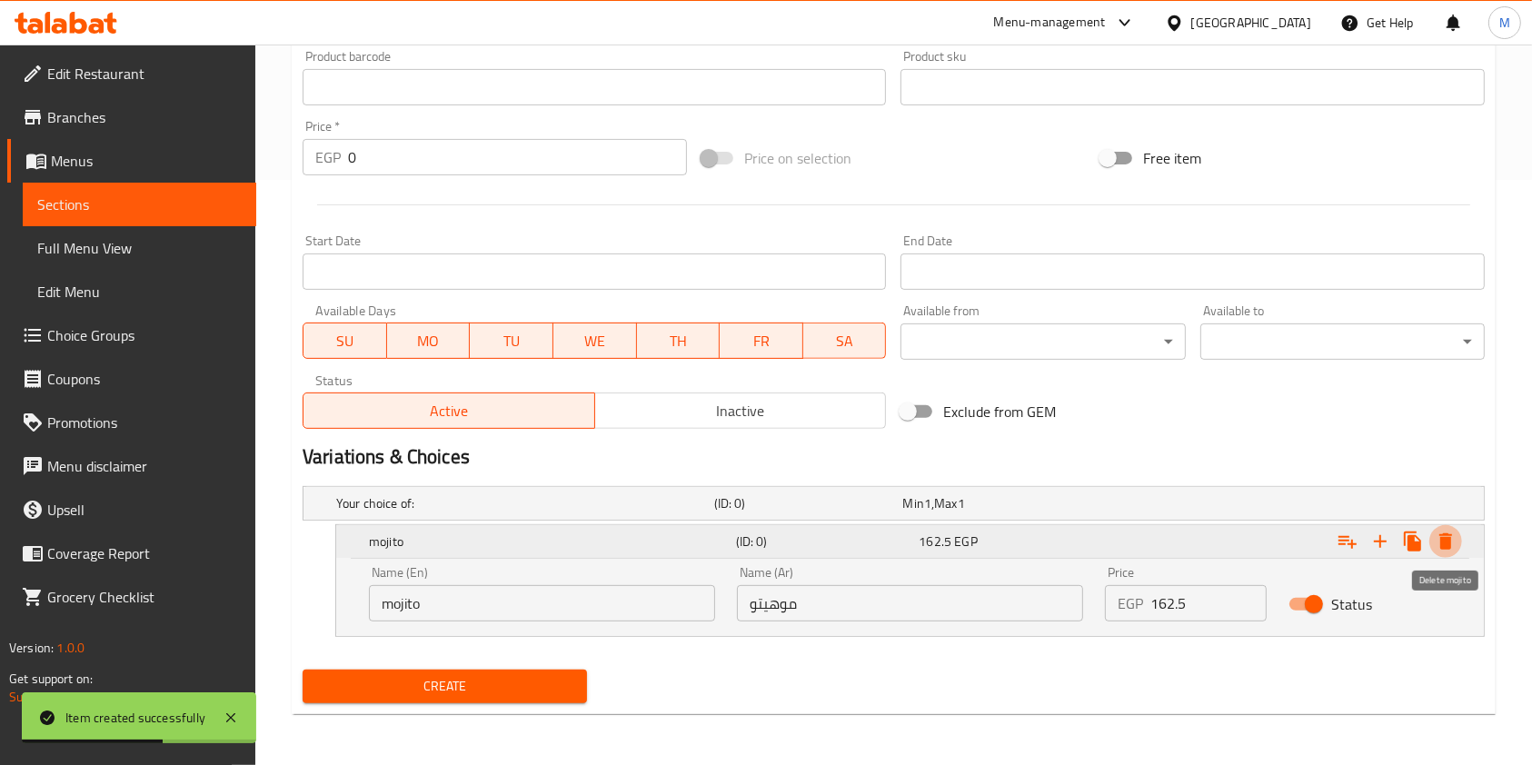
click at [1444, 541] on icon "Expand" at bounding box center [1445, 541] width 13 height 16
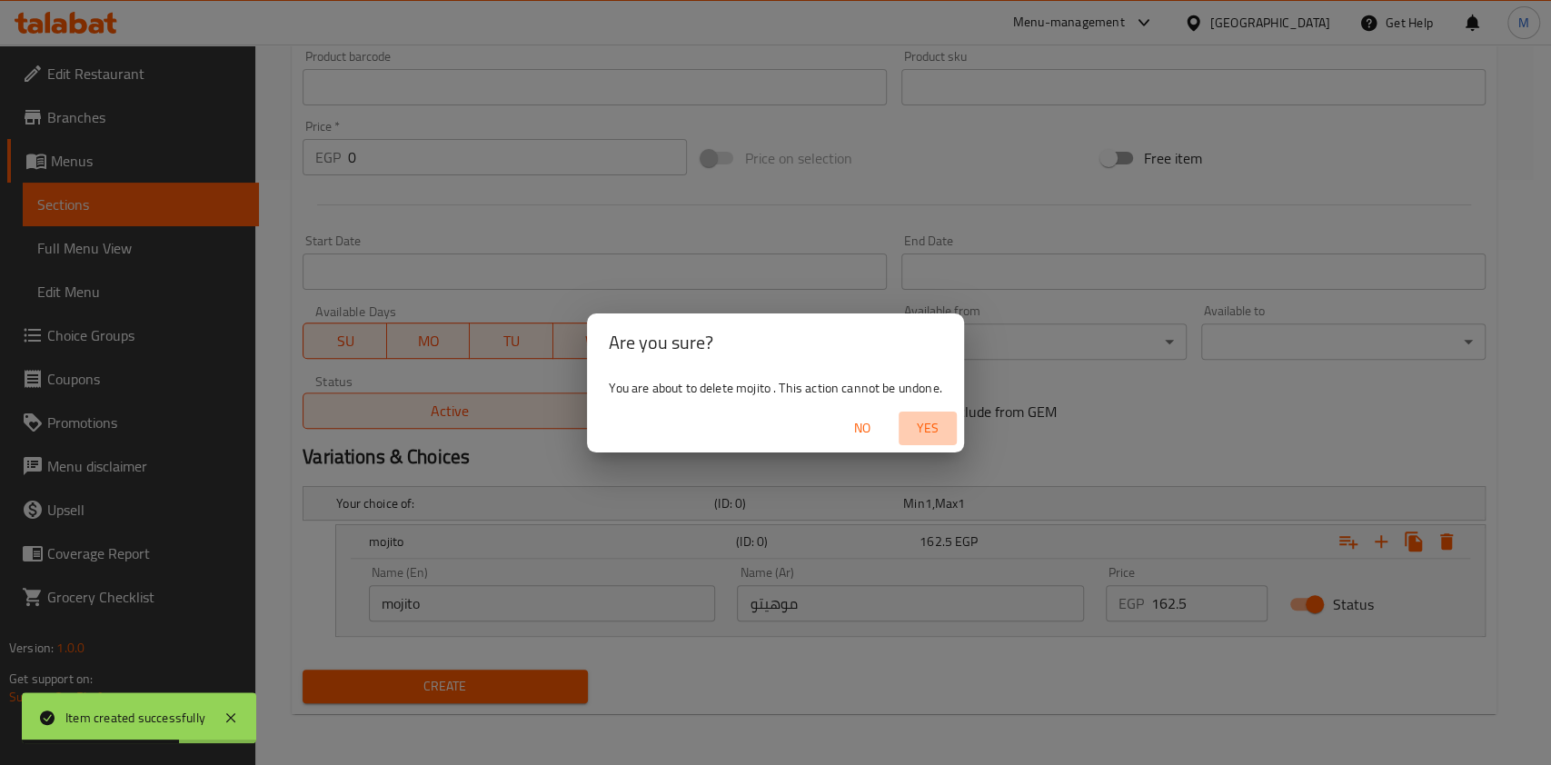
click at [914, 422] on span "Yes" at bounding box center [928, 428] width 44 height 23
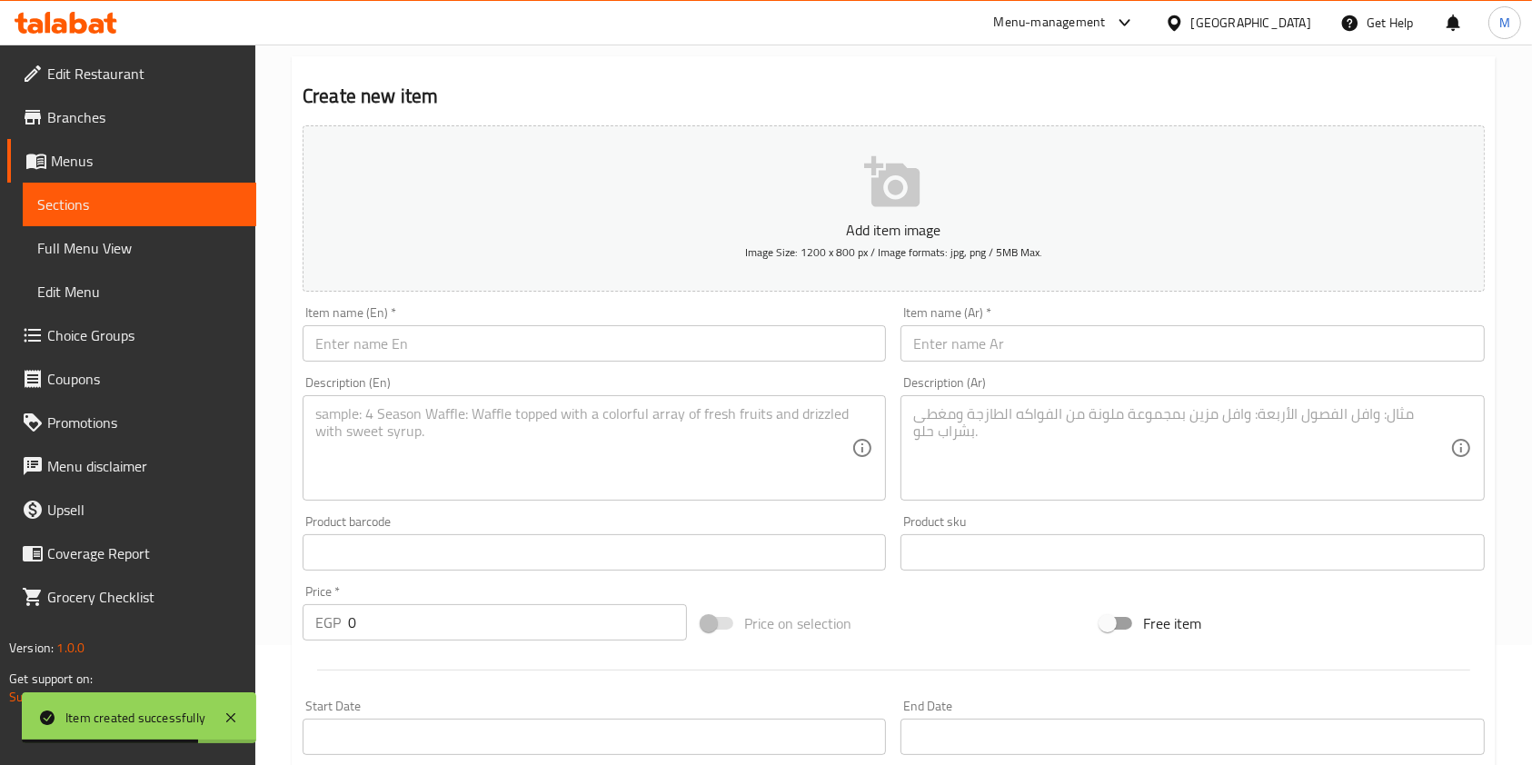
scroll to position [0, 0]
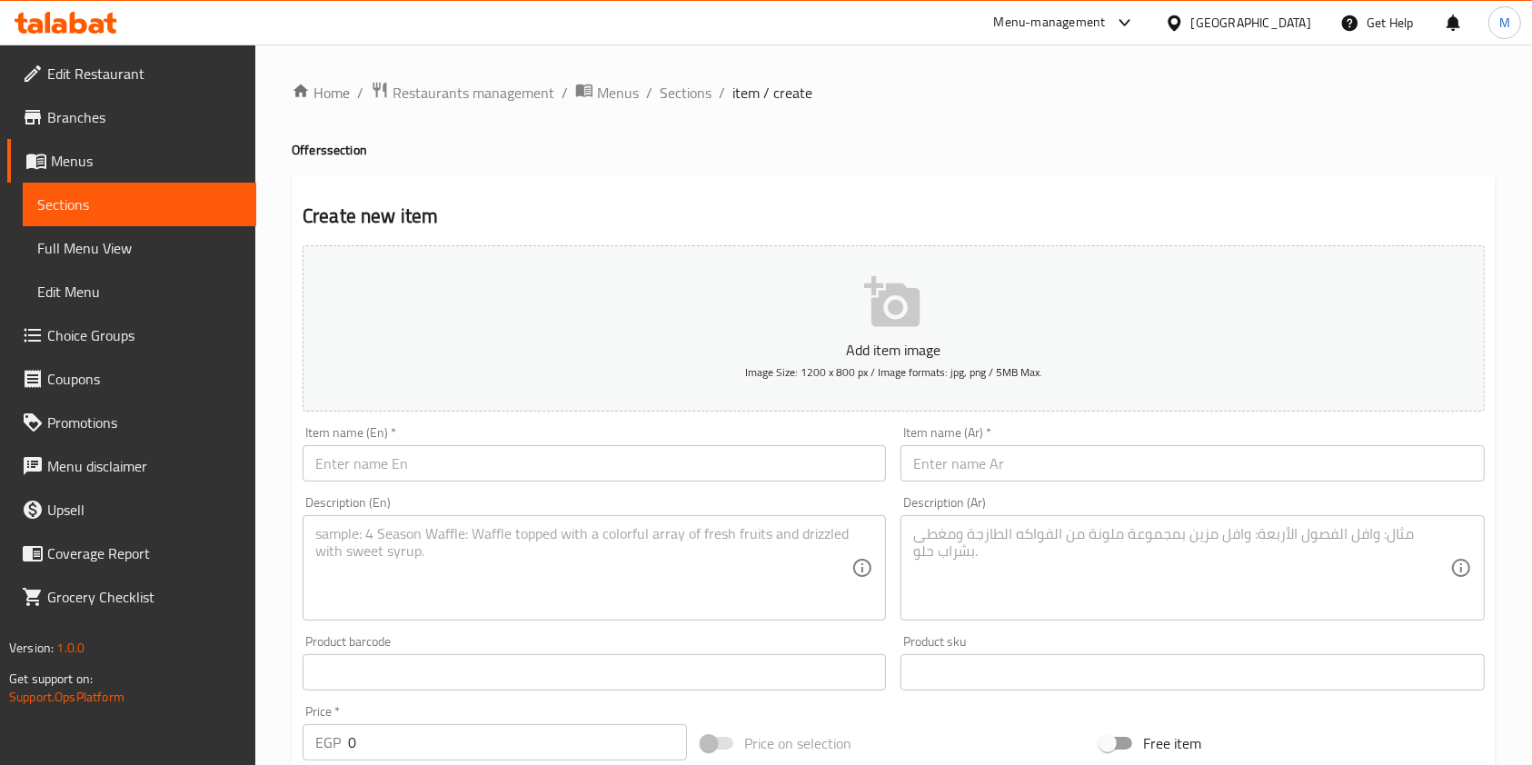
click at [1111, 599] on textarea at bounding box center [1181, 568] width 536 height 86
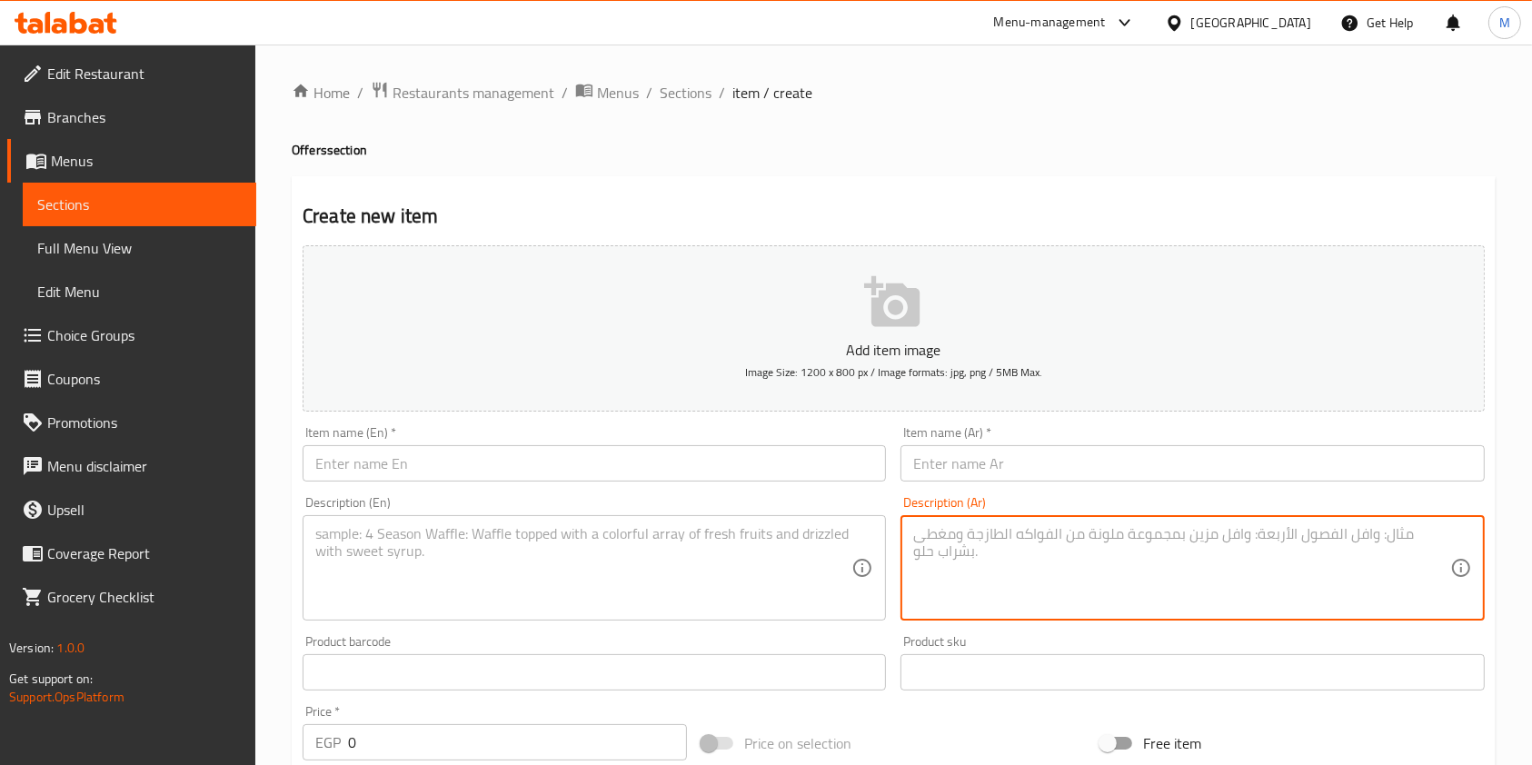
paste textarea "٢ فرابيه كلاسيك"
type textarea "٢ فرابيه كلاسيك"
click at [779, 549] on textarea at bounding box center [583, 568] width 536 height 86
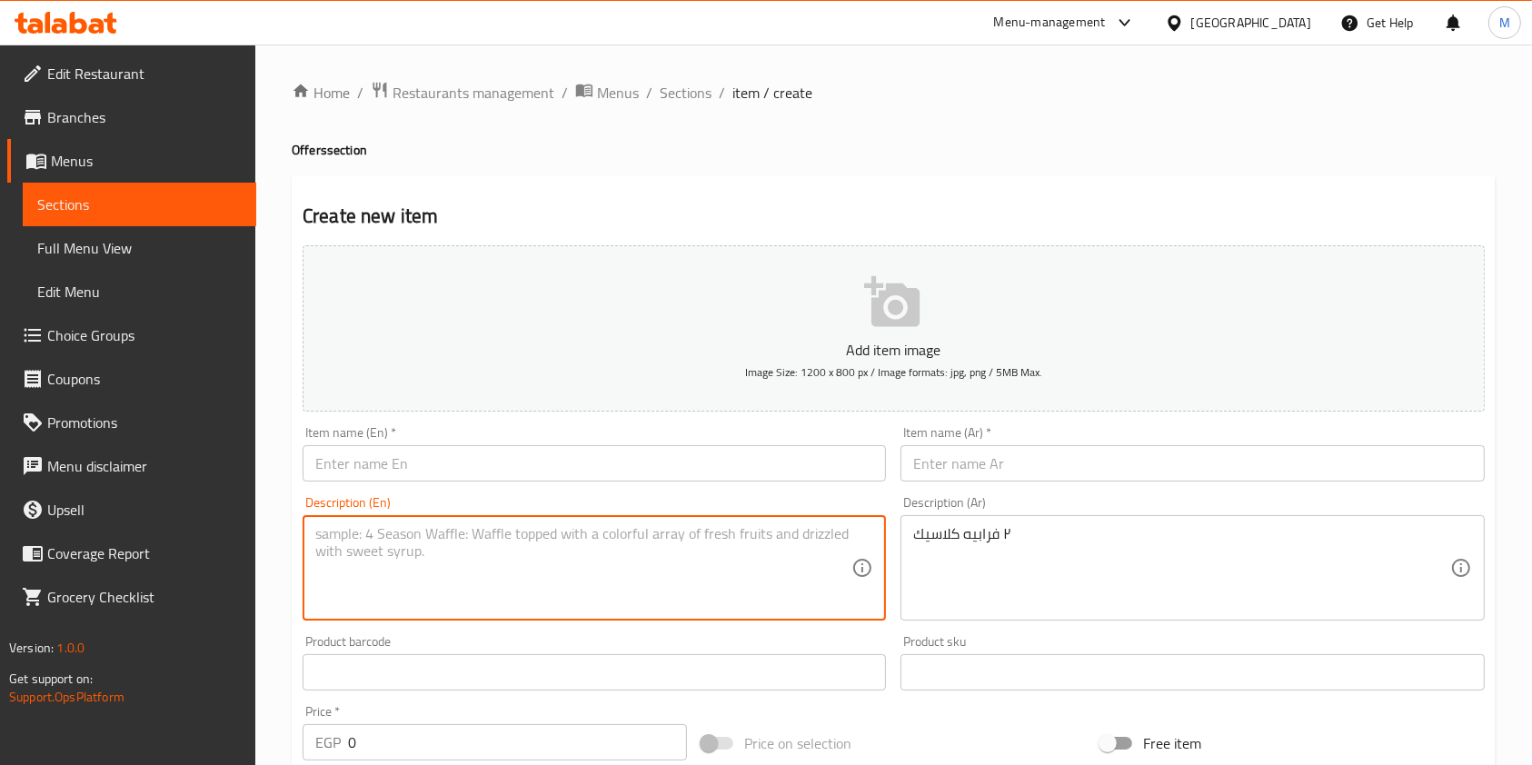
paste textarea "2 Classic Frappés"
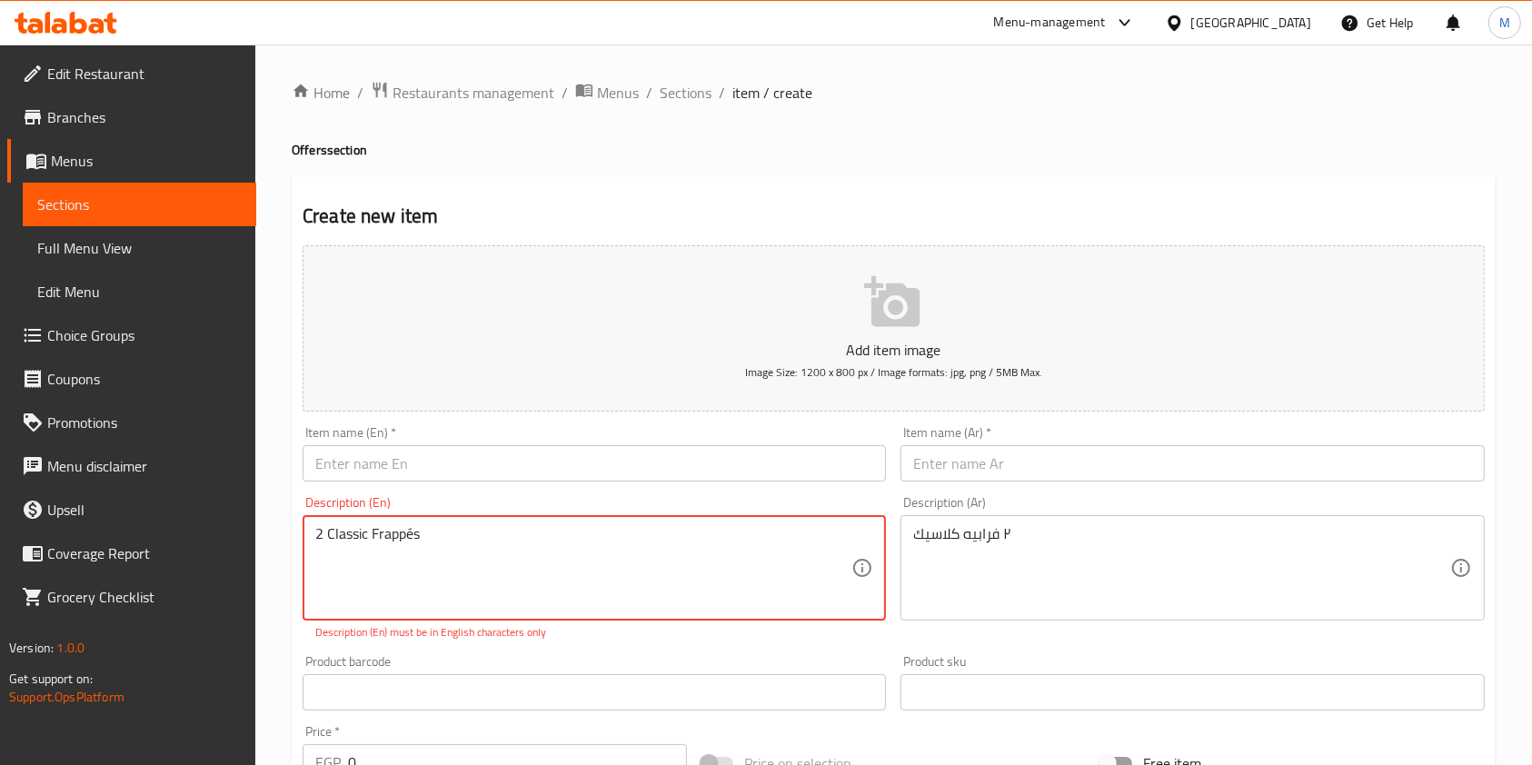
type textarea "2 Classic Frappés"
click at [537, 453] on input "text" at bounding box center [594, 463] width 583 height 36
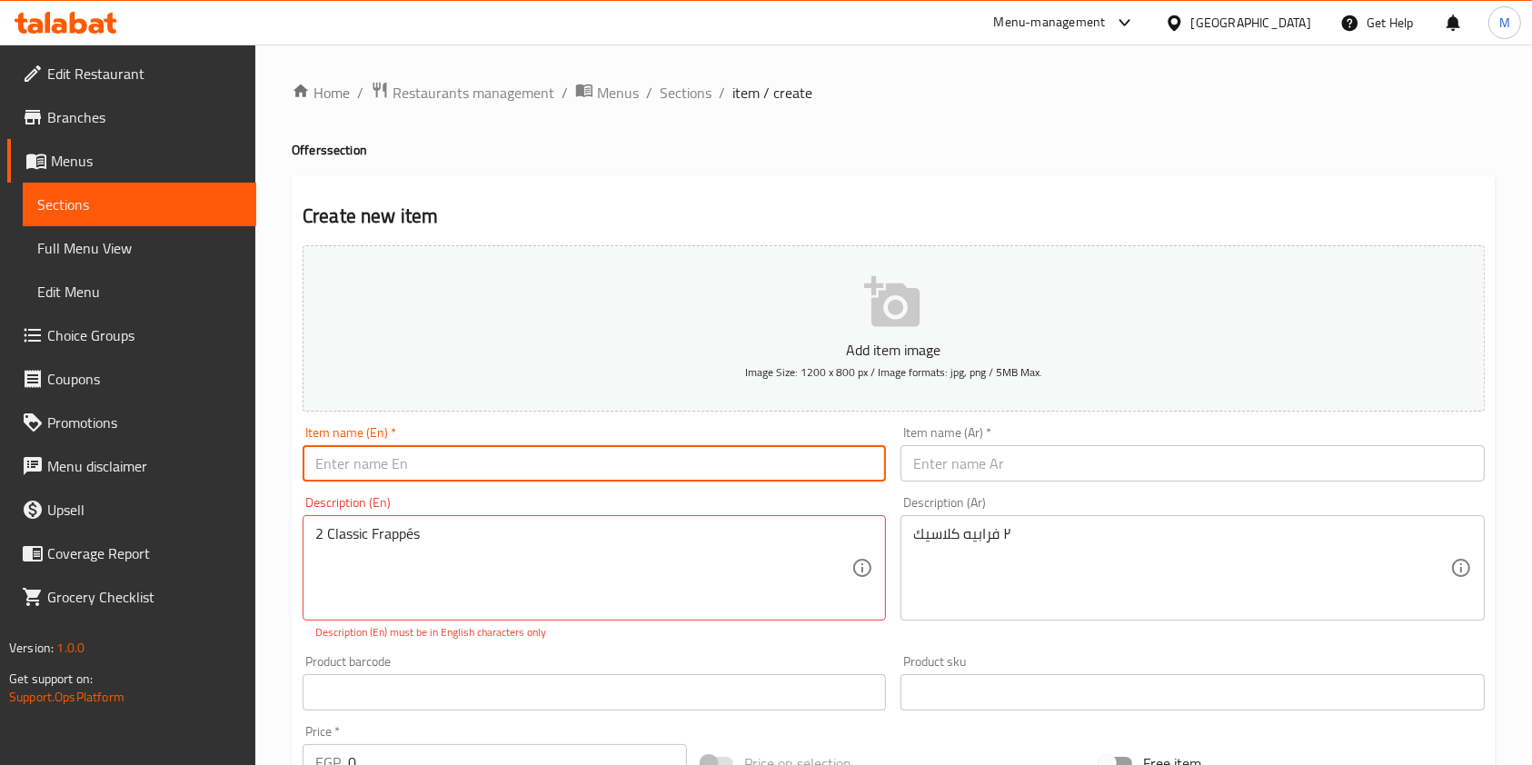
paste input "عرض الفرابيه"
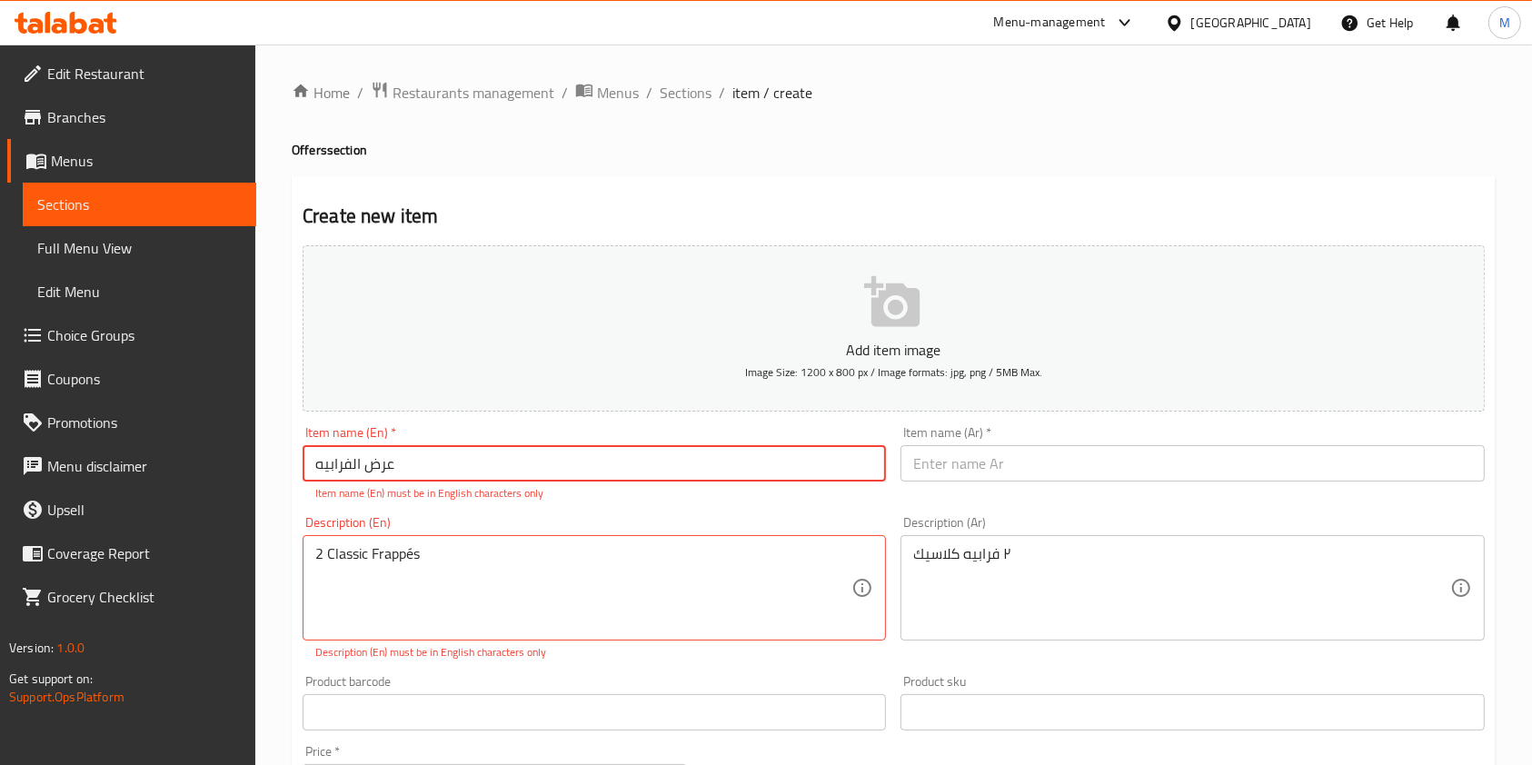
type input "عرض الفرابيه"
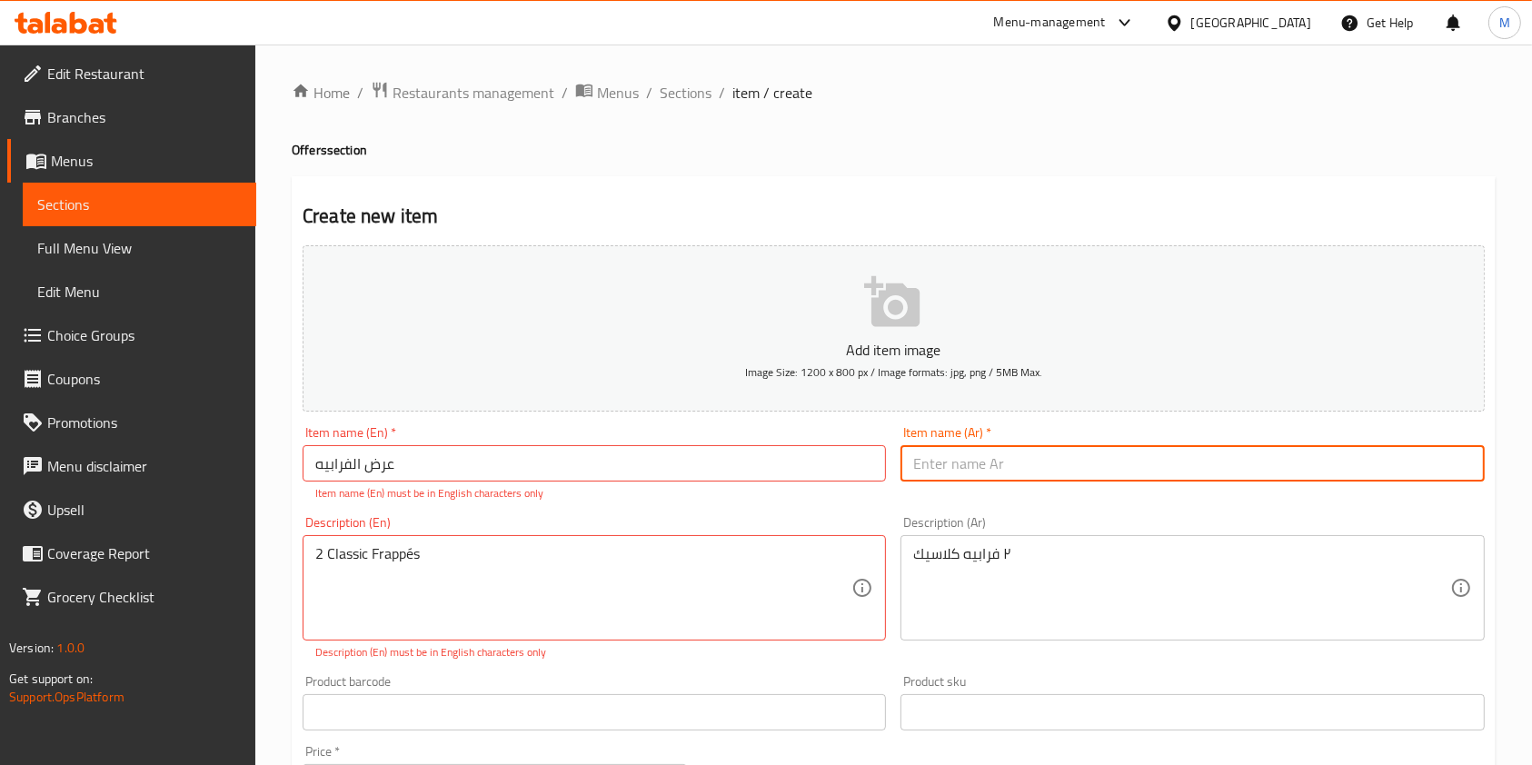
click at [949, 454] on input "text" at bounding box center [1192, 463] width 583 height 36
paste input "عرض الفرابيه"
type input "عرض الفرابيه"
click at [525, 459] on input "عرض الفرابيه" at bounding box center [594, 463] width 583 height 36
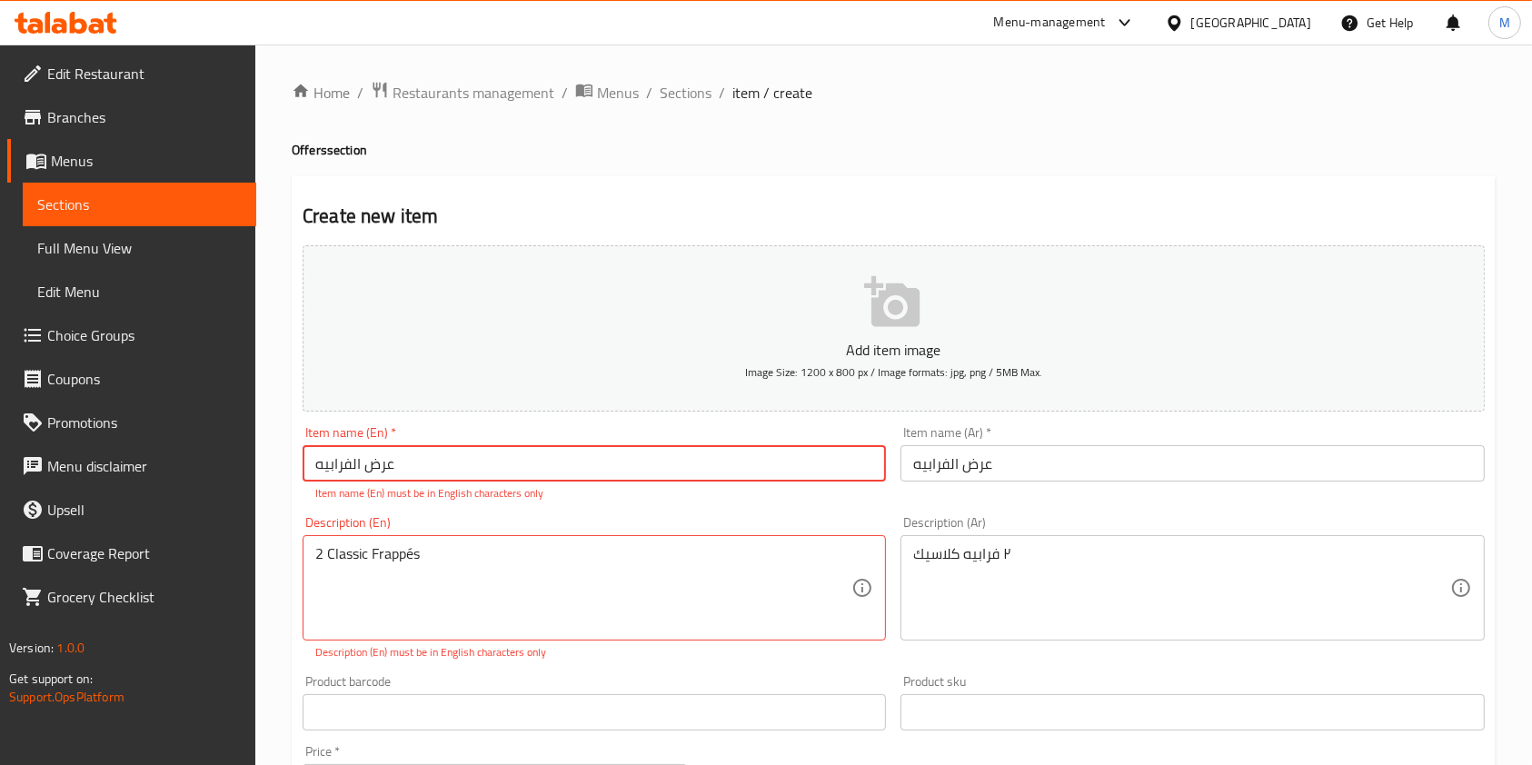
click at [525, 459] on input "عرض الفرابيه" at bounding box center [594, 463] width 583 height 36
click at [363, 478] on input "عرض الفرابيه" at bounding box center [594, 463] width 583 height 36
click at [363, 477] on input "عرض الفرابيه" at bounding box center [594, 463] width 583 height 36
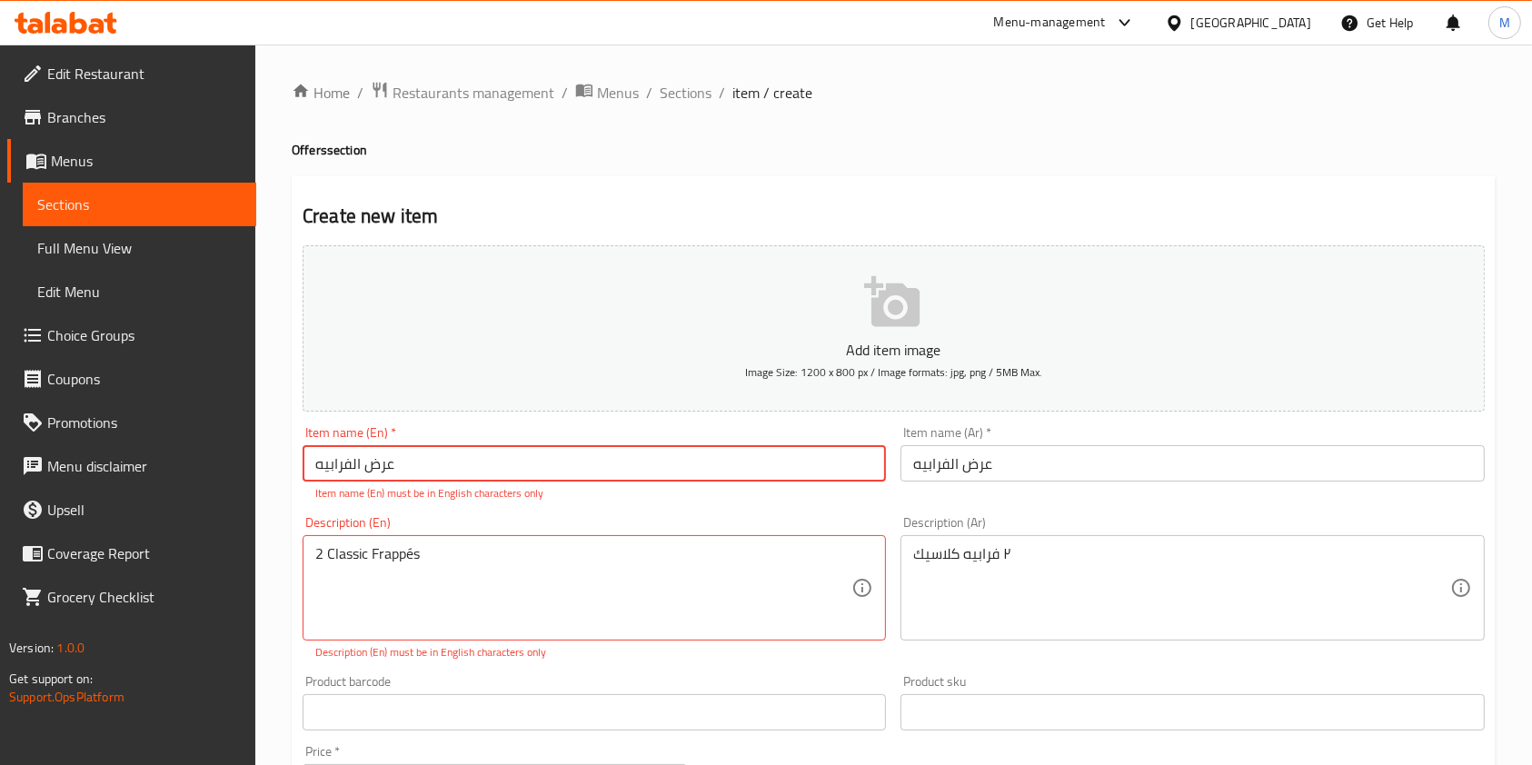
paste input "Frappet Offer"
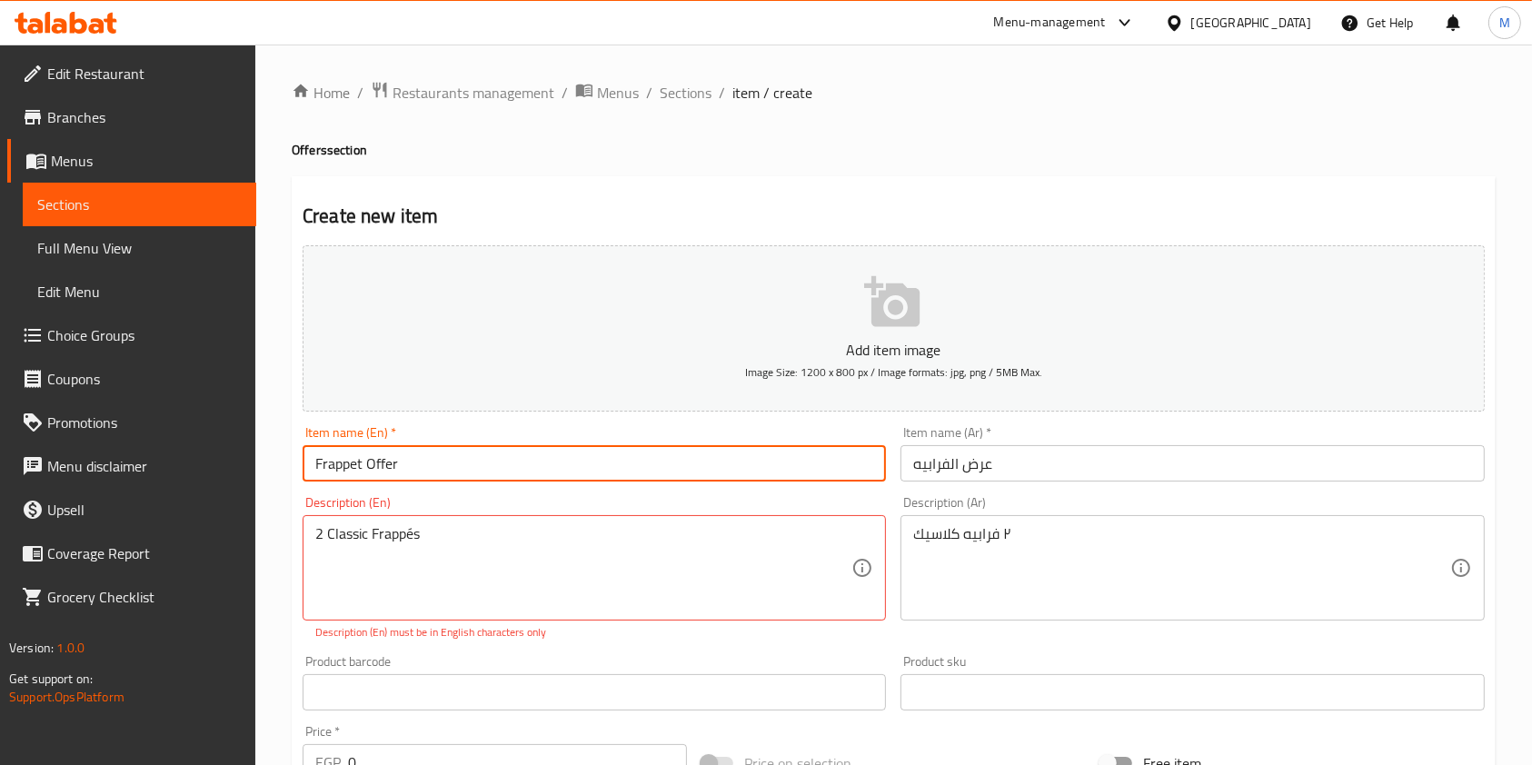
type input "Frappet Offer"
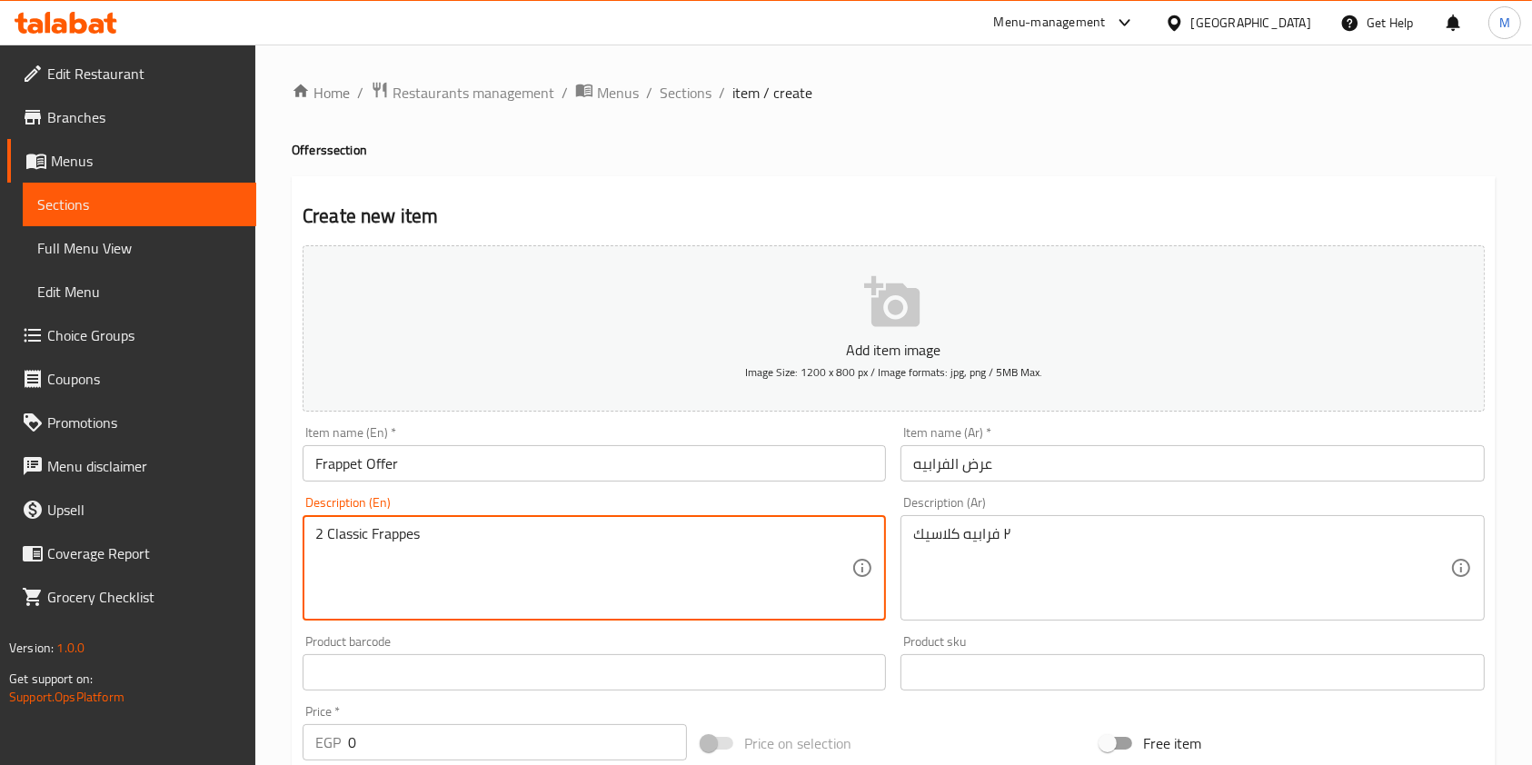
scroll to position [242, 0]
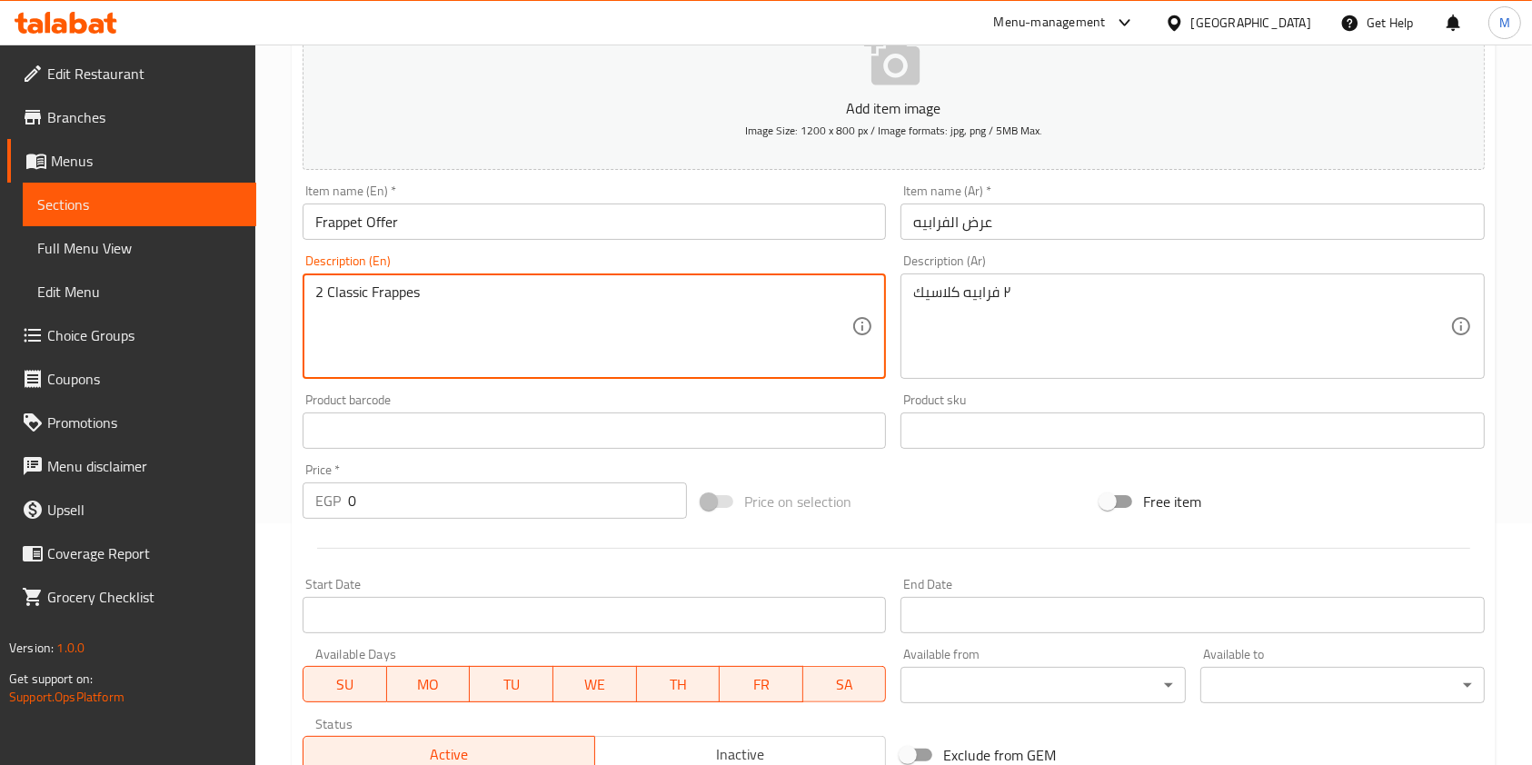
type textarea "2 Classic Frappes"
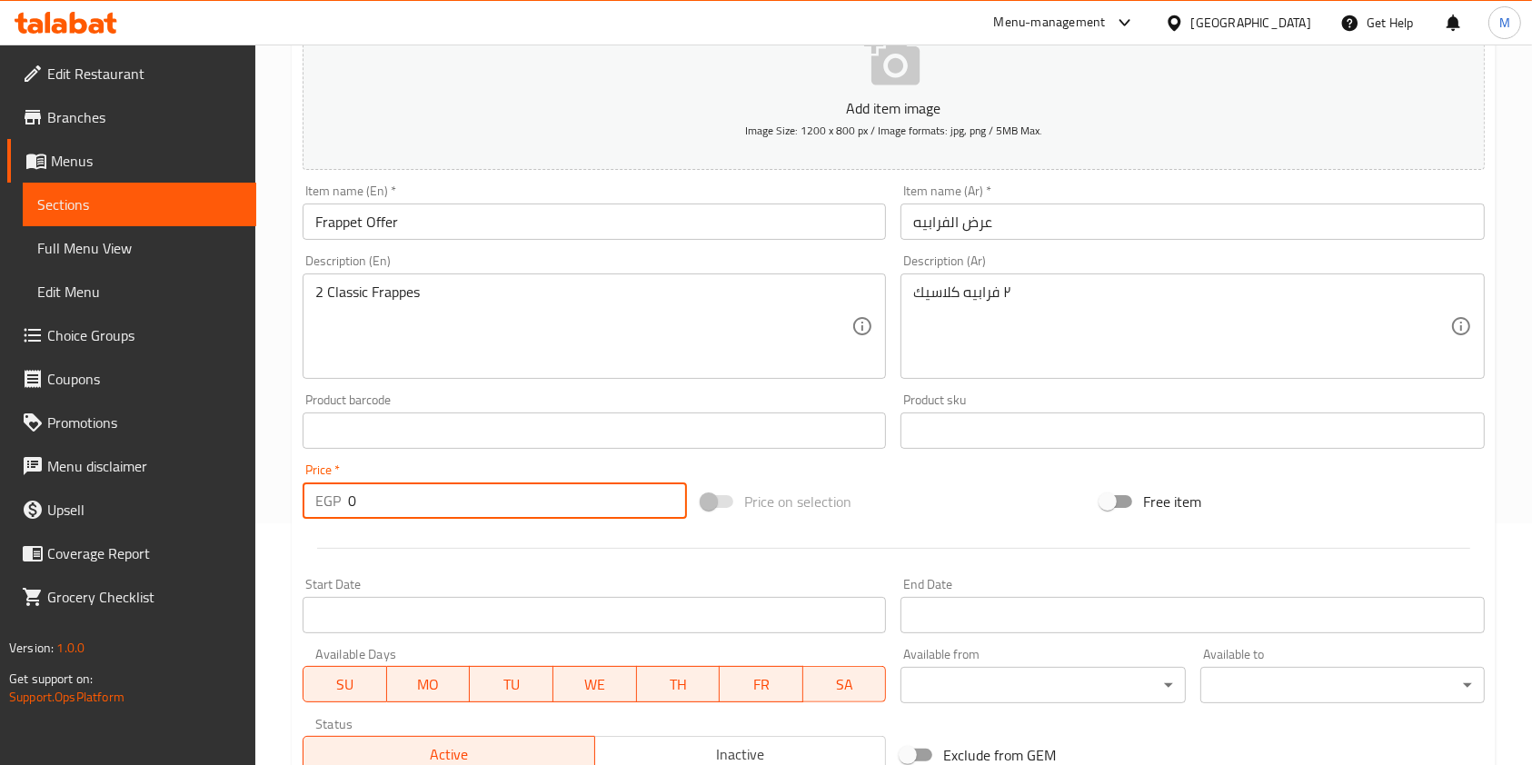
click at [575, 517] on input "0" at bounding box center [517, 501] width 339 height 36
click at [535, 506] on input "0" at bounding box center [517, 501] width 339 height 36
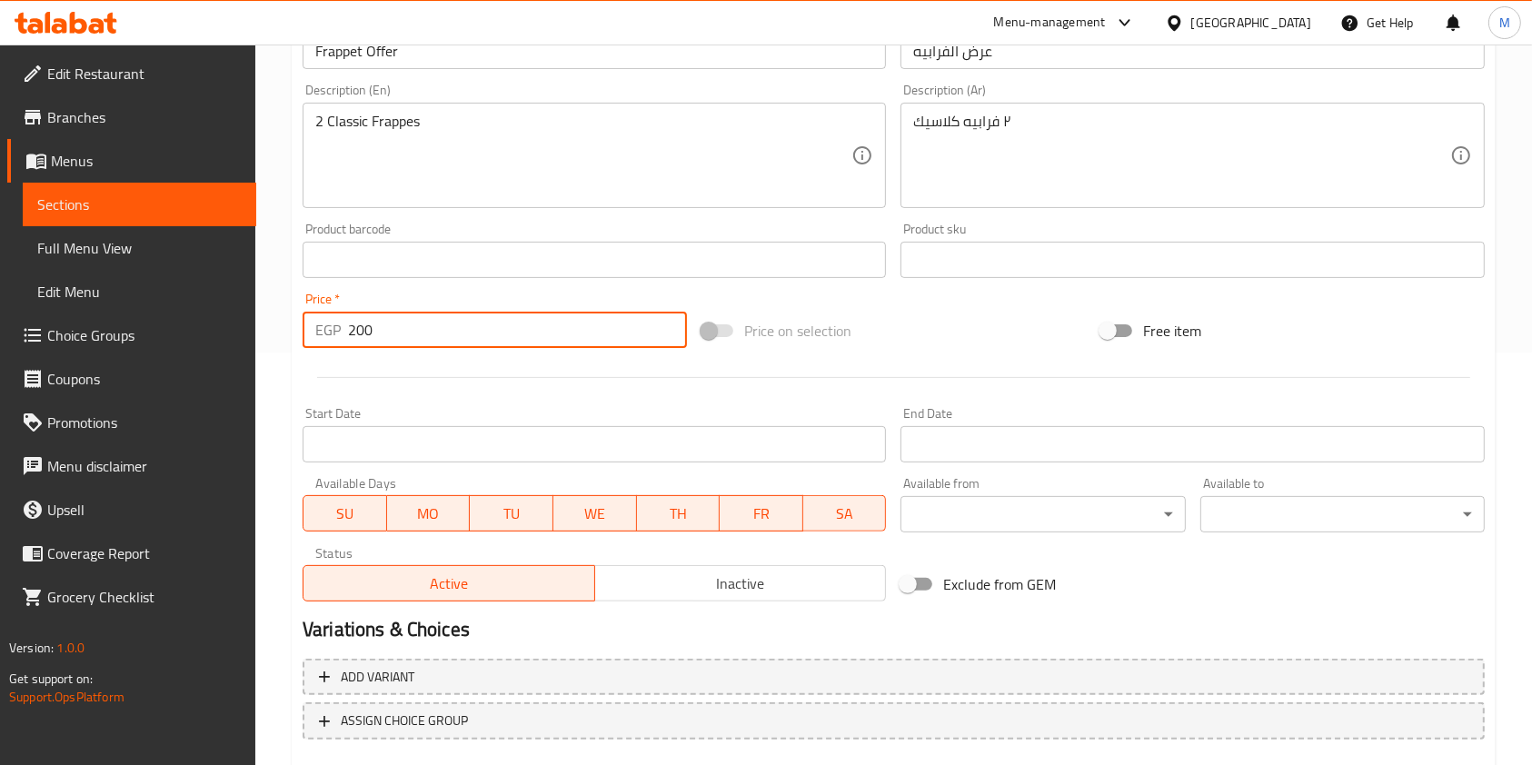
scroll to position [519, 0]
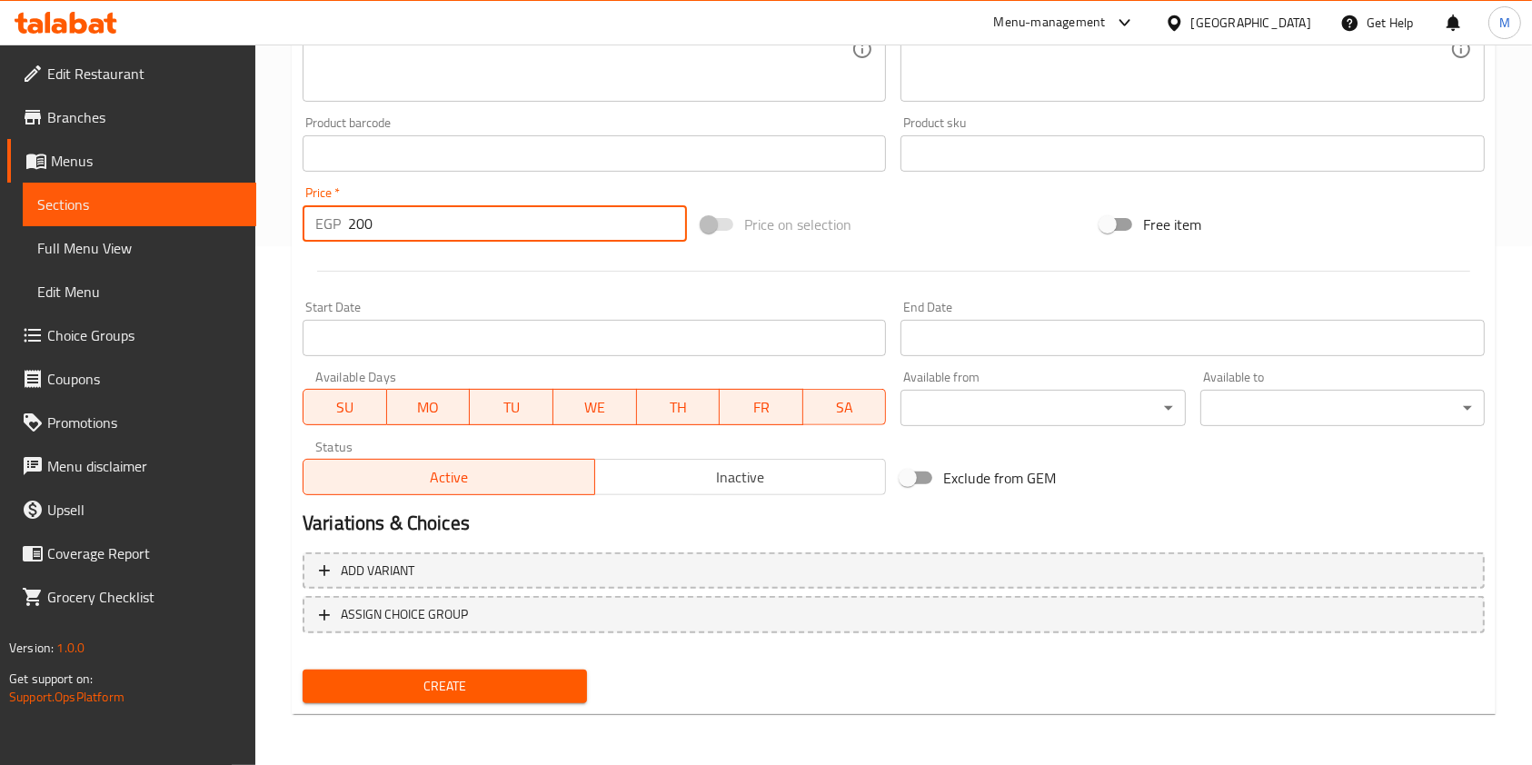
type input "200"
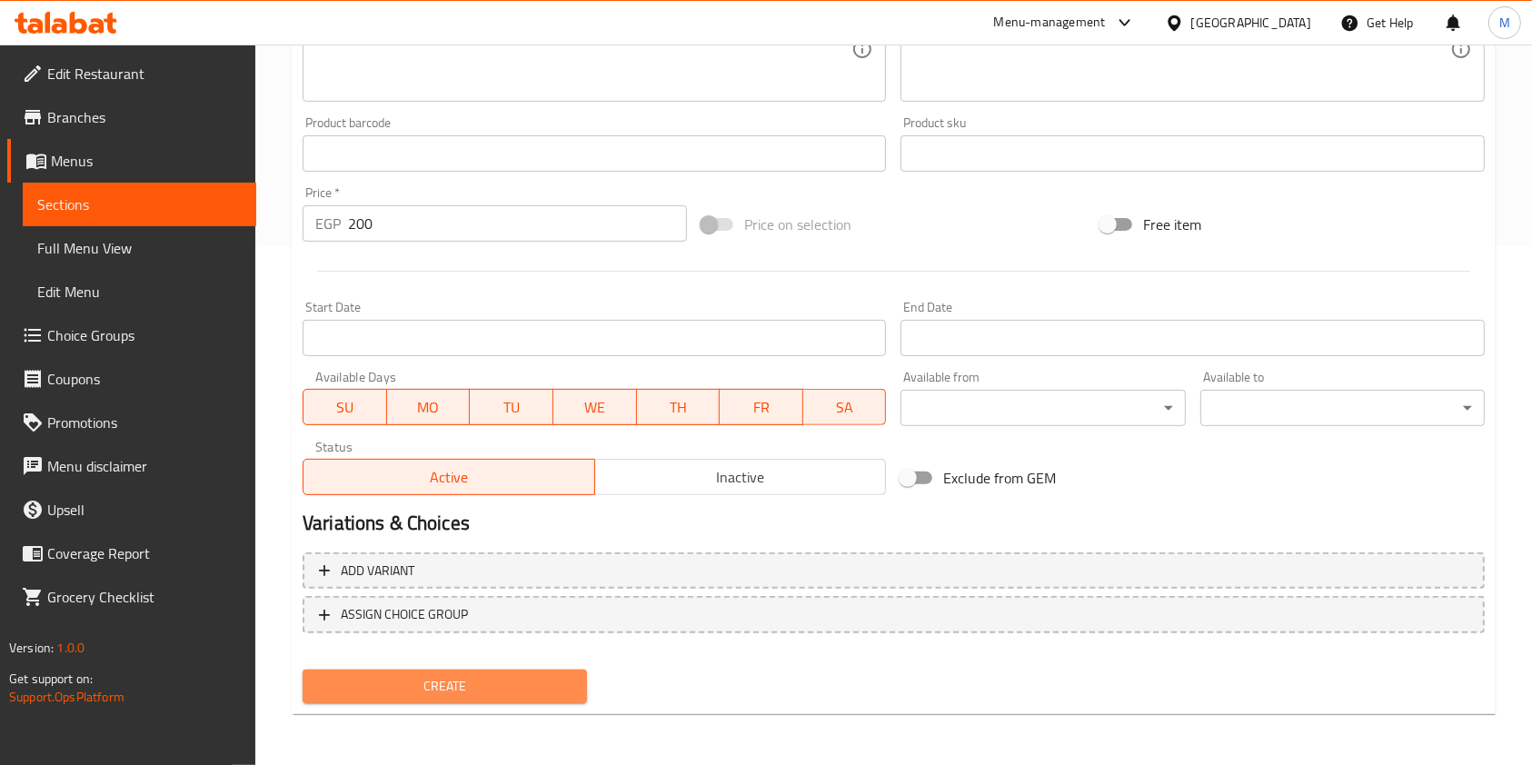
click at [516, 683] on span "Create" at bounding box center [444, 686] width 255 height 23
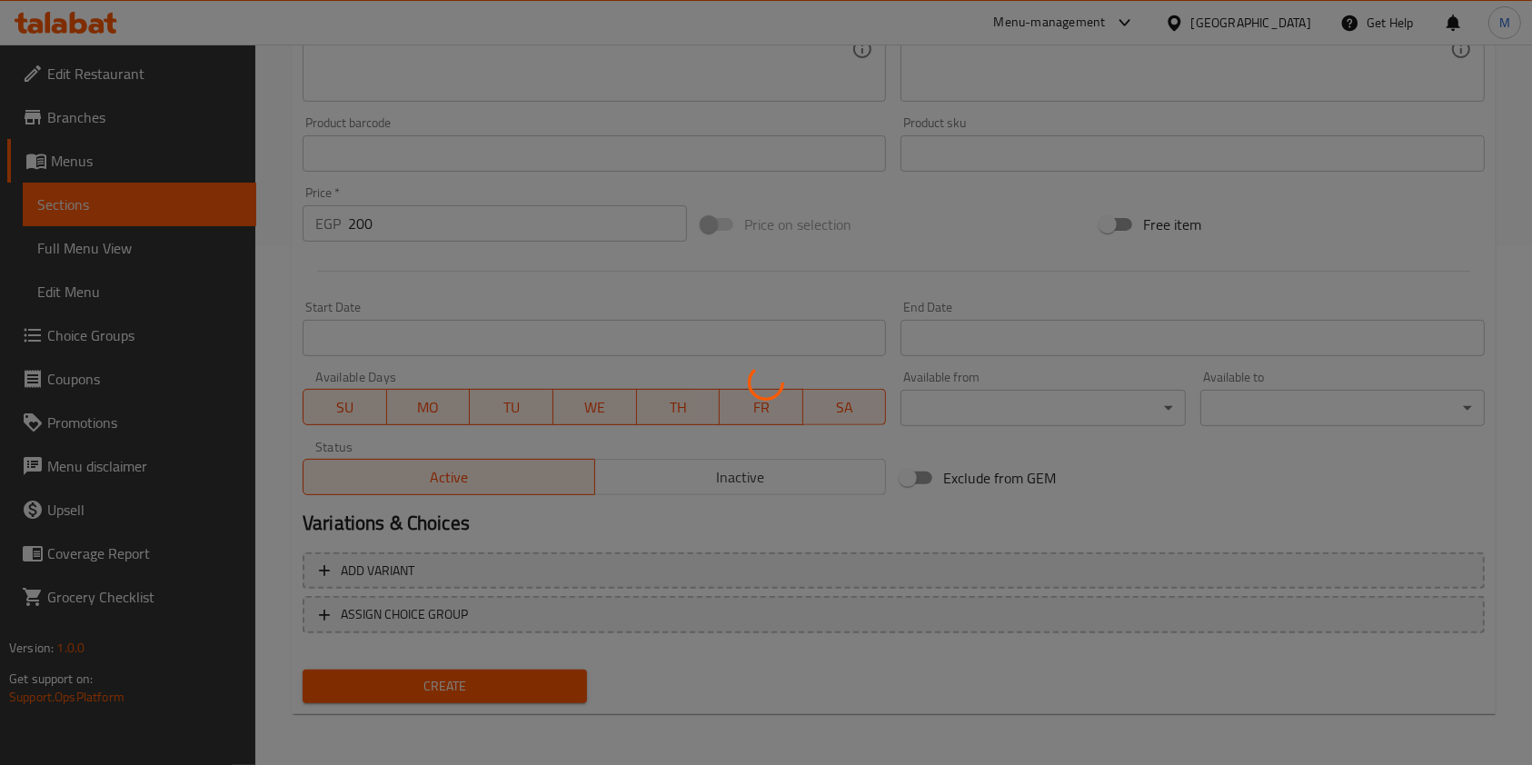
type input "0"
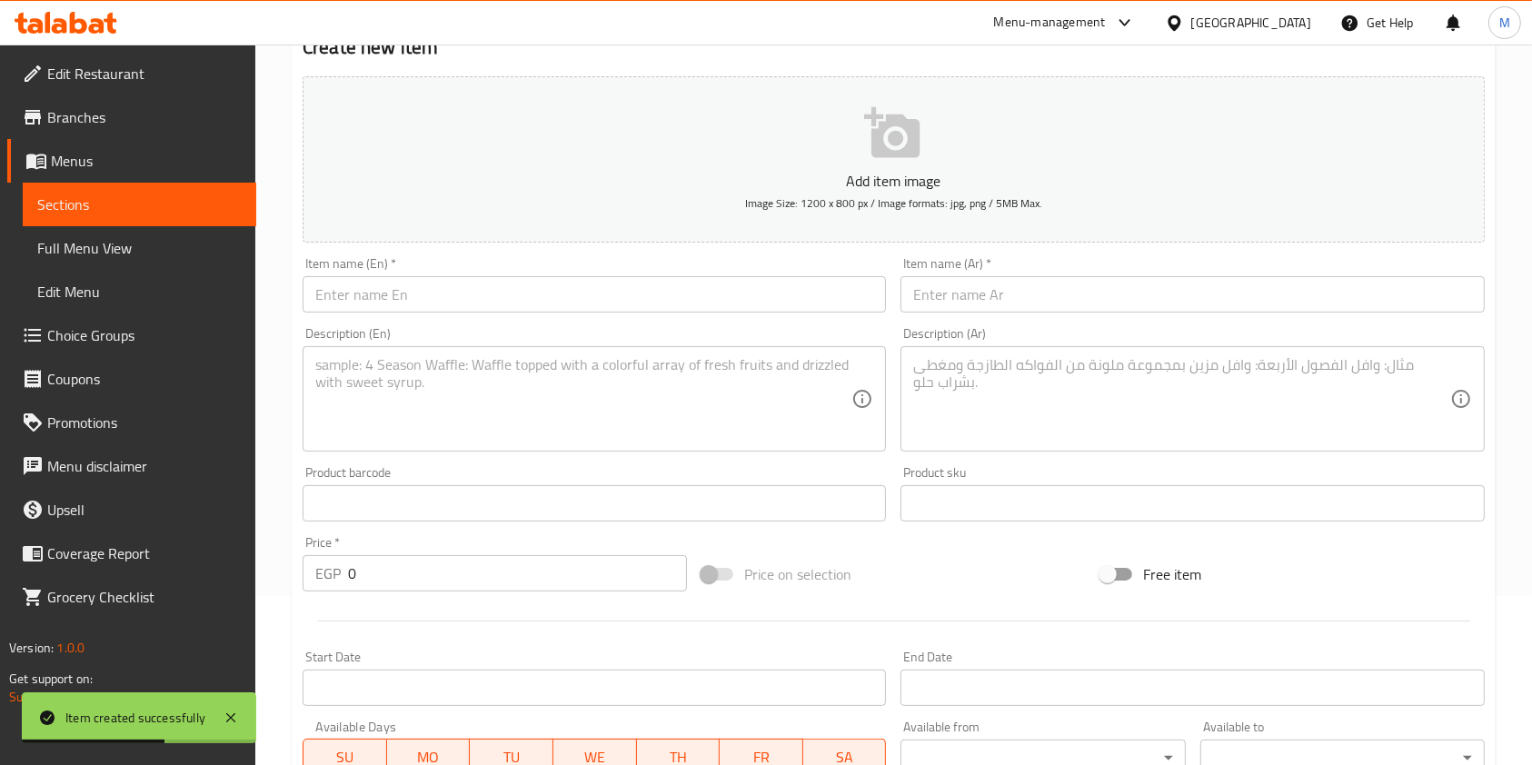
scroll to position [35, 0]
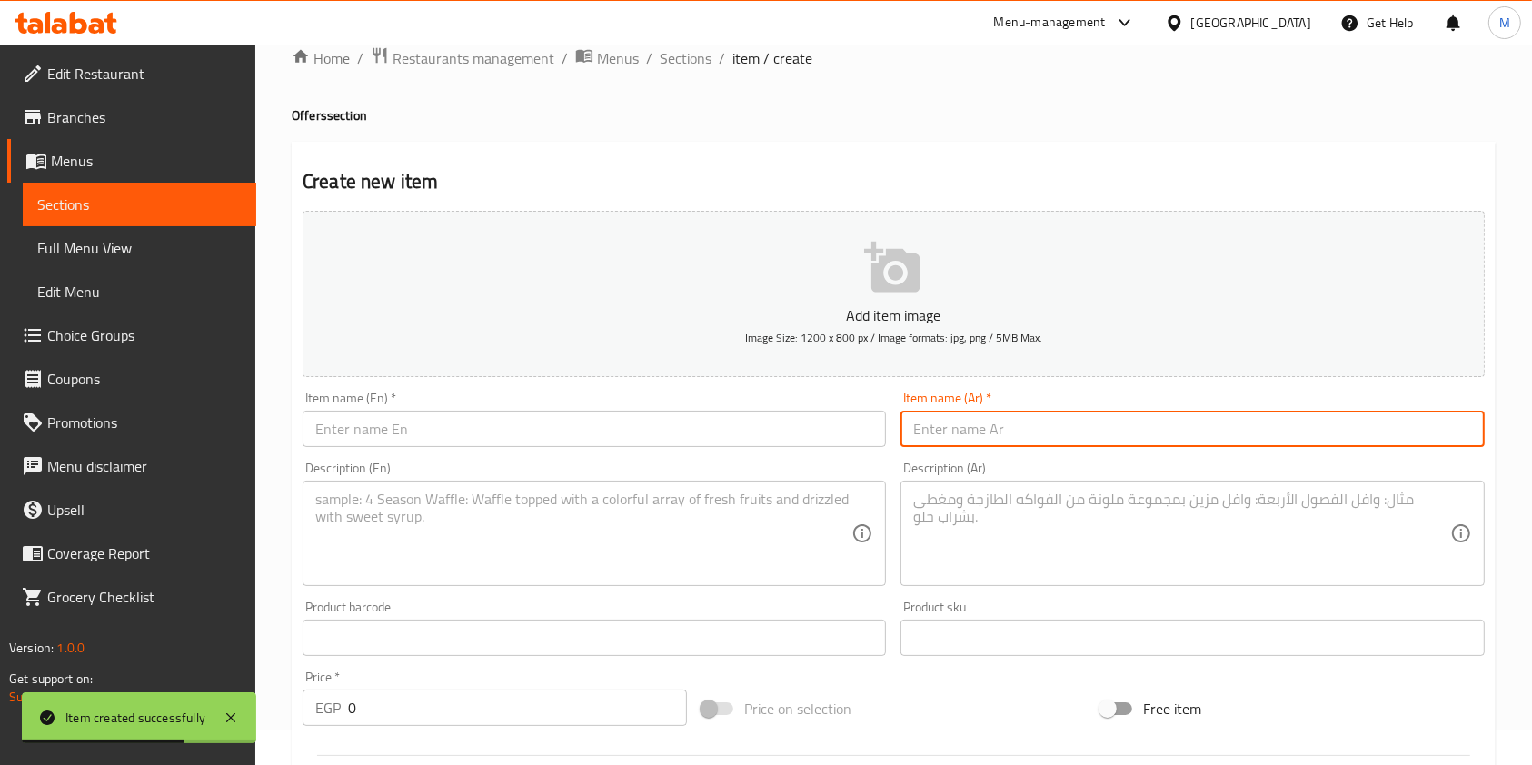
click at [943, 436] on input "text" at bounding box center [1192, 429] width 583 height 36
paste input "عرض كرواسون"
type input "عرض كرواسون"
click at [981, 513] on textarea at bounding box center [1181, 534] width 536 height 86
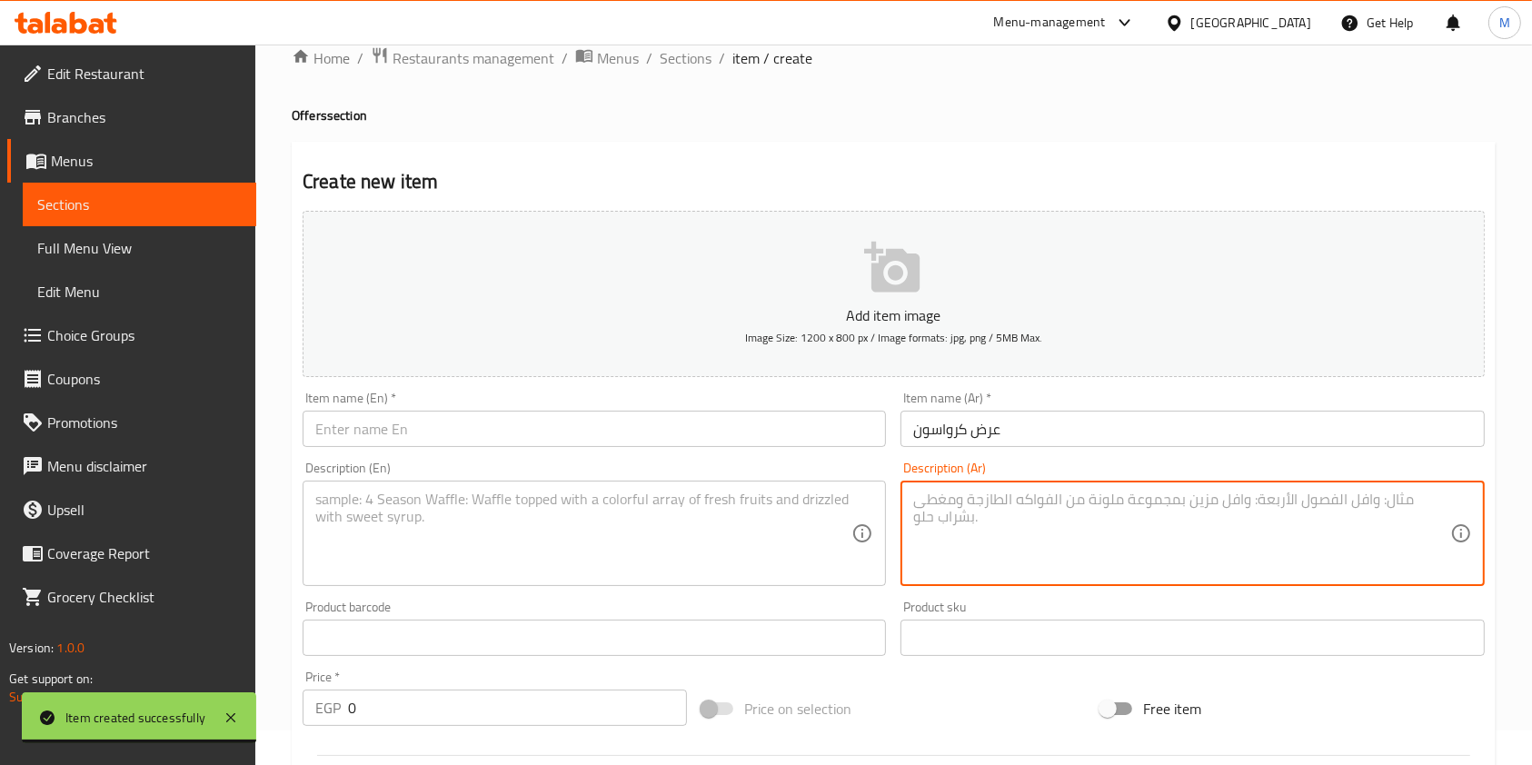
paste textarea "كرواسون نوتيلا"
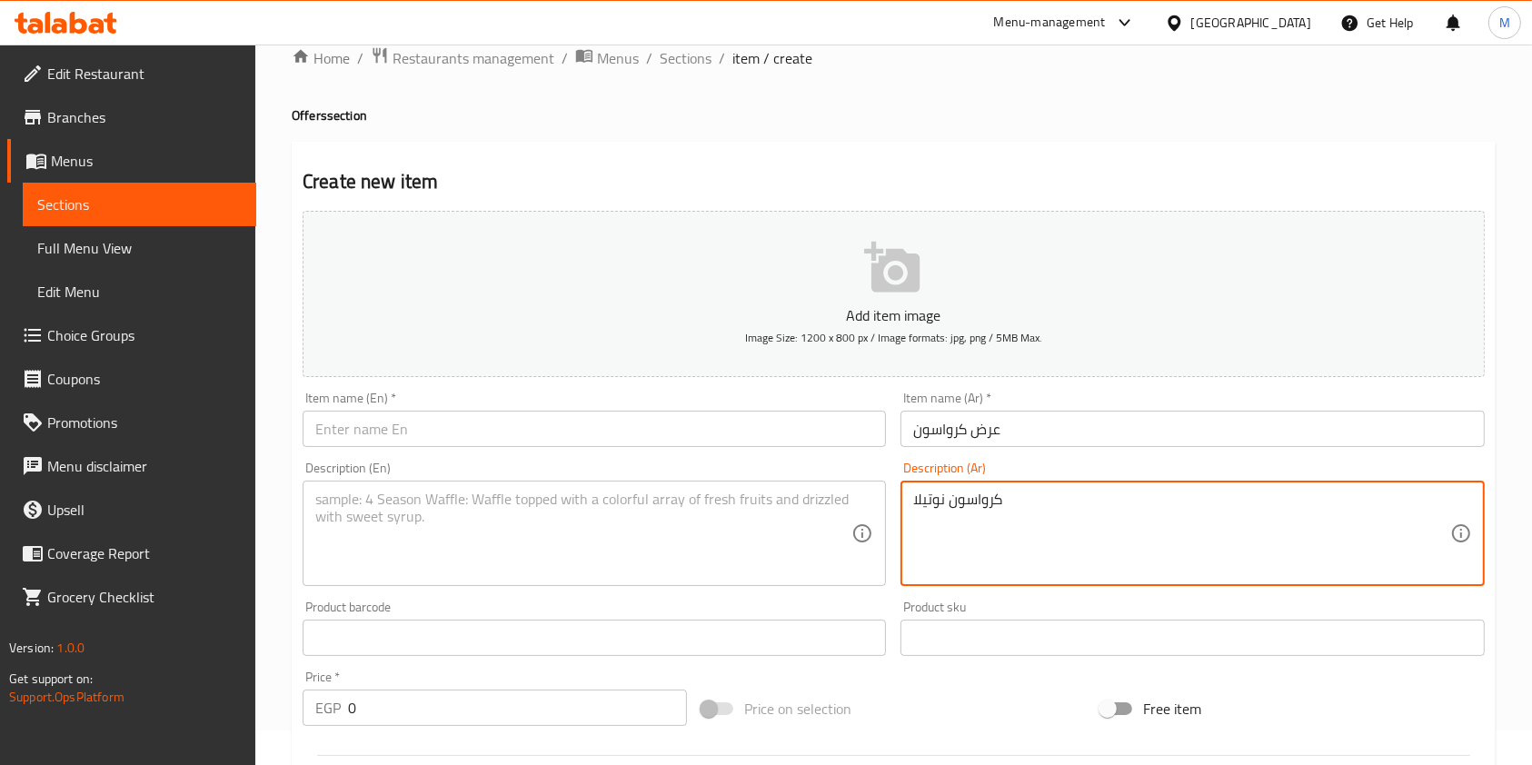
type textarea "كرواسون نوتيلا"
click at [603, 431] on input "text" at bounding box center [594, 429] width 583 height 36
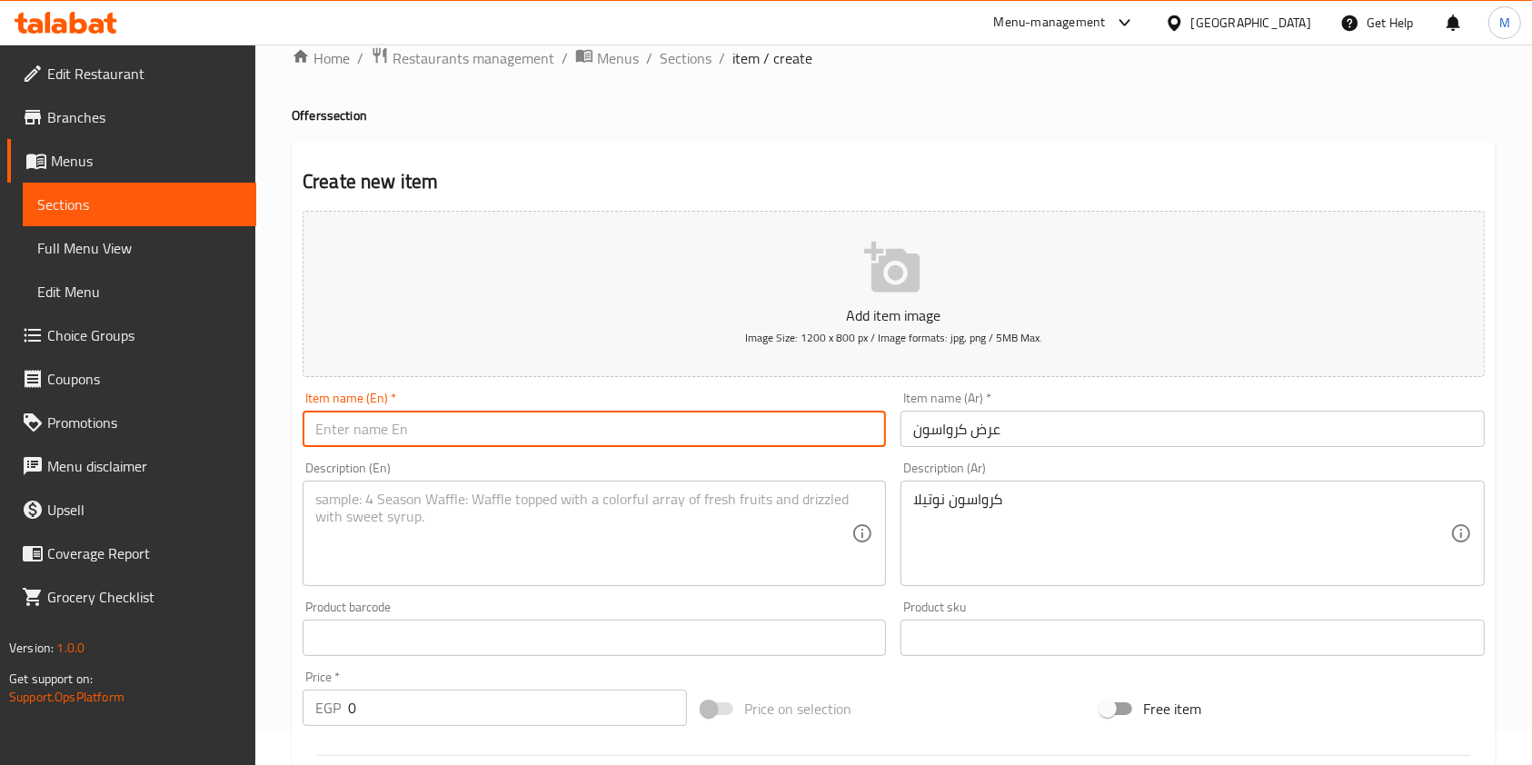
paste input "Croissant Offer"
type input "Croissant Offer"
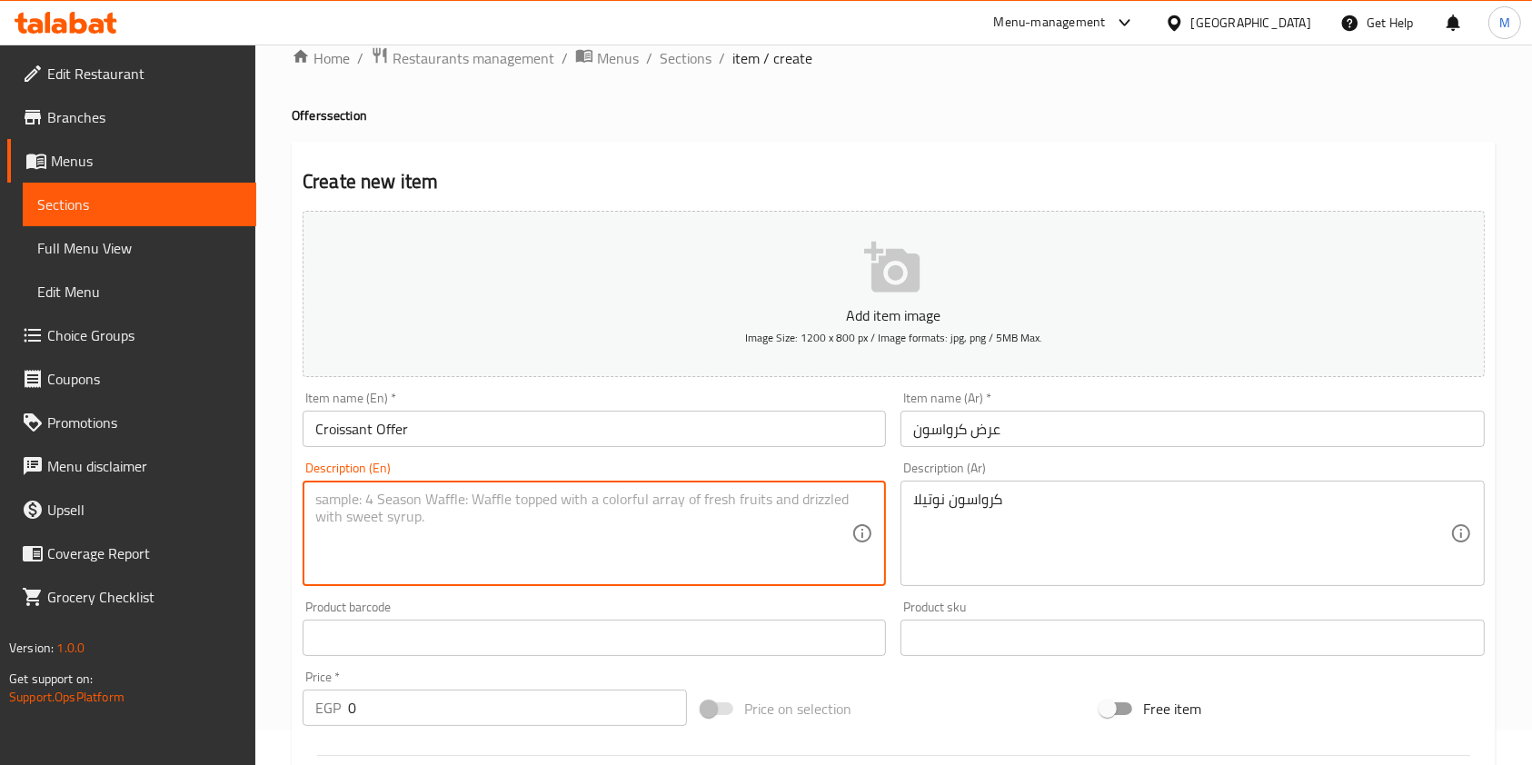
click at [422, 496] on textarea at bounding box center [583, 534] width 536 height 86
paste textarea "Nutella Croissant"
type textarea "Nutella Croissant"
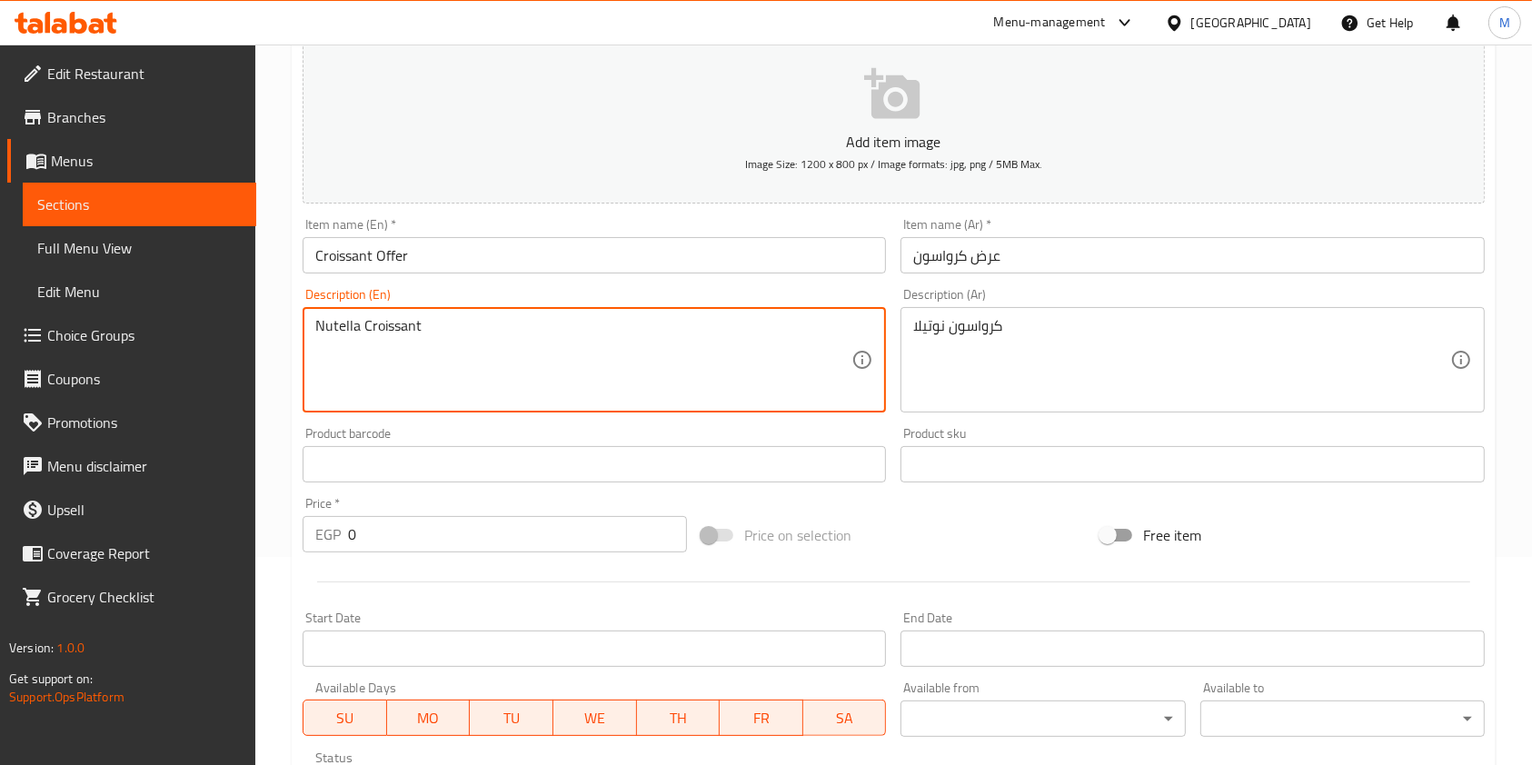
scroll to position [276, 0]
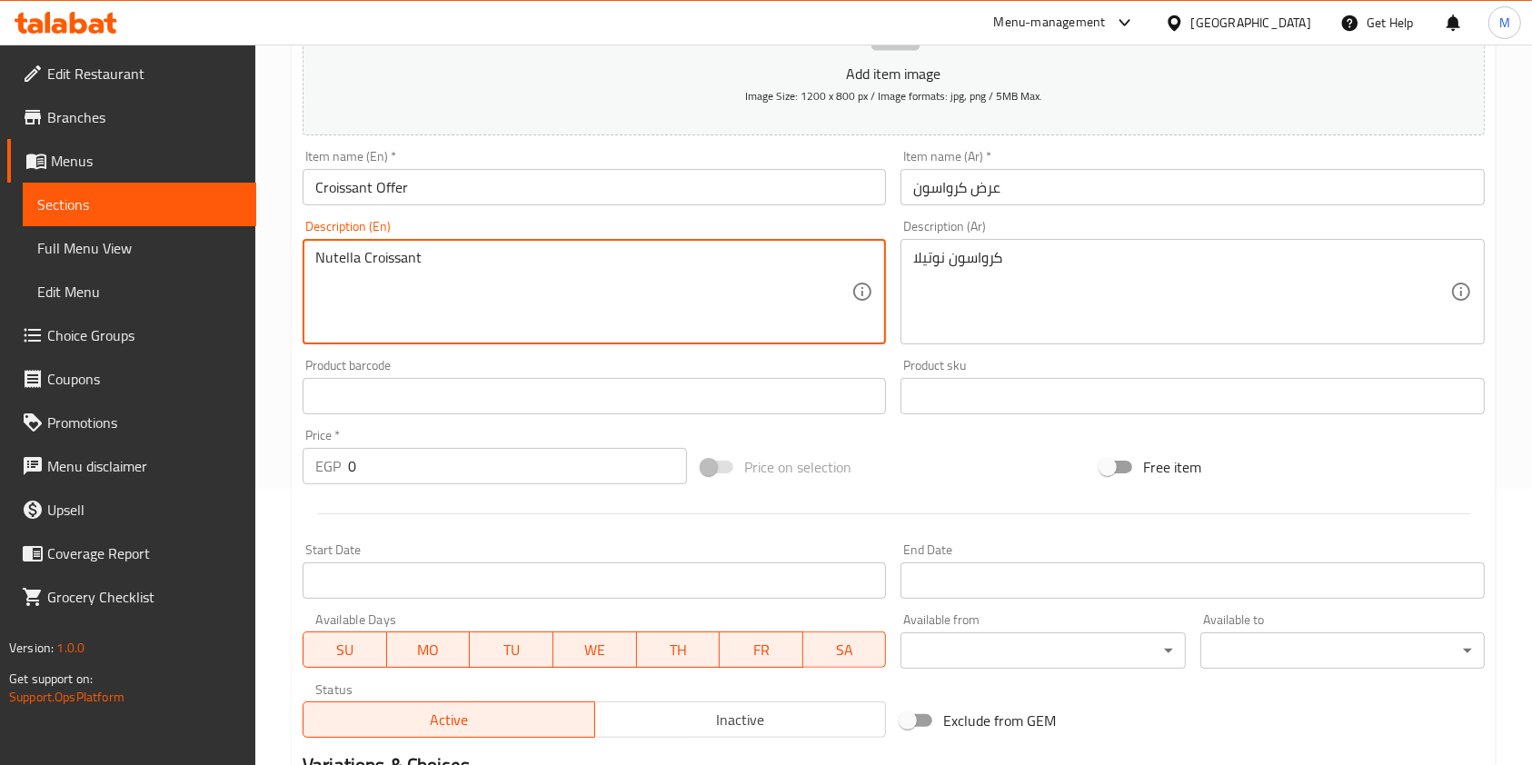
click at [420, 469] on input "0" at bounding box center [517, 466] width 339 height 36
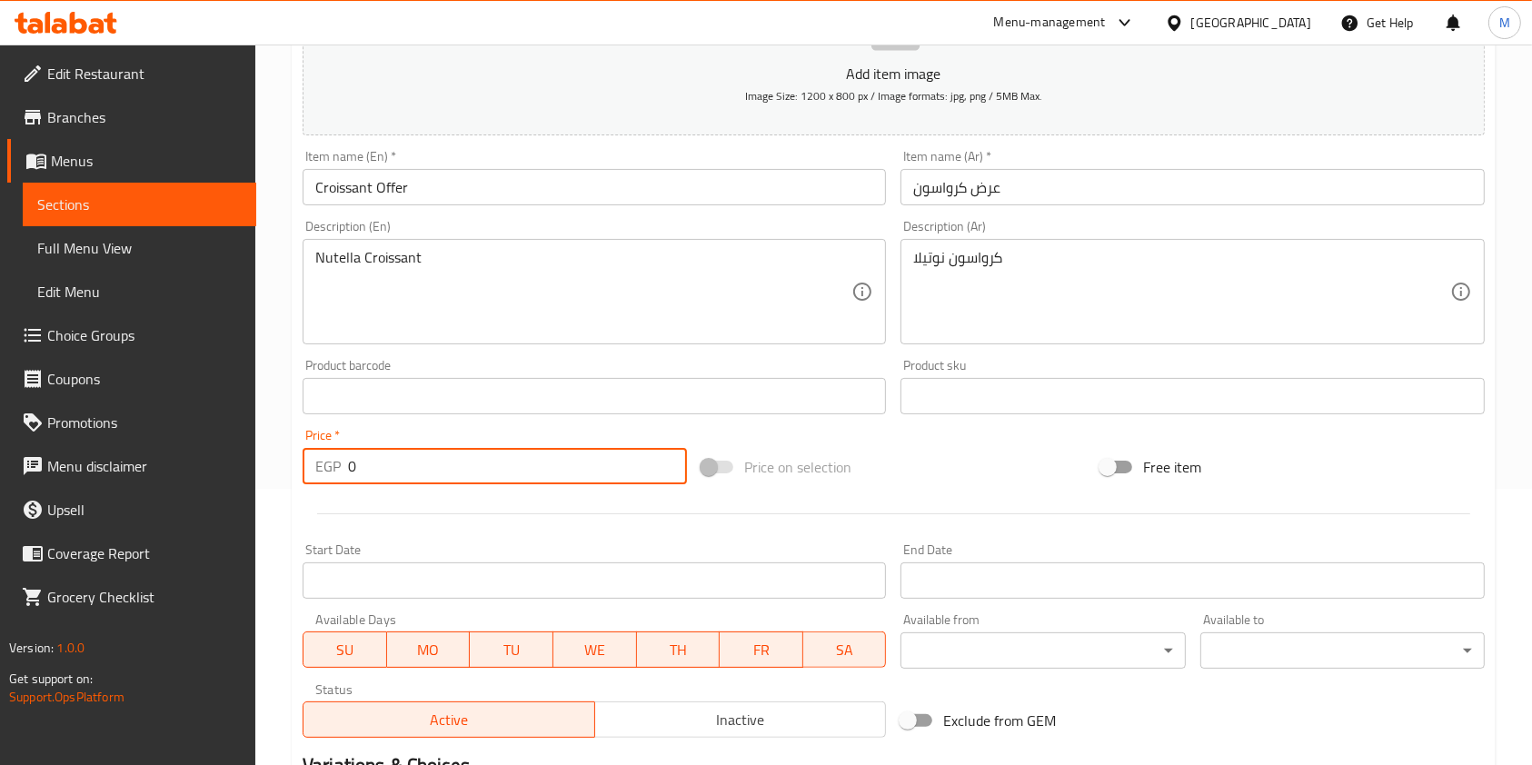
click at [420, 469] on input "0" at bounding box center [517, 466] width 339 height 36
type input "1"
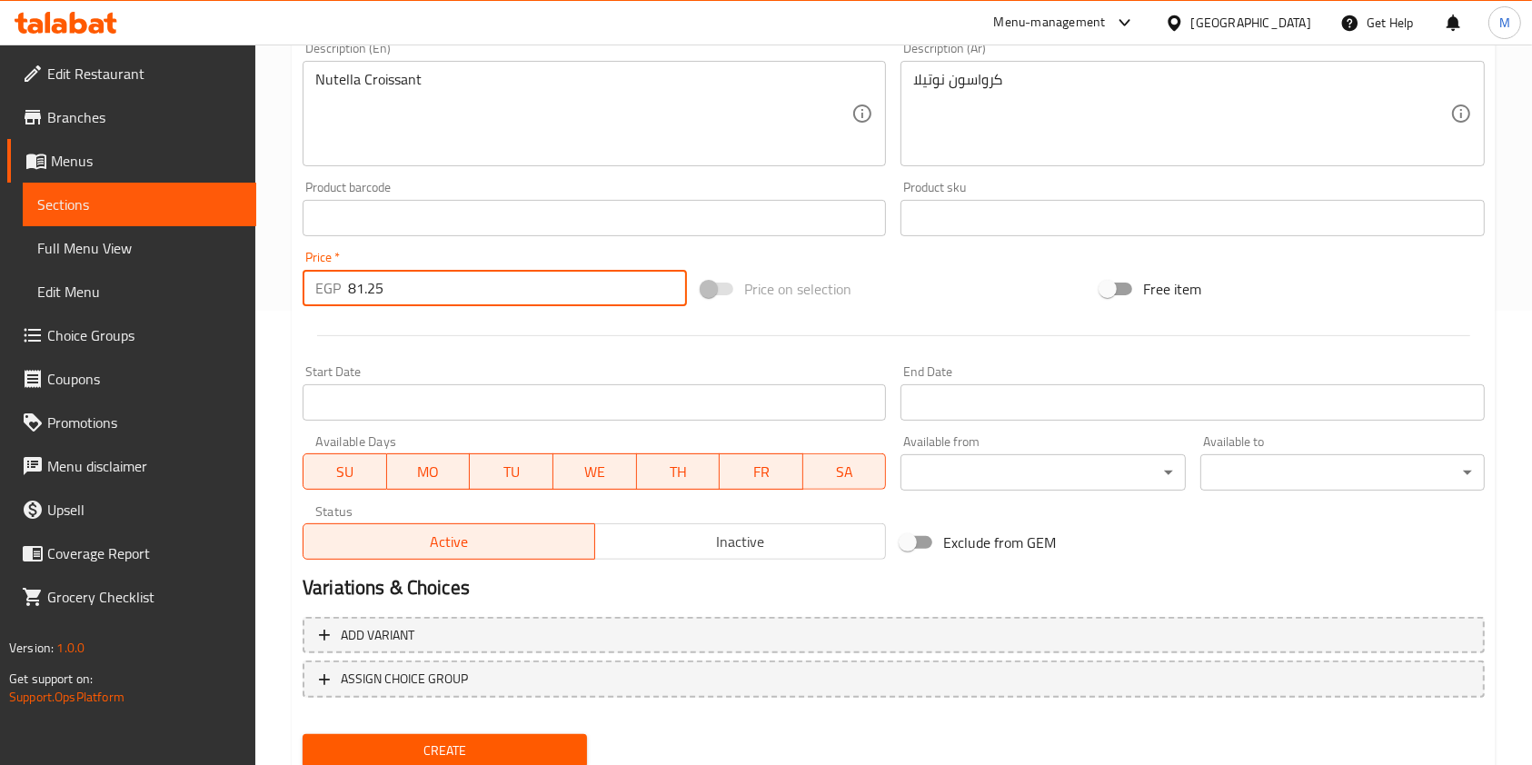
scroll to position [519, 0]
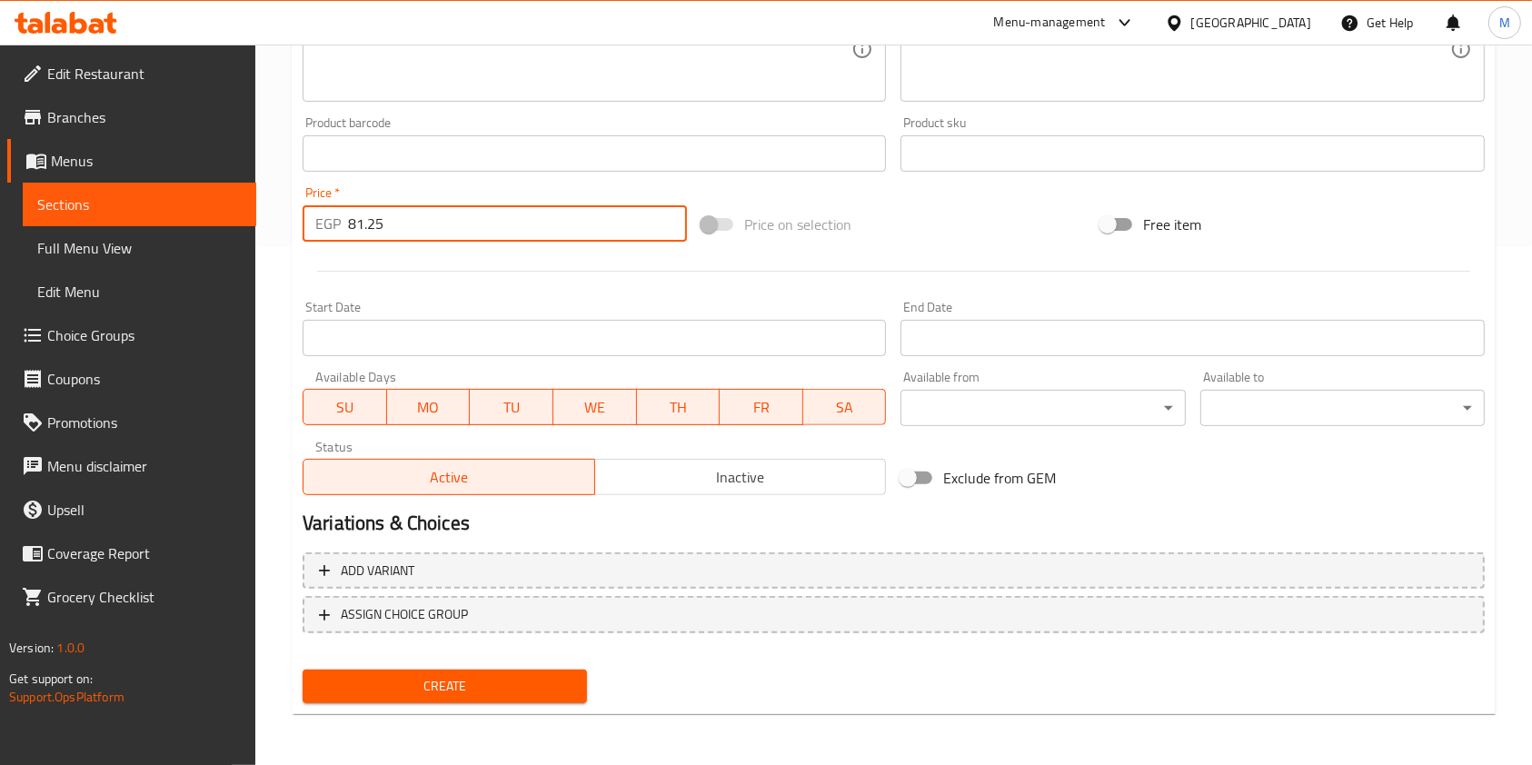
type input "81.25"
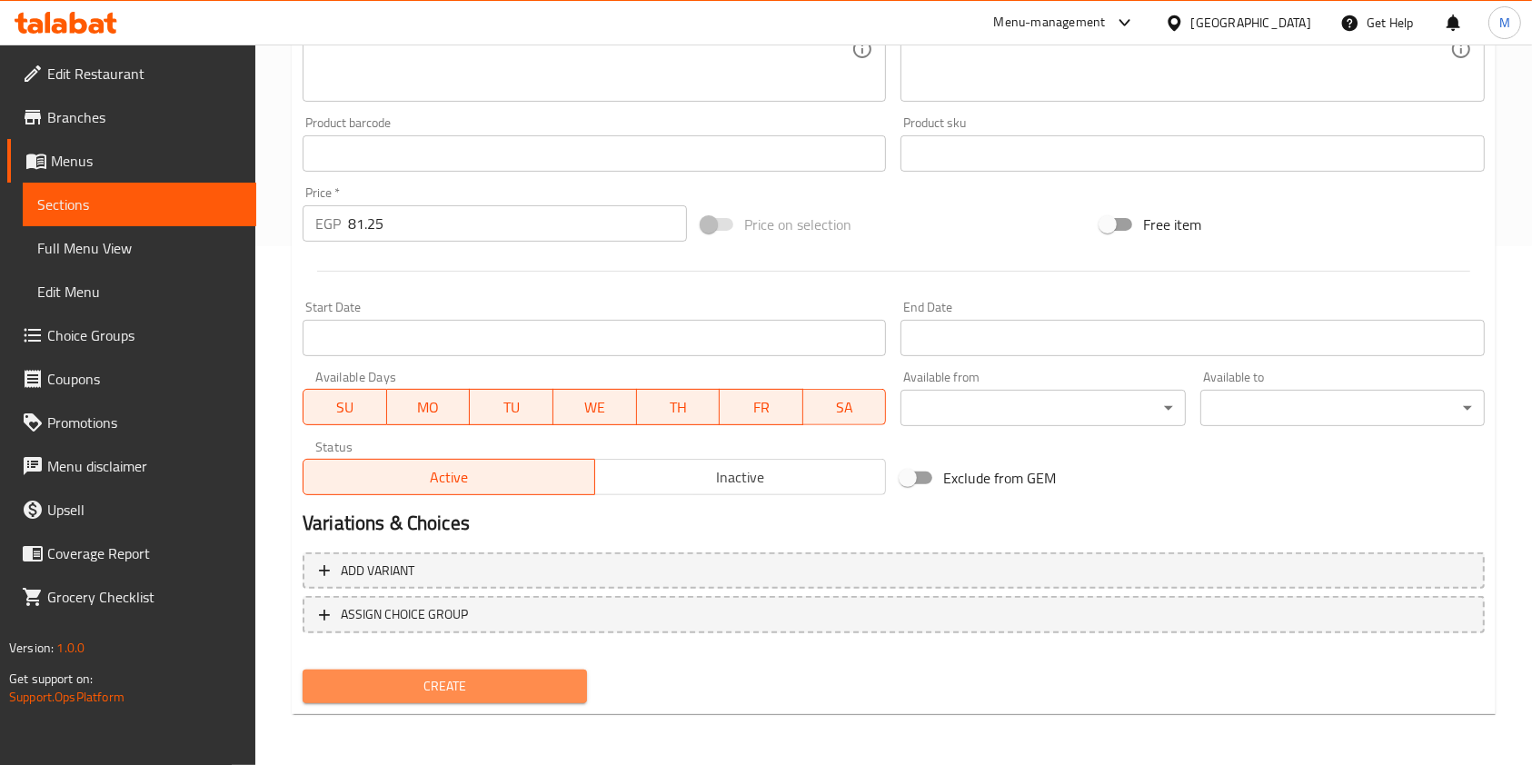
click at [568, 680] on span "Create" at bounding box center [444, 686] width 255 height 23
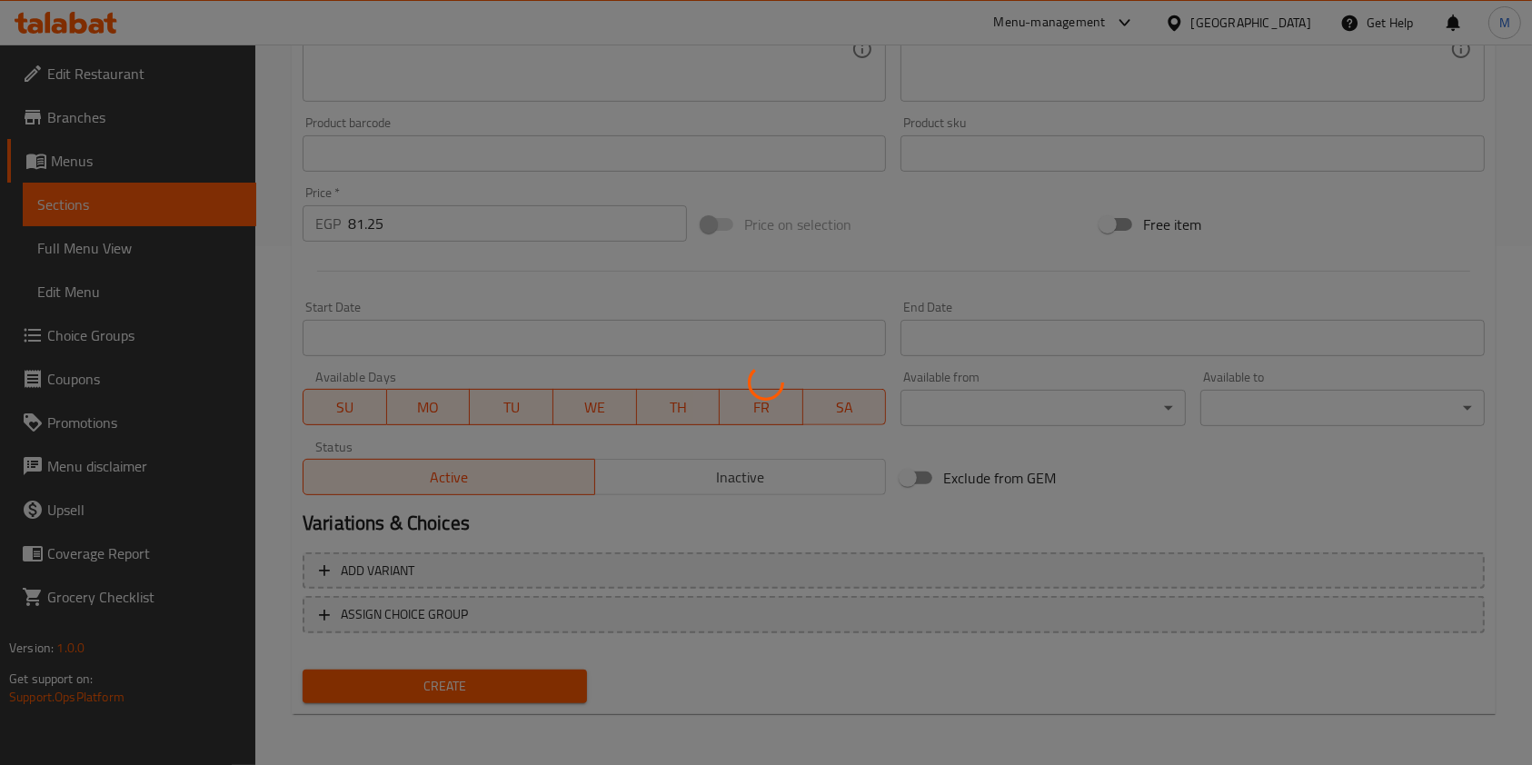
type input "0"
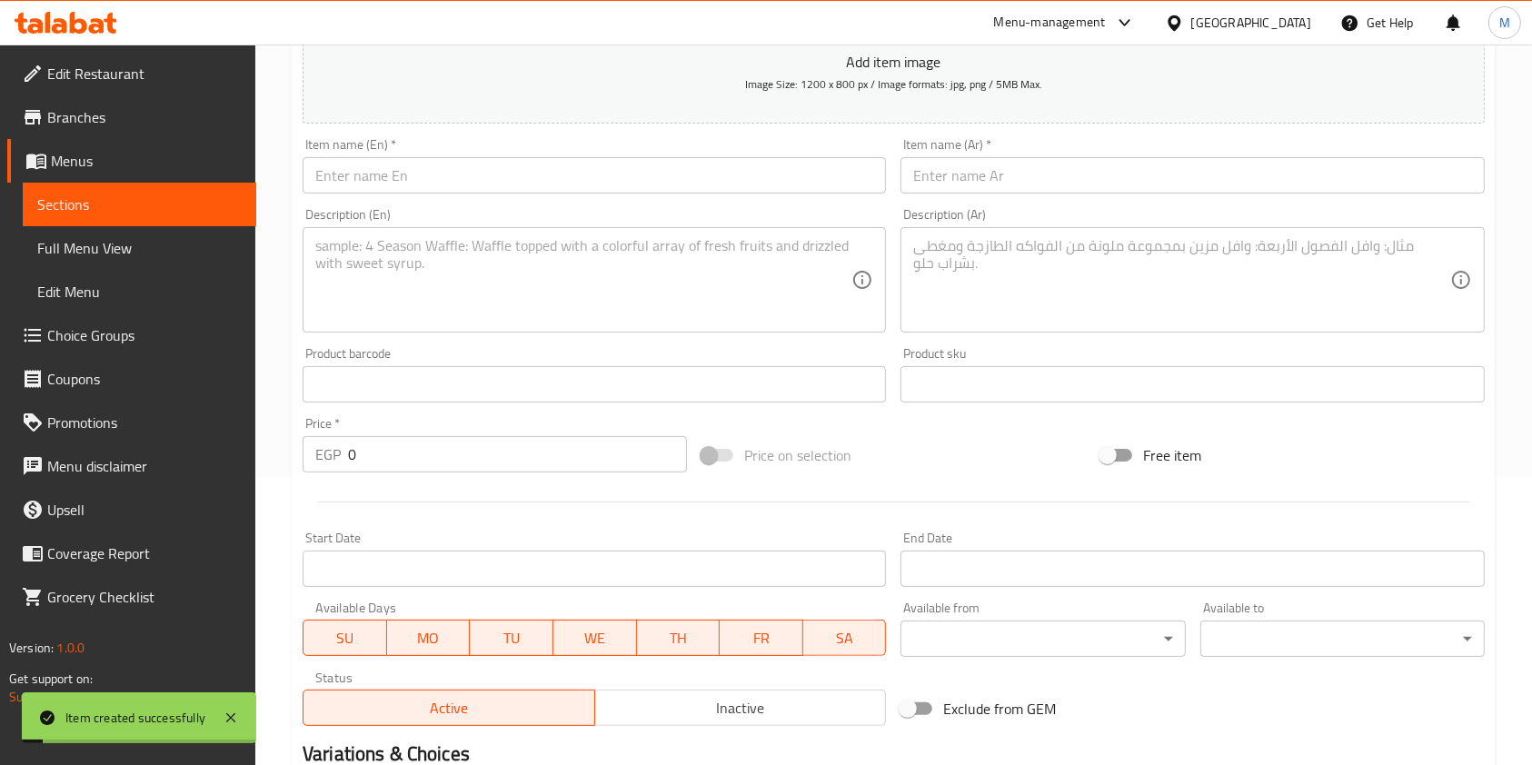
scroll to position [0, 0]
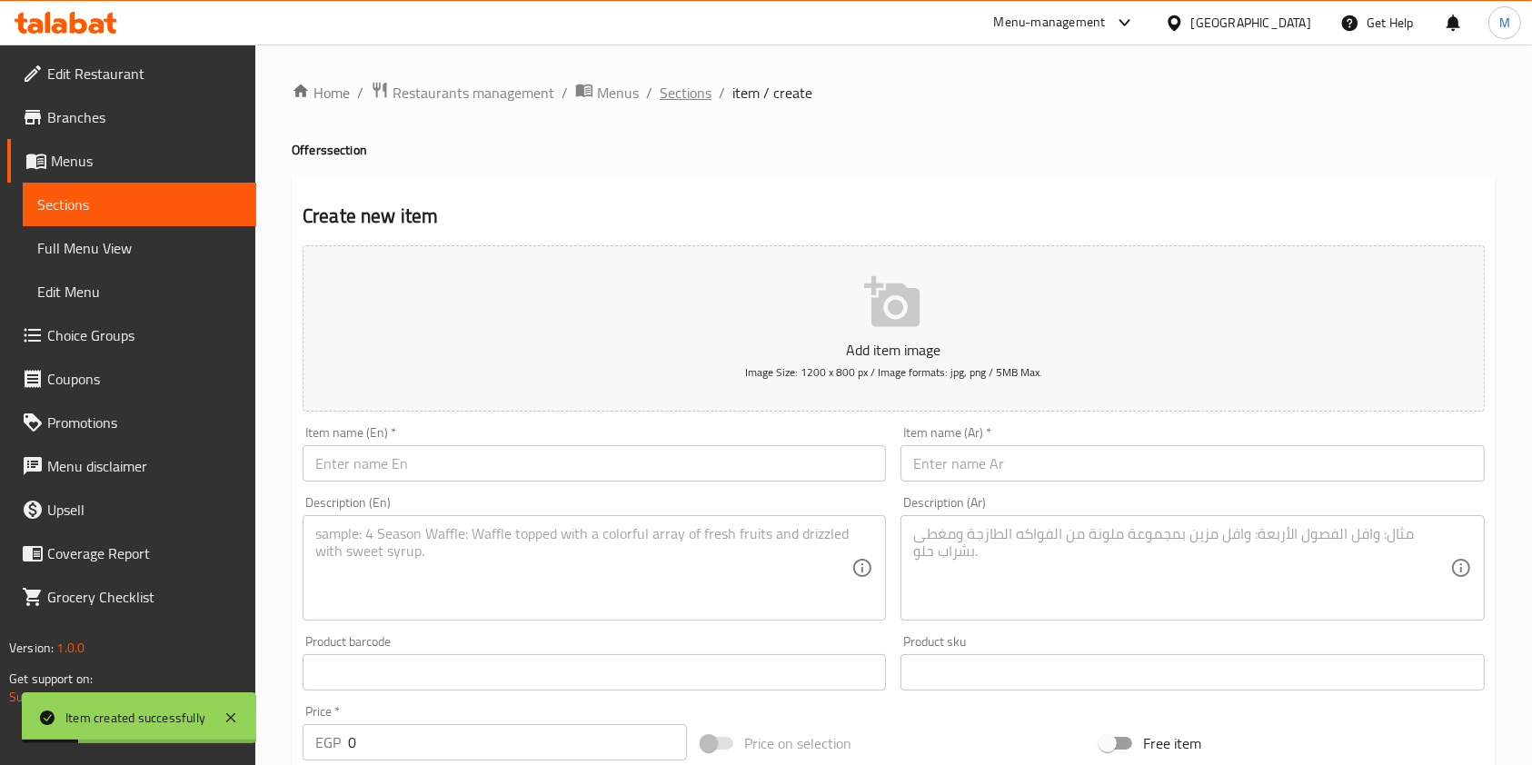
click at [696, 90] on span "Sections" at bounding box center [686, 93] width 52 height 22
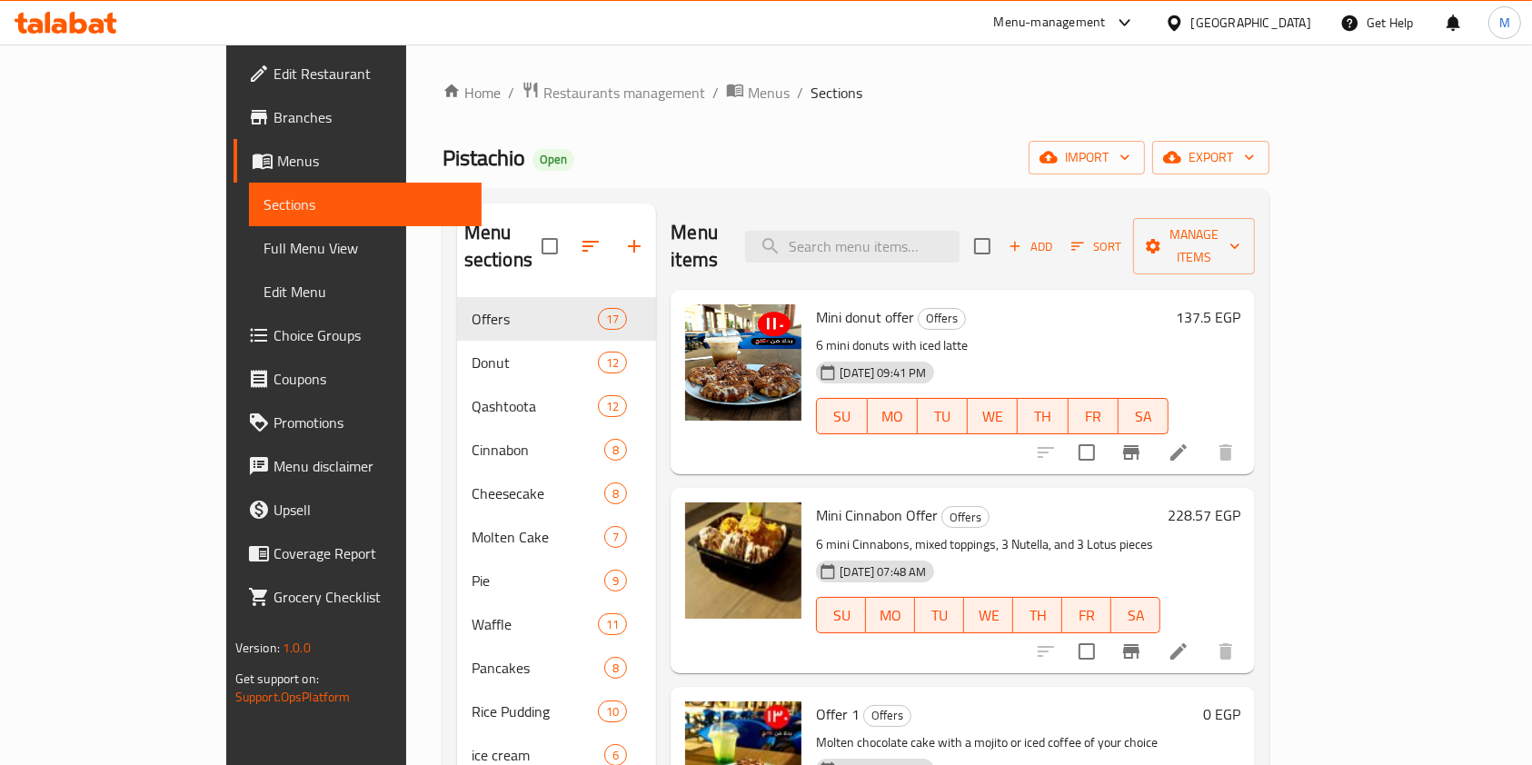
click at [234, 105] on link "Branches" at bounding box center [358, 117] width 249 height 44
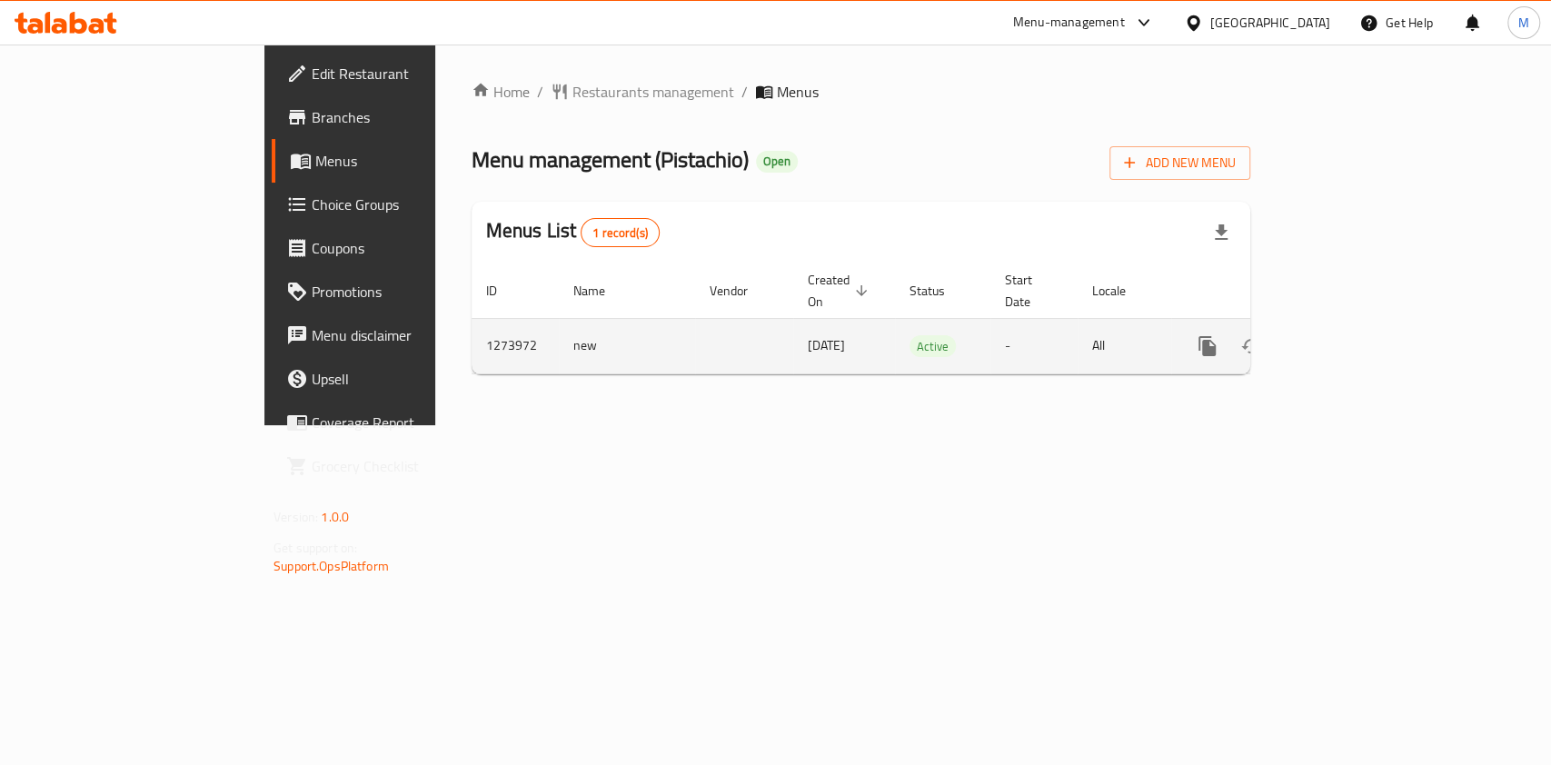
click at [1349, 335] on icon "enhanced table" at bounding box center [1339, 346] width 22 height 22
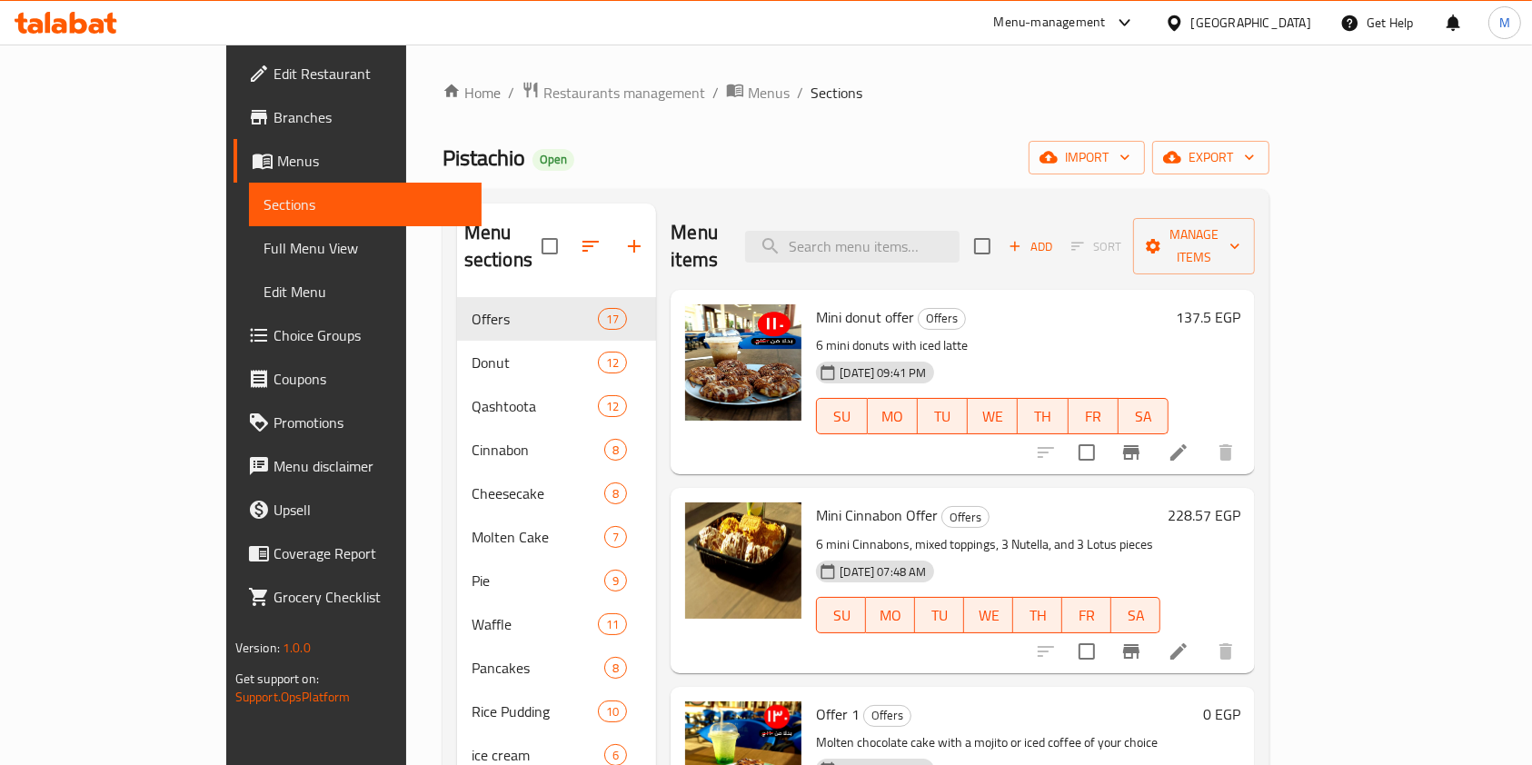
scroll to position [392, 0]
